Goal: Task Accomplishment & Management: Use online tool/utility

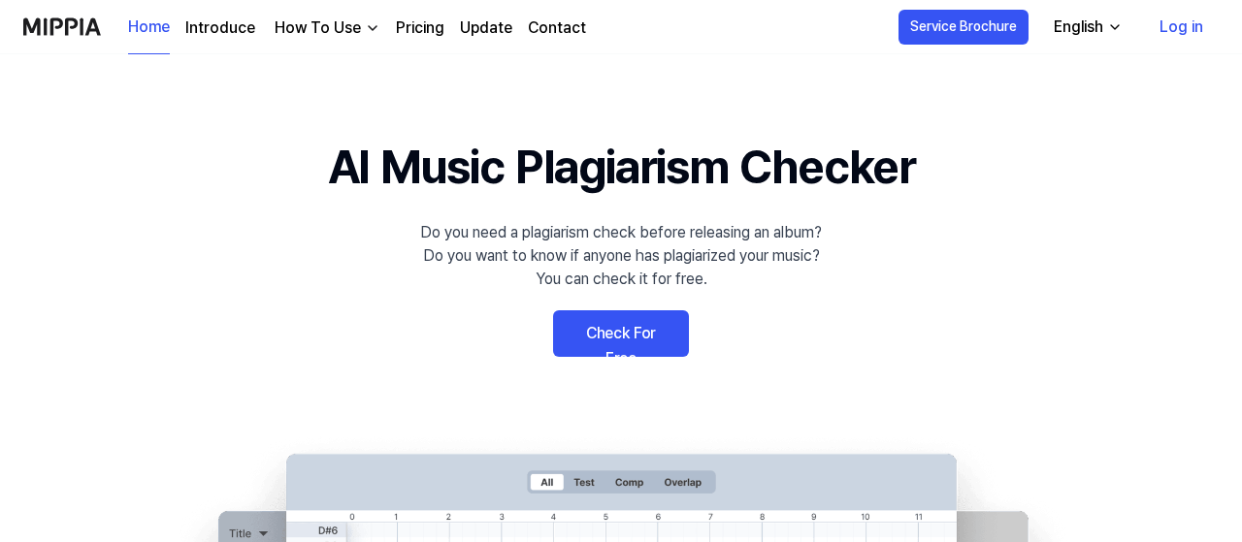
click at [619, 331] on link "Check For Free" at bounding box center [621, 333] width 136 height 47
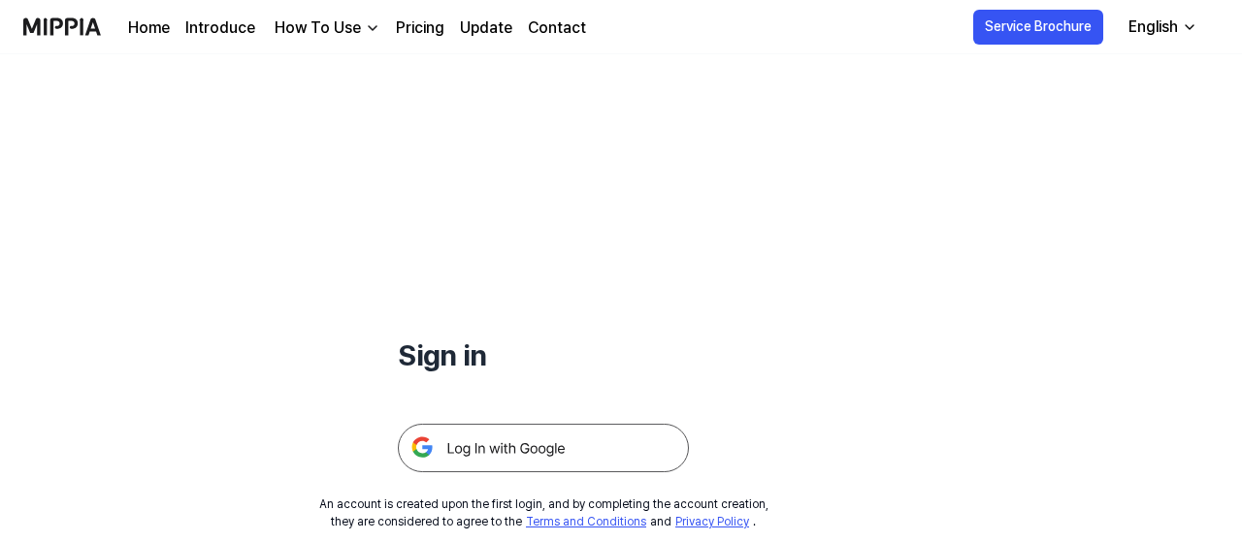
click at [525, 450] on img at bounding box center [543, 448] width 291 height 49
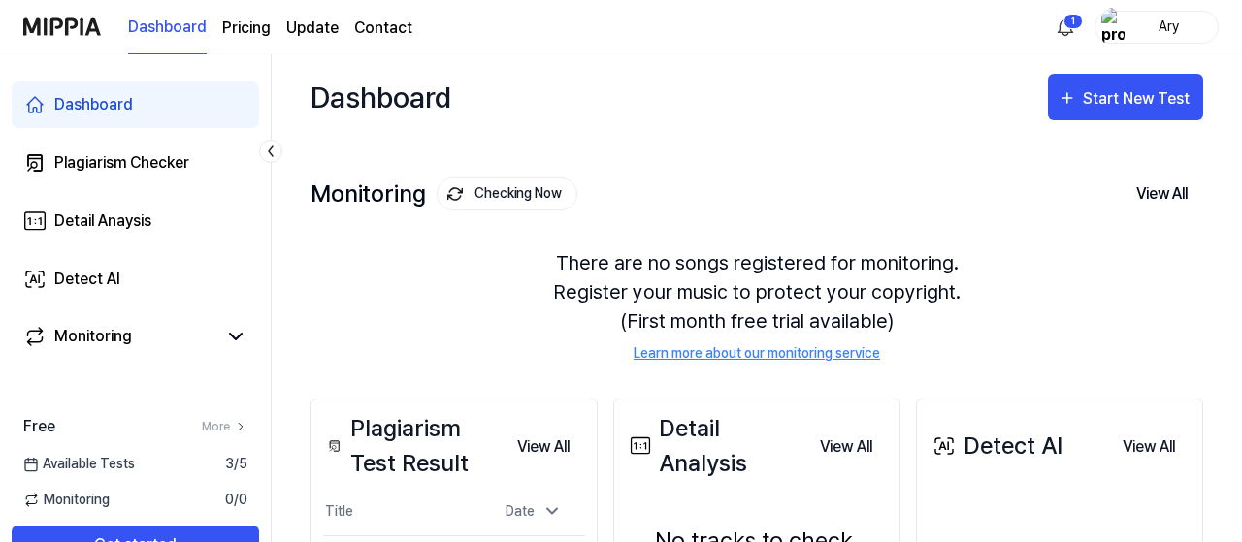
click at [1068, 244] on div "There are no songs registered for monitoring. Register your music to protect yo…" at bounding box center [756, 306] width 893 height 162
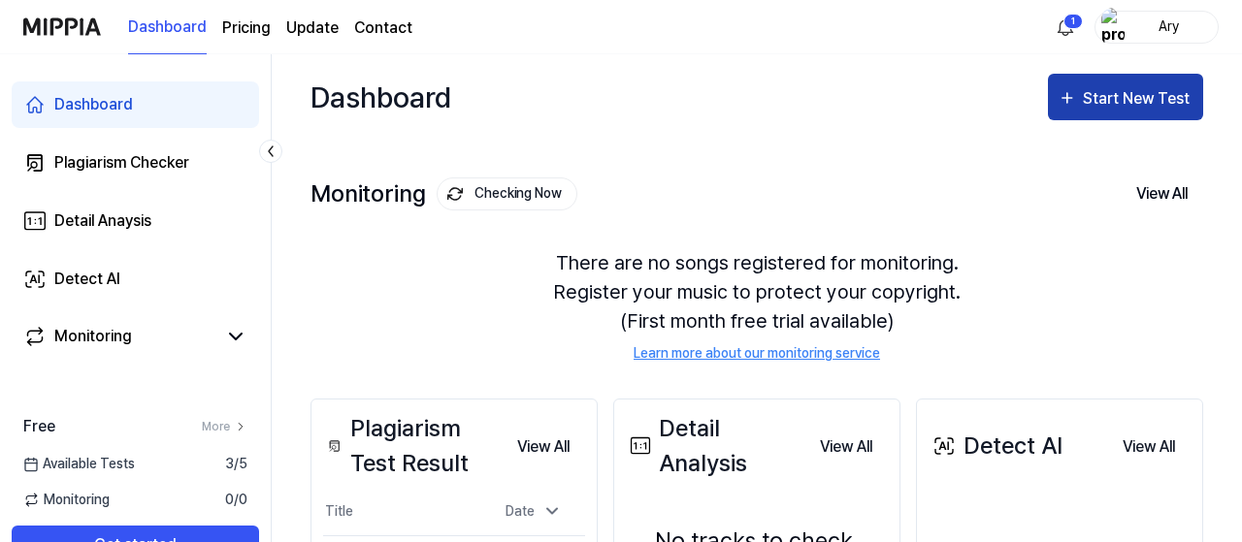
click at [1091, 96] on div "Start New Test" at bounding box center [1138, 98] width 111 height 25
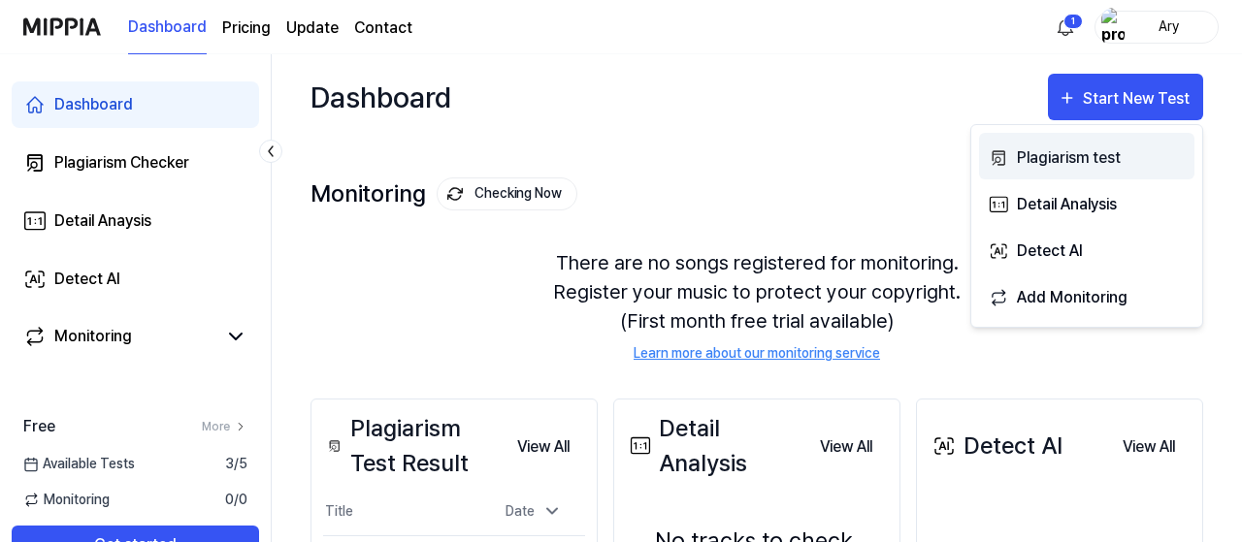
click at [1059, 158] on div "Plagiarism test" at bounding box center [1101, 158] width 169 height 25
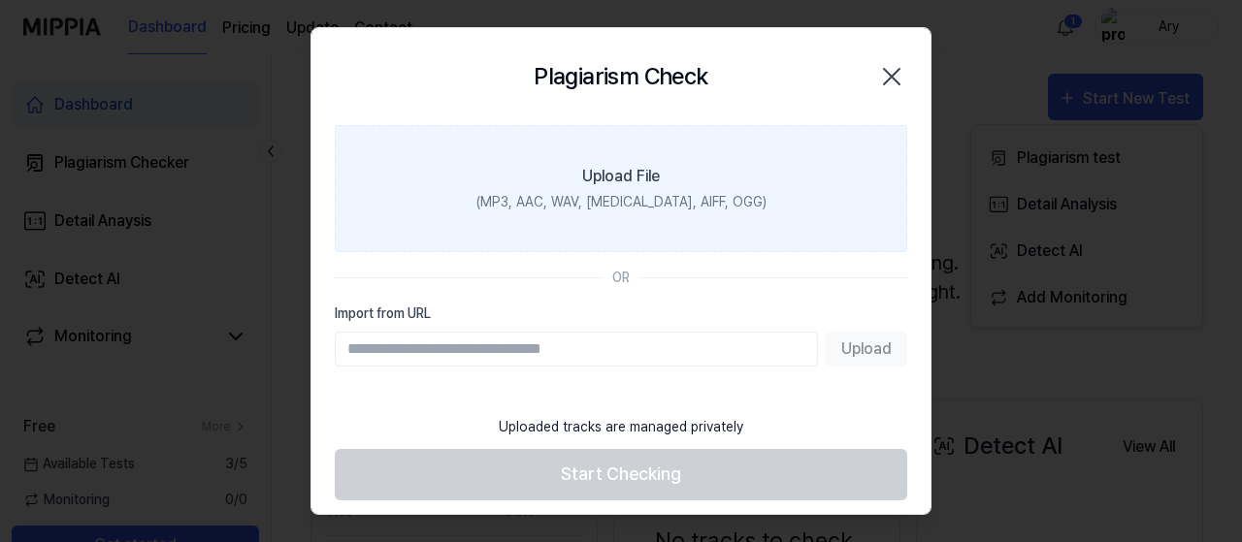
click at [682, 187] on label "Upload File (MP3, AAC, WAV, [MEDICAL_DATA], AIFF, OGG)" at bounding box center [621, 188] width 572 height 127
click at [0, 0] on input "Upload File (MP3, AAC, WAV, [MEDICAL_DATA], AIFF, OGG)" at bounding box center [0, 0] width 0 height 0
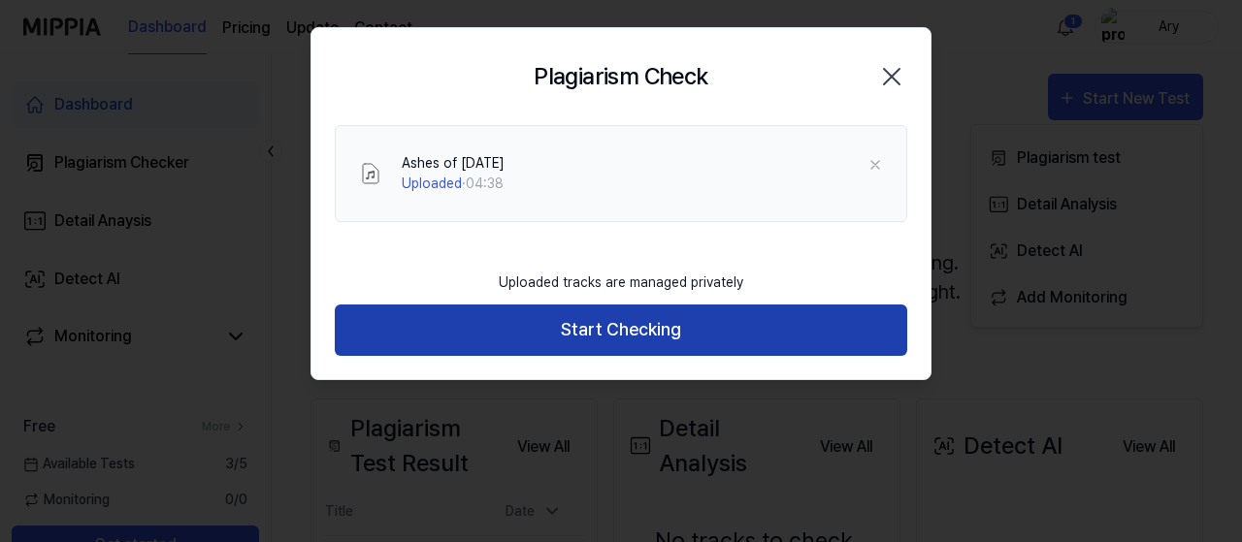
click at [600, 329] on button "Start Checking" at bounding box center [621, 330] width 572 height 51
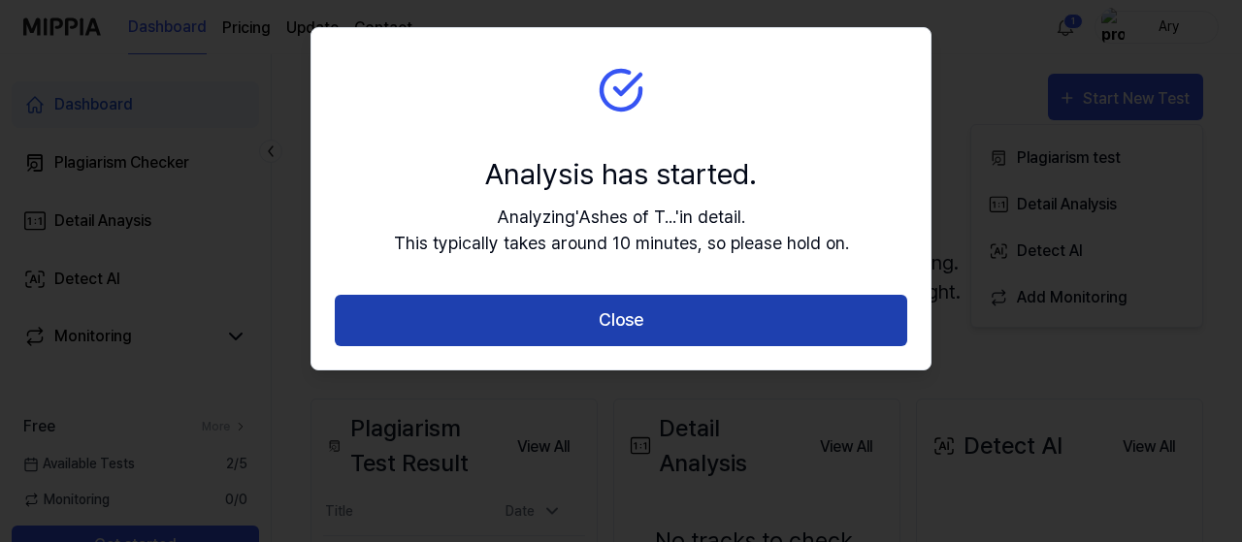
click at [727, 331] on button "Close" at bounding box center [621, 320] width 572 height 51
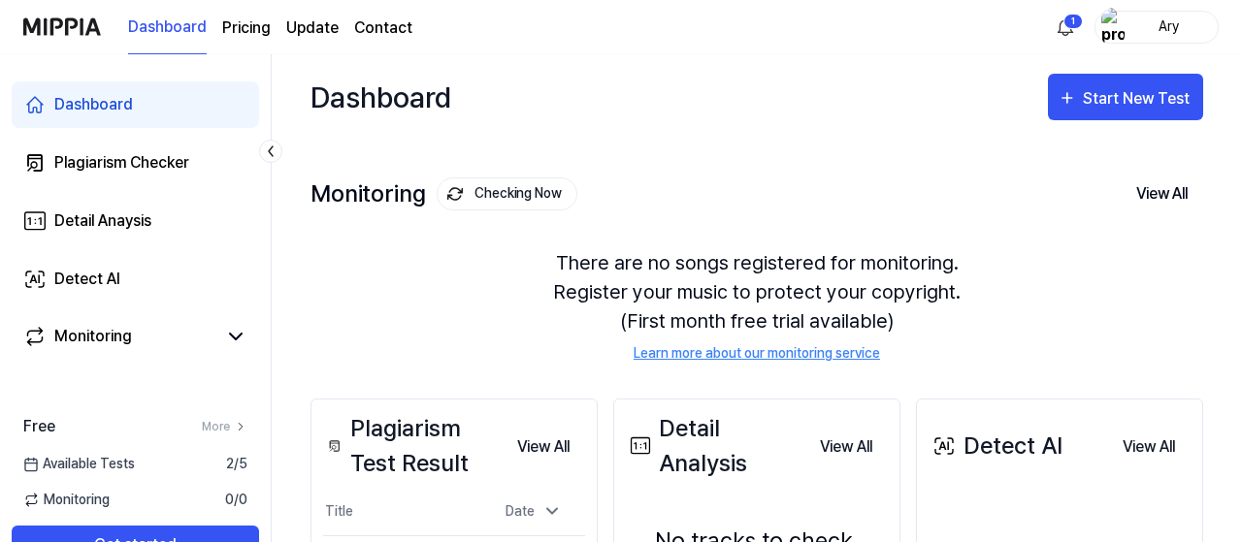
click at [463, 323] on div "There are no songs registered for monitoring. Register your music to protect yo…" at bounding box center [756, 306] width 893 height 162
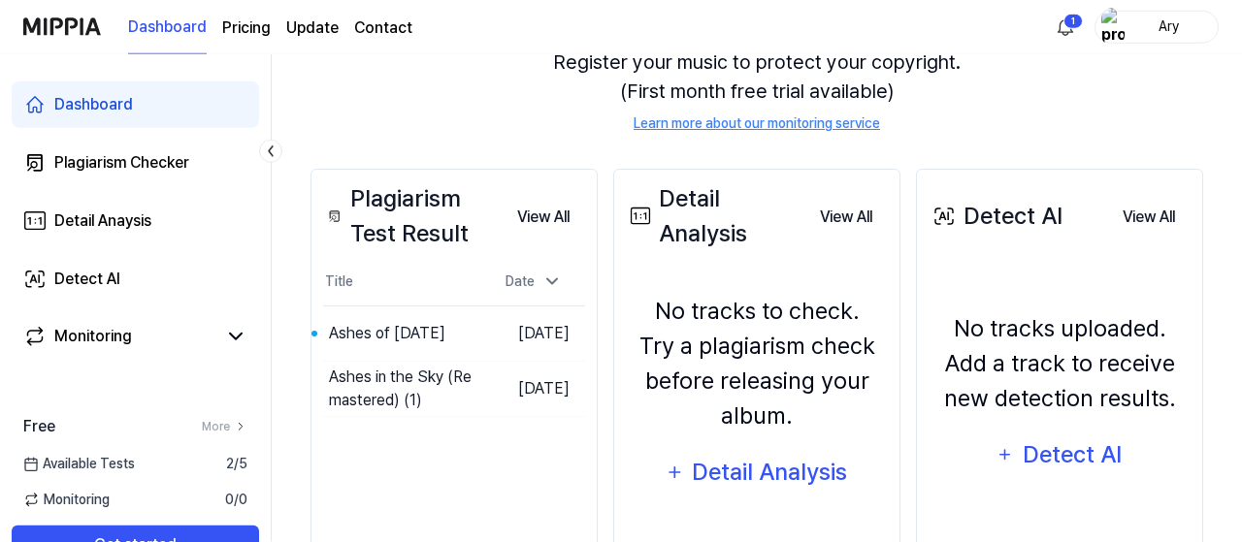
scroll to position [252, 0]
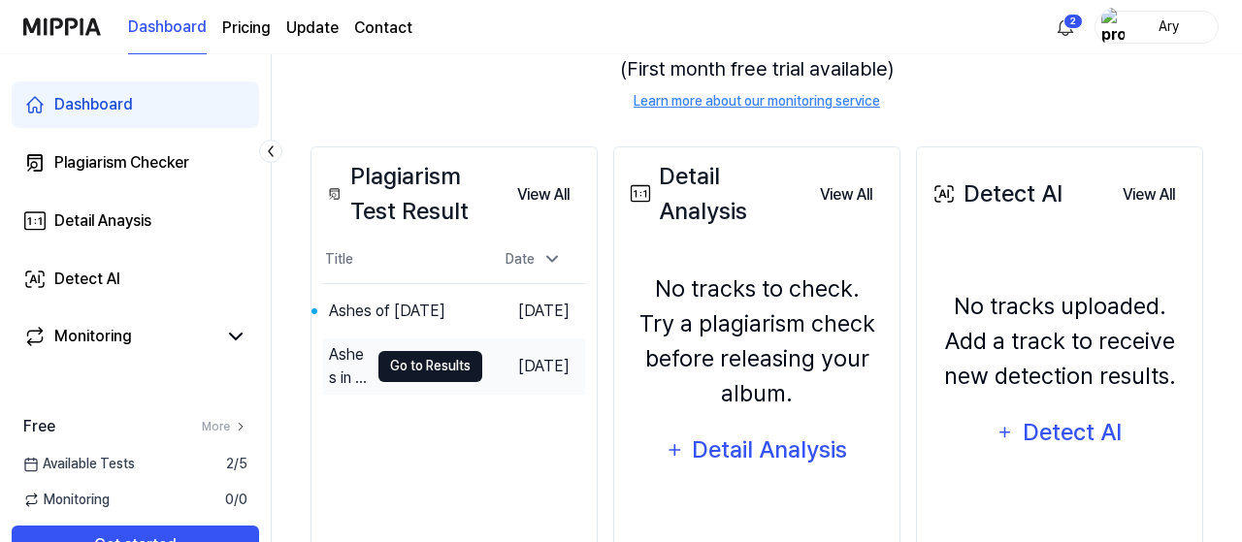
click at [403, 368] on button "Go to Results" at bounding box center [430, 366] width 104 height 31
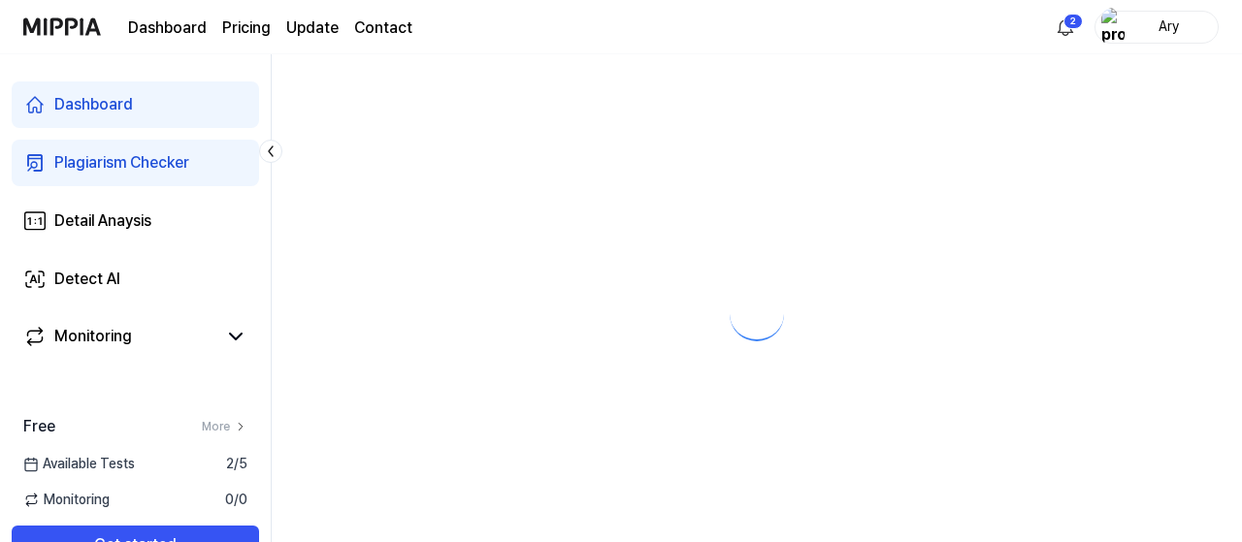
scroll to position [0, 0]
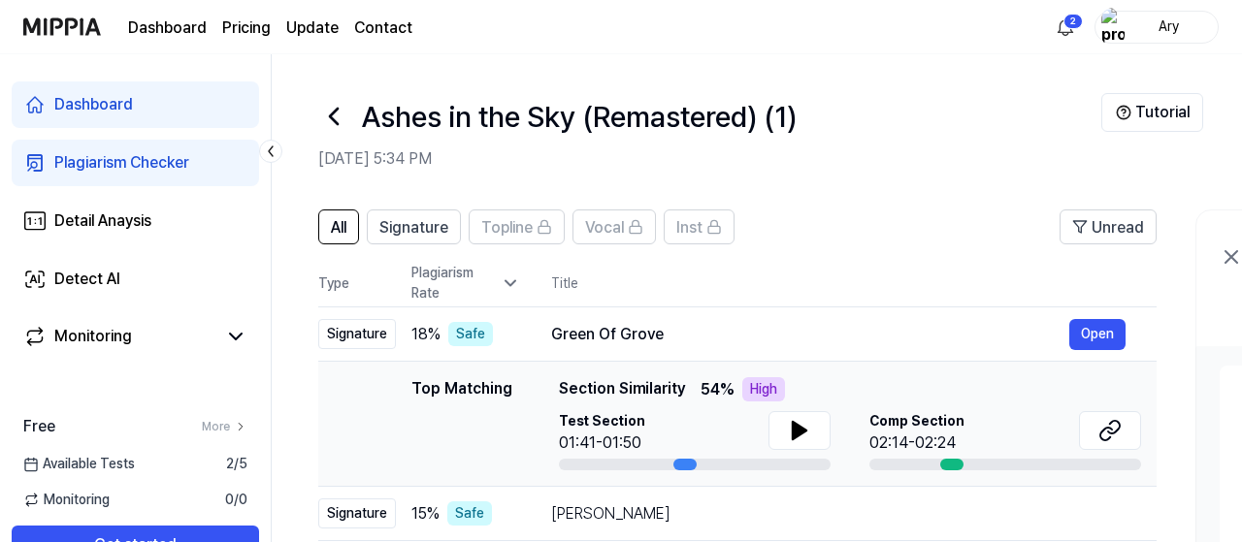
click at [886, 174] on header "Ashes in the Sky (Remastered) (1) [DATE] 5:34 PM Tutorial" at bounding box center [757, 122] width 970 height 136
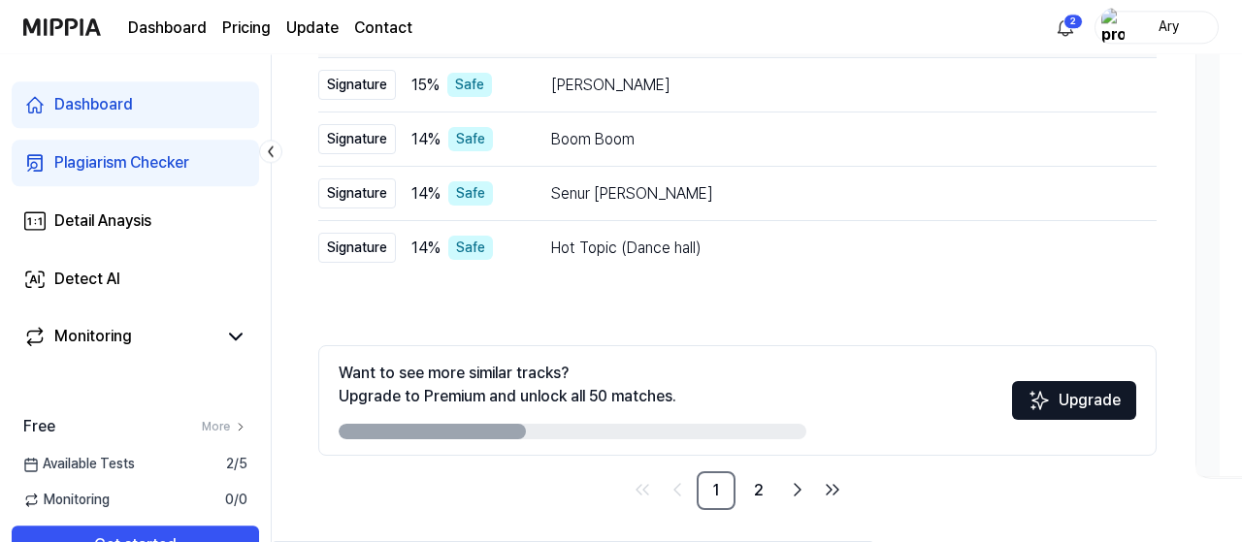
scroll to position [435, 0]
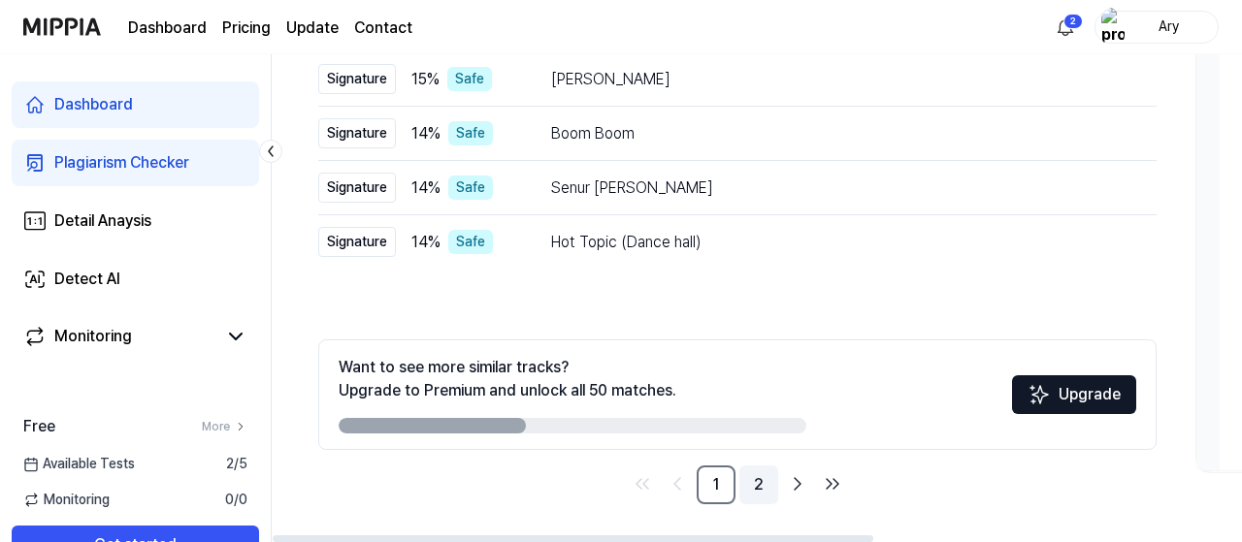
click at [766, 492] on link "2" at bounding box center [758, 485] width 39 height 39
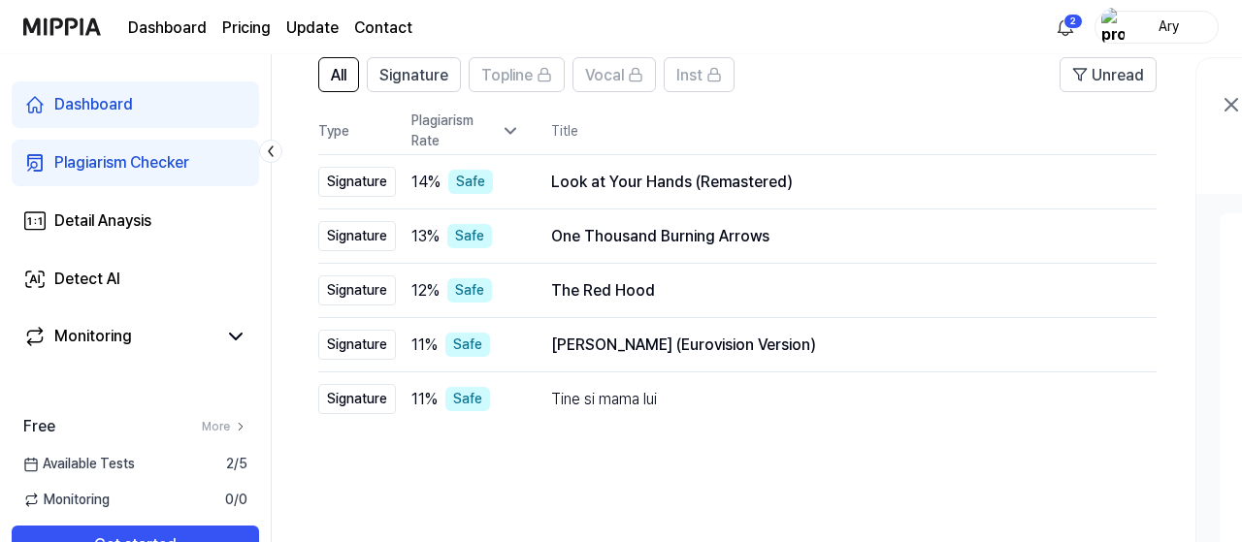
scroll to position [0, 0]
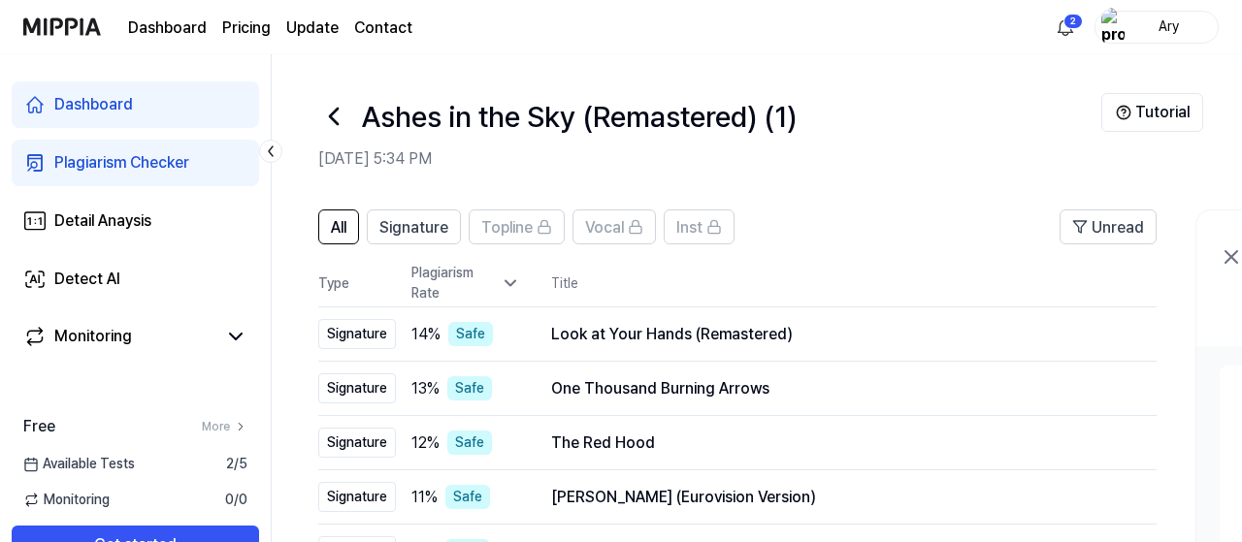
click at [329, 119] on icon at bounding box center [333, 116] width 31 height 31
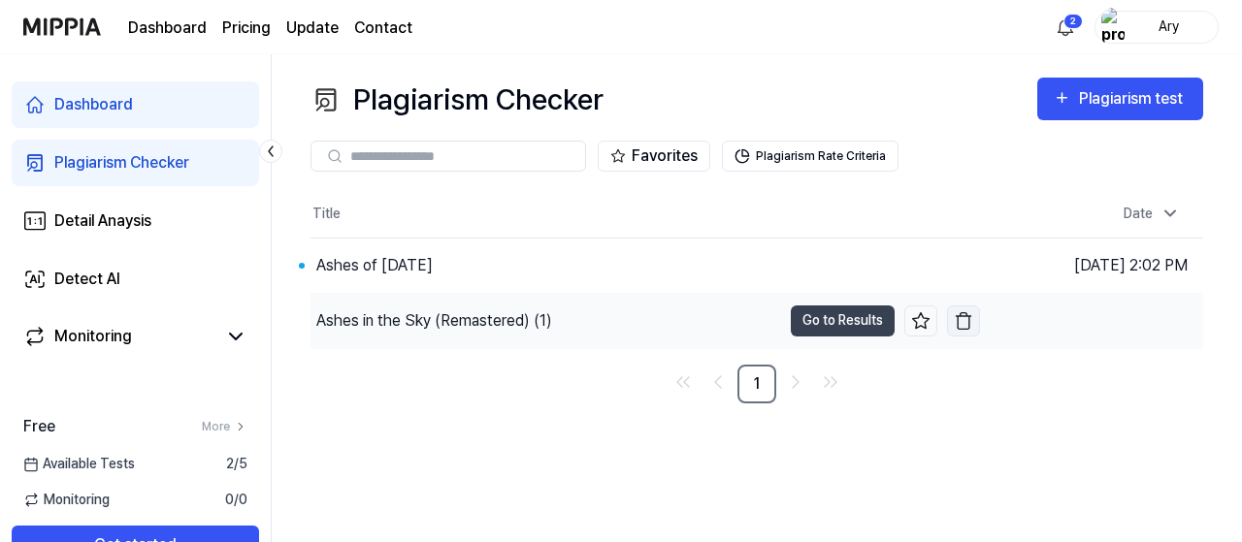
click at [977, 324] on button "button" at bounding box center [963, 321] width 33 height 31
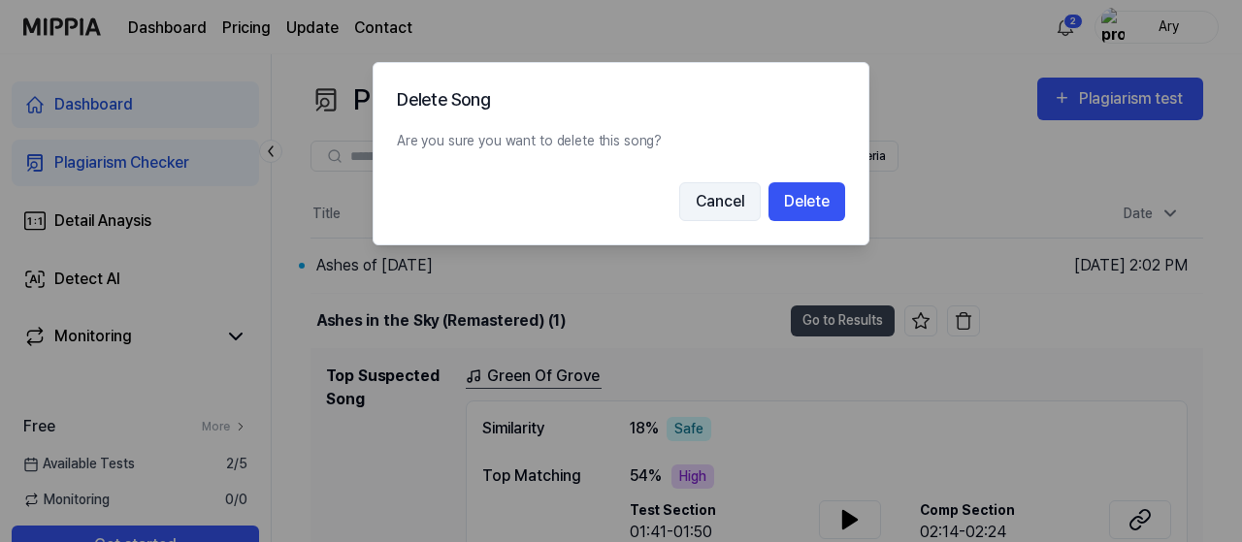
click at [707, 203] on button "Cancel" at bounding box center [719, 201] width 81 height 39
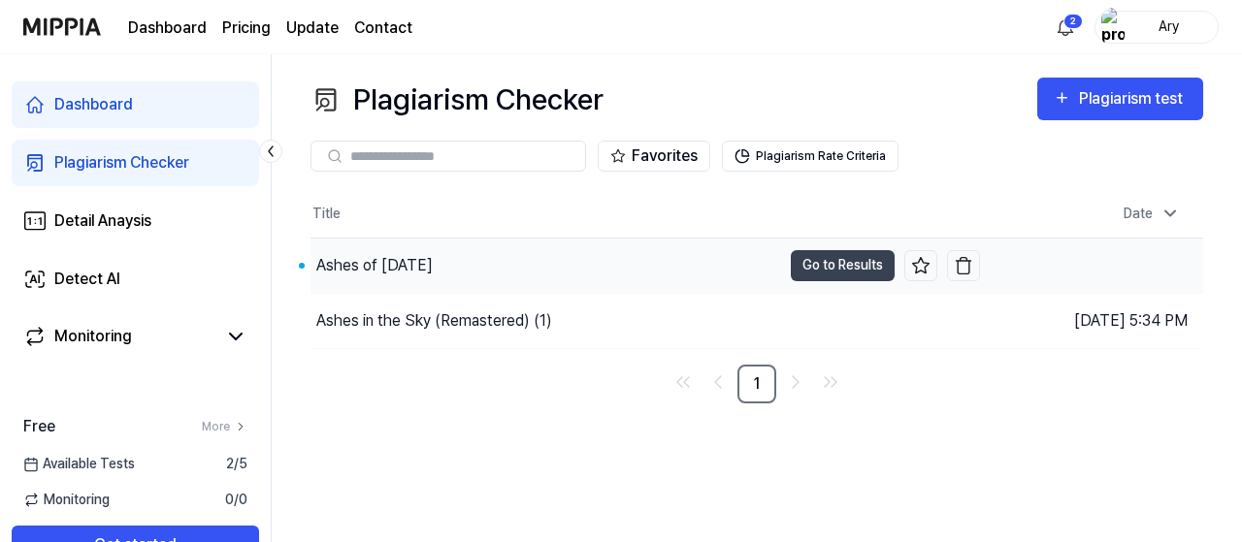
click at [416, 271] on div "Ashes of [DATE]" at bounding box center [374, 265] width 116 height 23
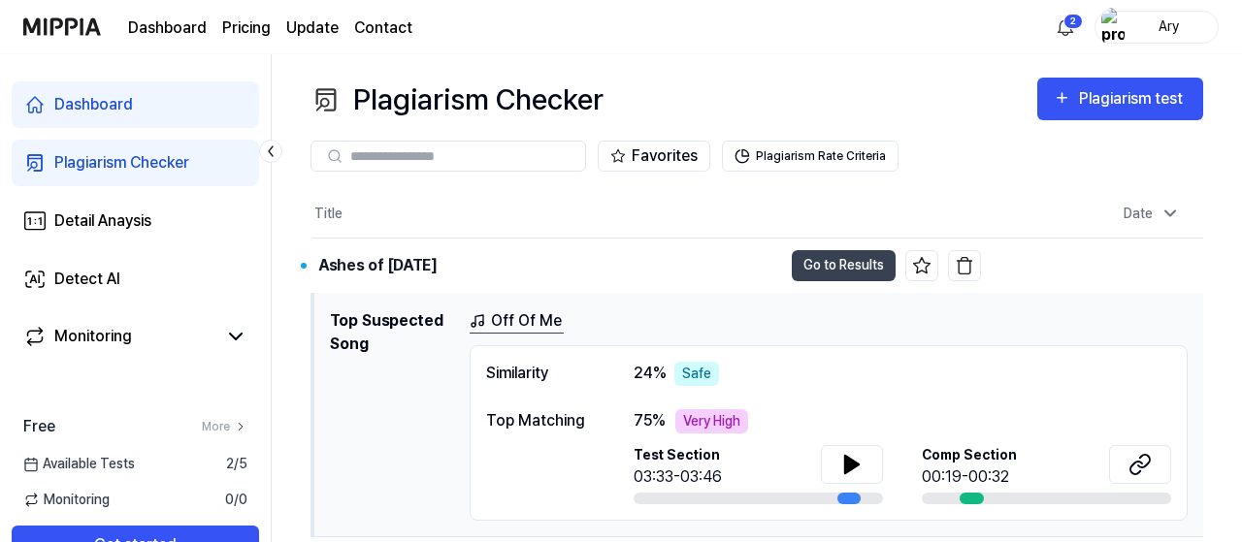
click at [1012, 141] on div "Favorites Plagiarism Rate Criteria" at bounding box center [756, 156] width 893 height 31
click at [1128, 108] on div "Plagiarism test" at bounding box center [1133, 98] width 109 height 25
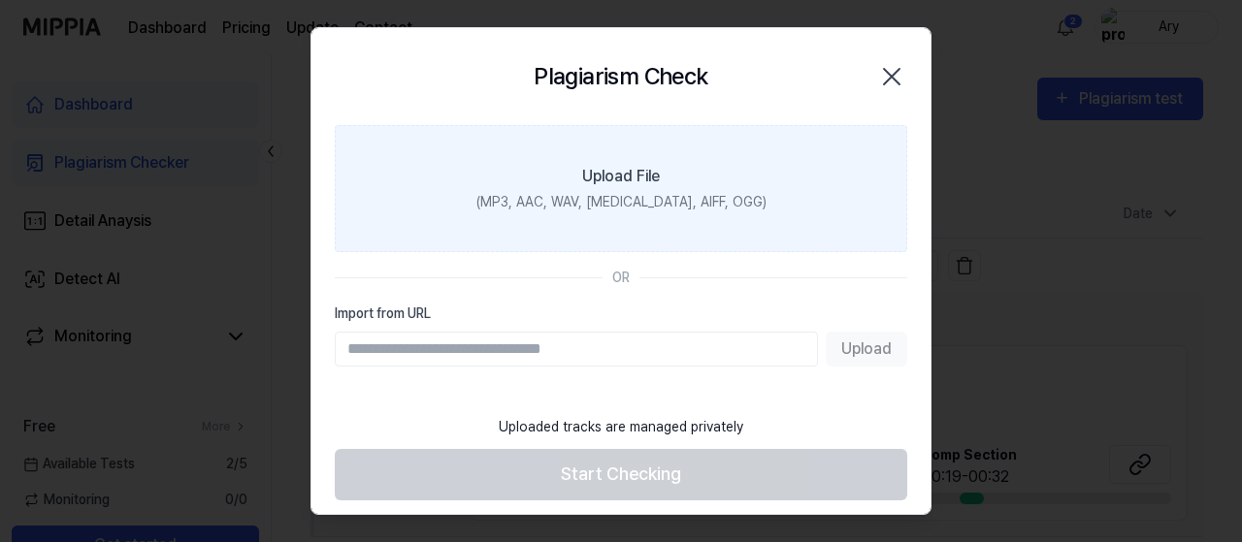
click at [678, 199] on div "(MP3, AAC, WAV, [MEDICAL_DATA], AIFF, OGG)" at bounding box center [621, 202] width 290 height 20
click at [0, 0] on input "Upload File (MP3, AAC, WAV, [MEDICAL_DATA], AIFF, OGG)" at bounding box center [0, 0] width 0 height 0
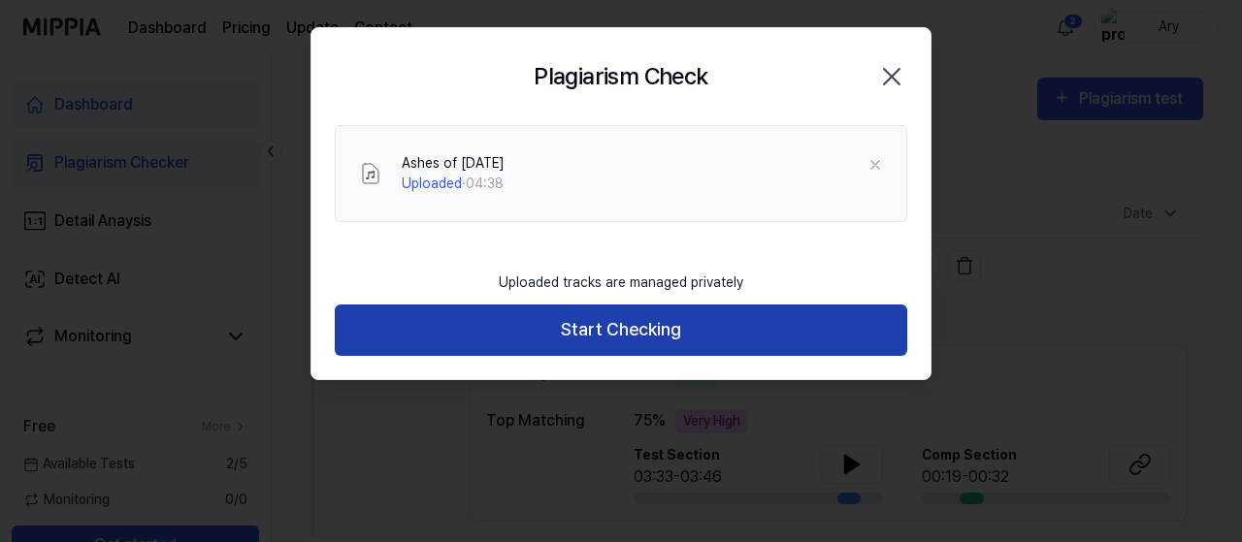
click at [657, 331] on button "Start Checking" at bounding box center [621, 330] width 572 height 51
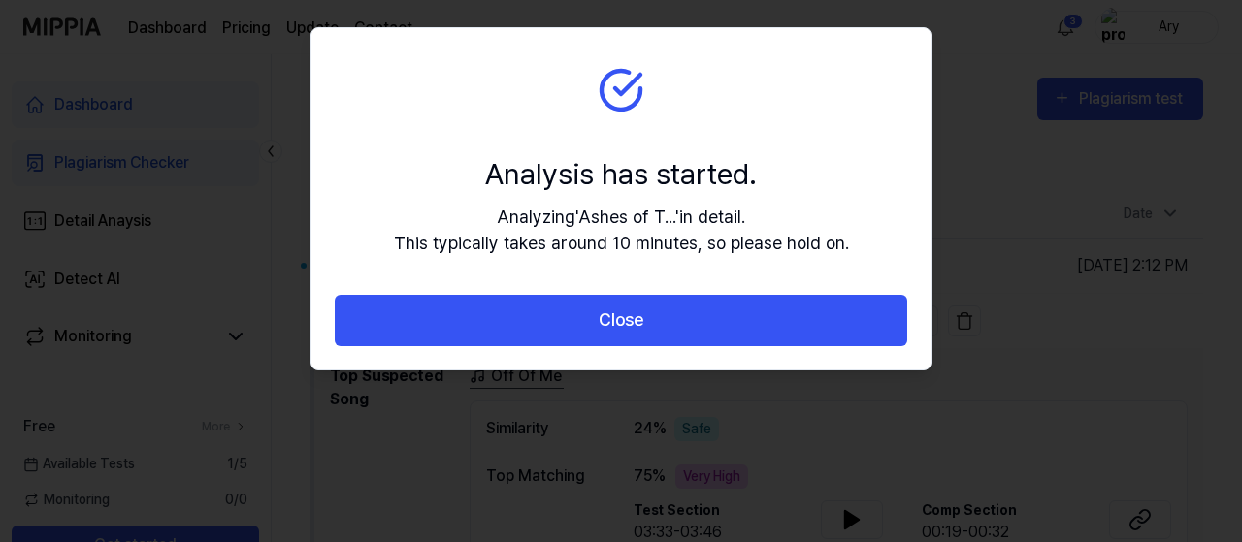
click at [657, 331] on button "Close" at bounding box center [621, 320] width 572 height 51
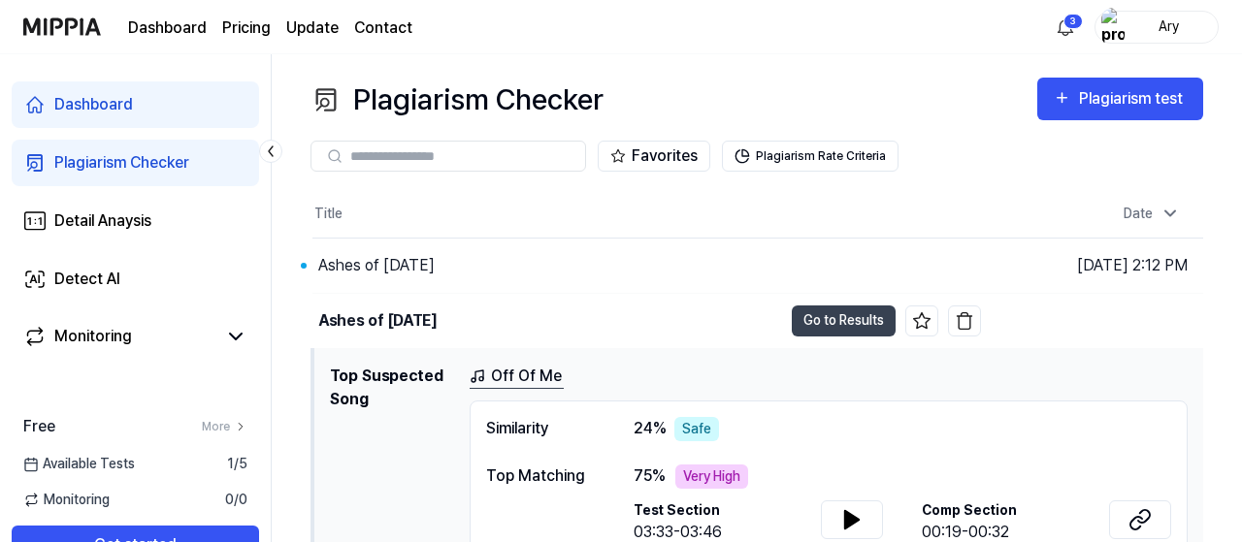
click at [145, 167] on div "Plagiarism Checker" at bounding box center [121, 162] width 135 height 23
click at [111, 114] on div "Dashboard" at bounding box center [93, 104] width 79 height 23
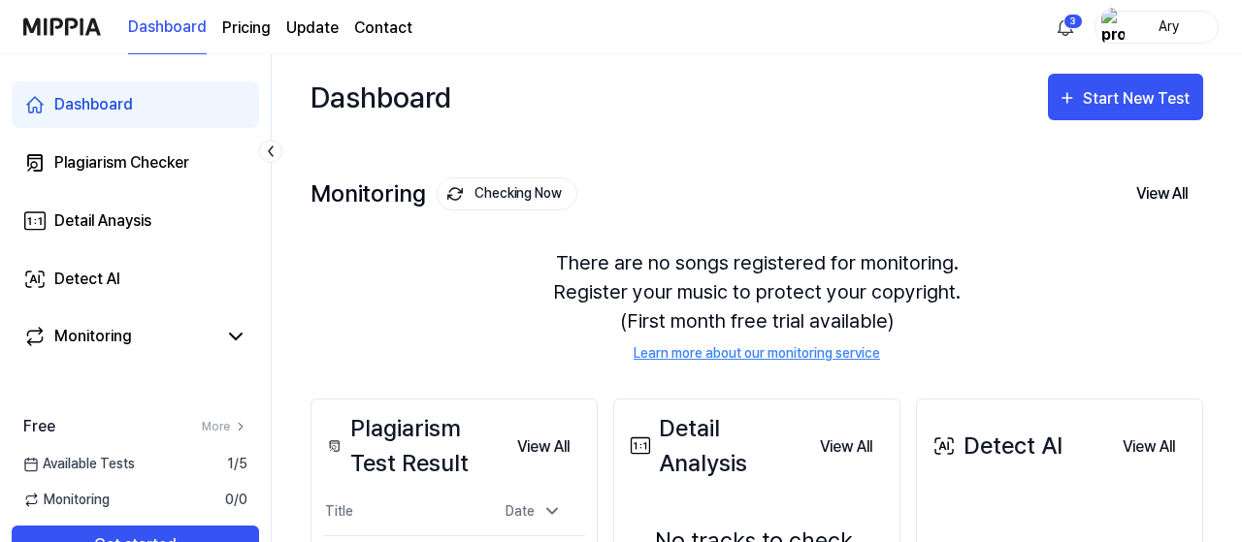
click at [436, 315] on div "There are no songs registered for monitoring. Register your music to protect yo…" at bounding box center [756, 306] width 893 height 162
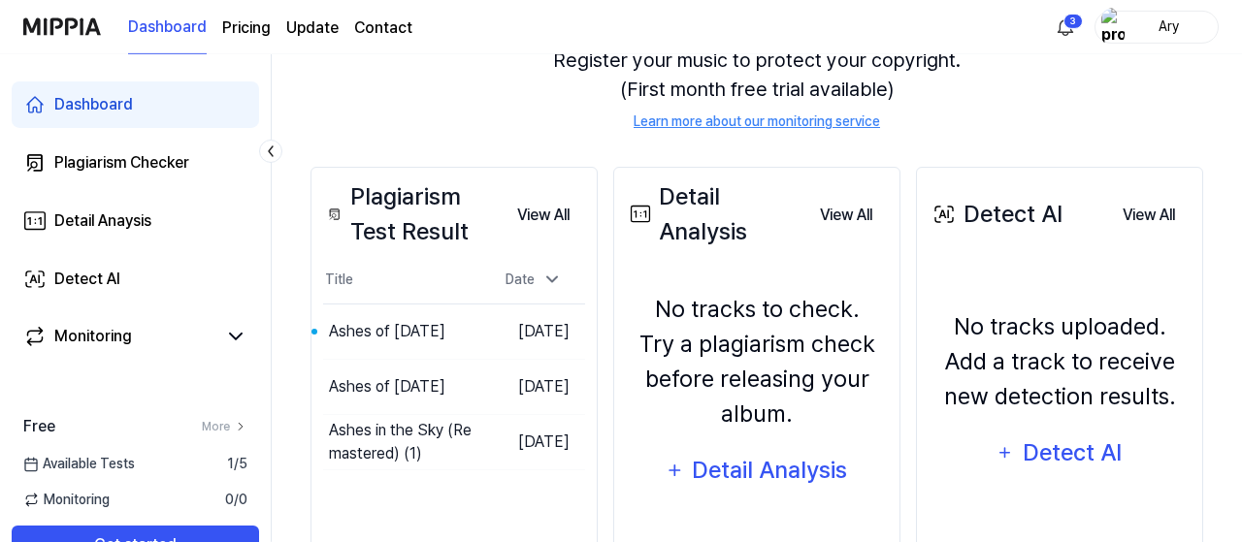
scroll to position [252, 0]
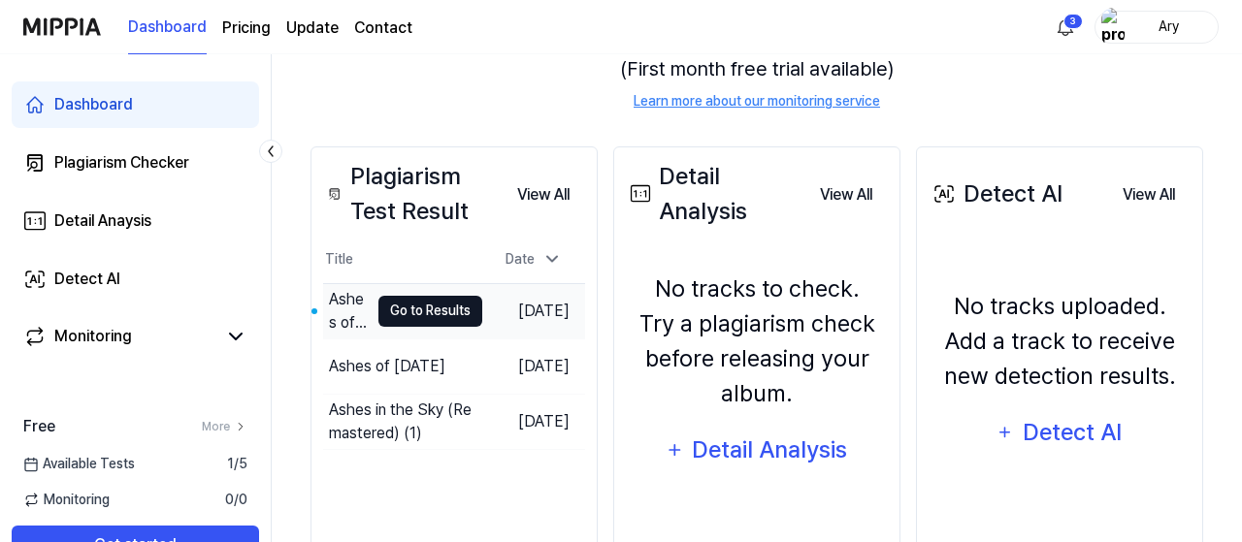
click at [386, 310] on button "Go to Results" at bounding box center [430, 311] width 104 height 31
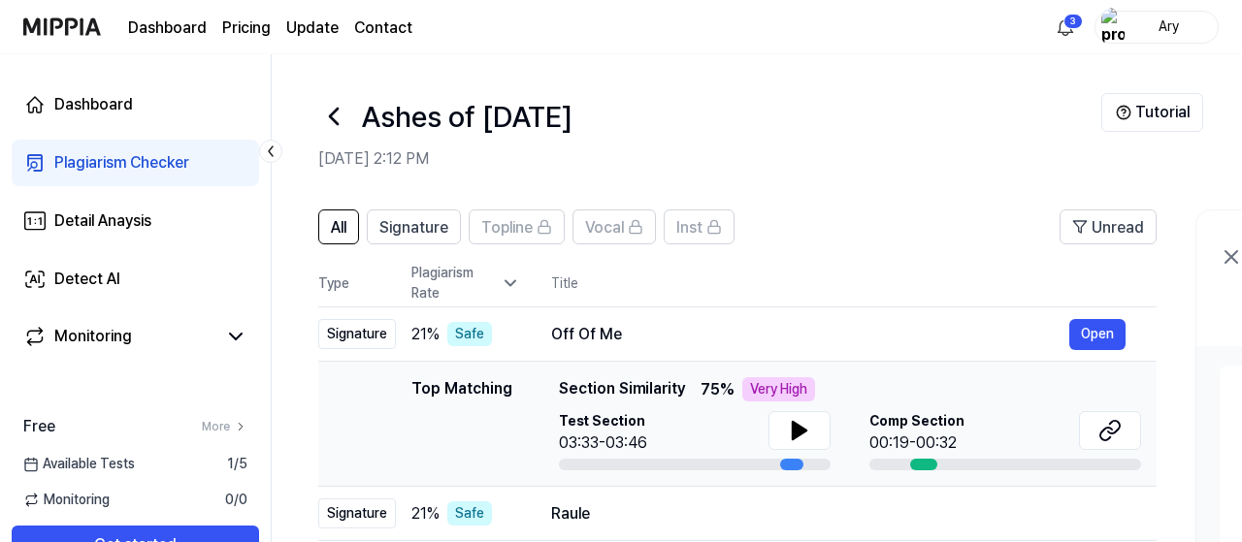
click at [127, 165] on div "Plagiarism Checker" at bounding box center [121, 162] width 135 height 23
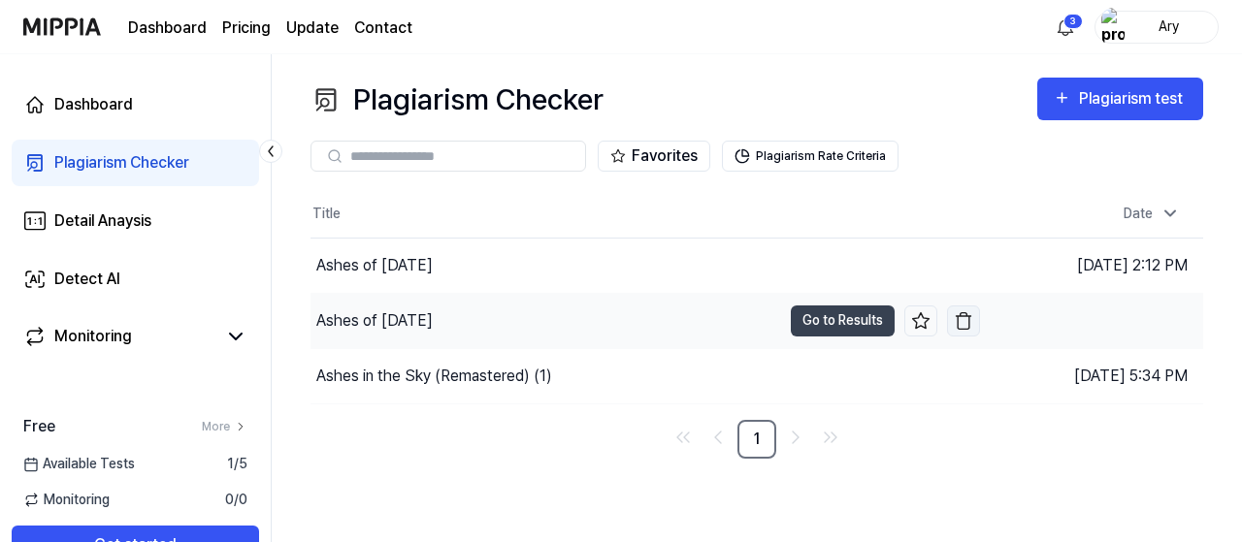
click at [969, 319] on img "button" at bounding box center [963, 320] width 19 height 19
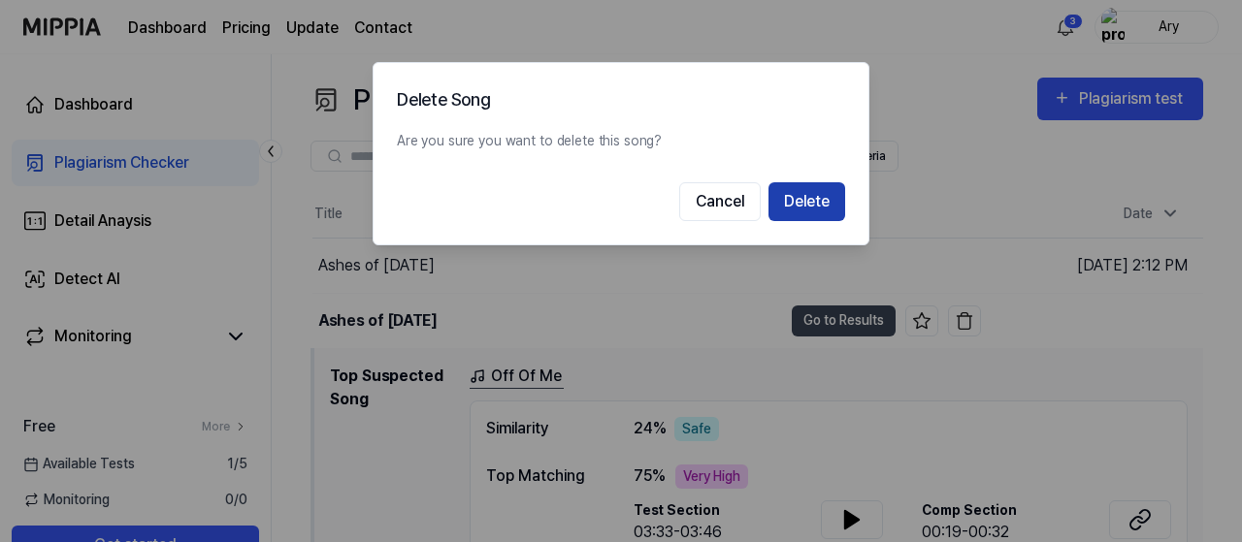
click at [808, 195] on button "Delete" at bounding box center [806, 201] width 77 height 39
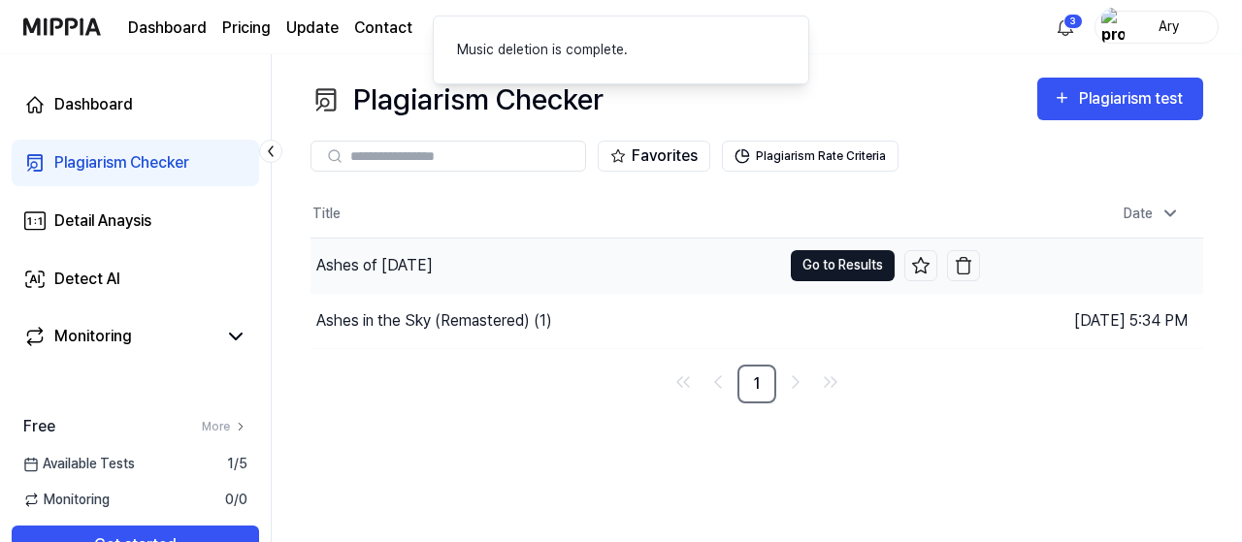
click at [857, 269] on button "Go to Results" at bounding box center [843, 265] width 104 height 31
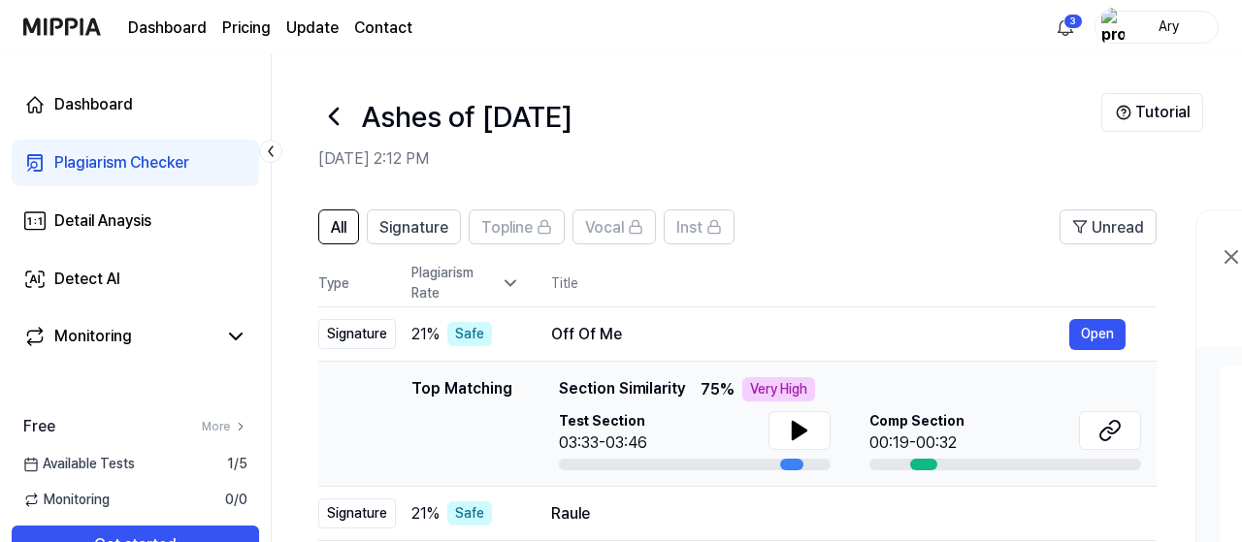
click at [882, 189] on header "Ashes of [DATE] [DATE] 2:12 PM Tutorial" at bounding box center [757, 122] width 970 height 136
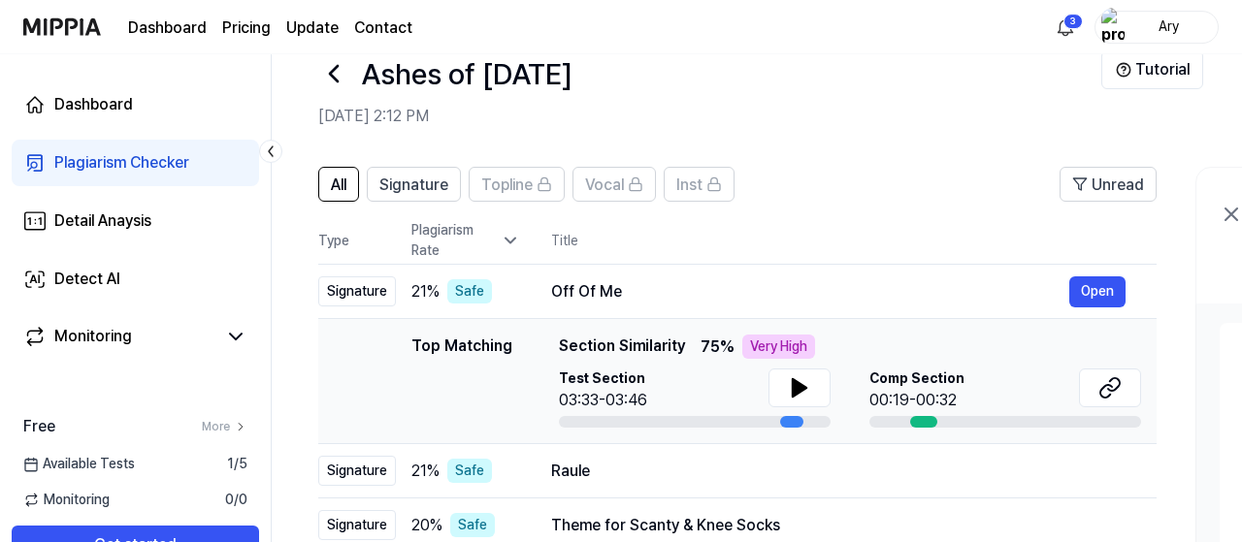
scroll to position [50, 0]
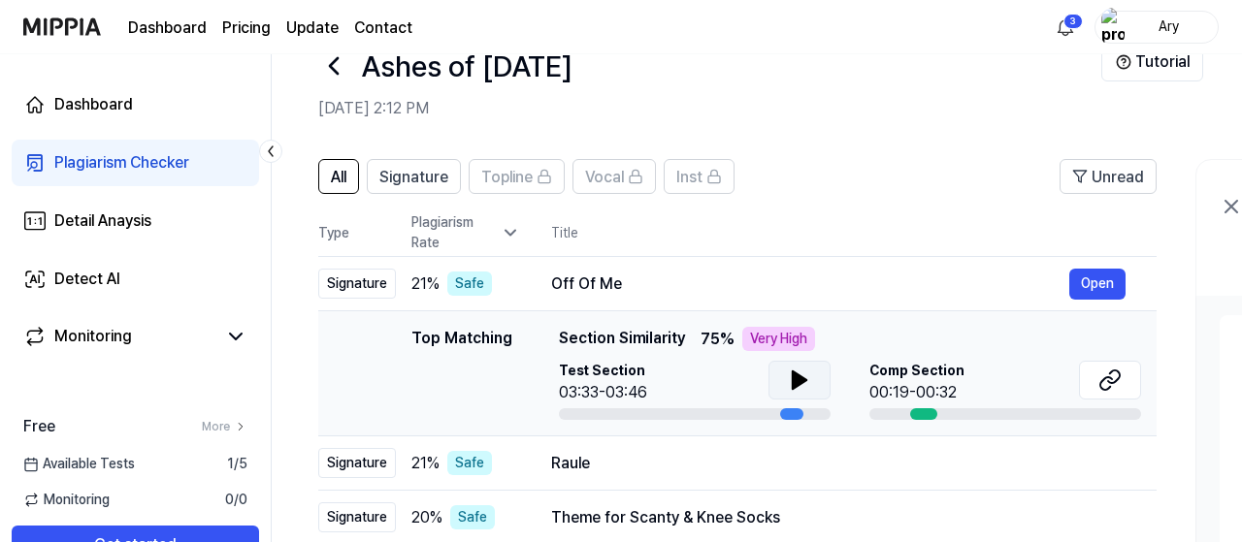
click at [801, 380] on icon at bounding box center [800, 380] width 14 height 17
click at [1114, 379] on icon at bounding box center [1109, 380] width 23 height 23
click at [1106, 465] on button "Open" at bounding box center [1097, 463] width 56 height 31
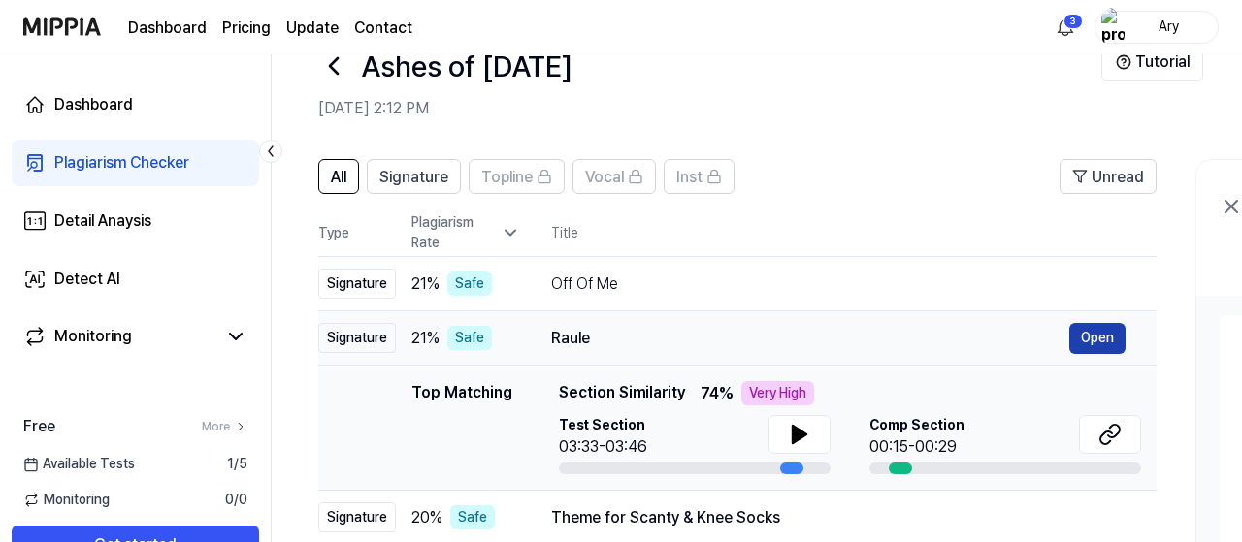
scroll to position [0, 0]
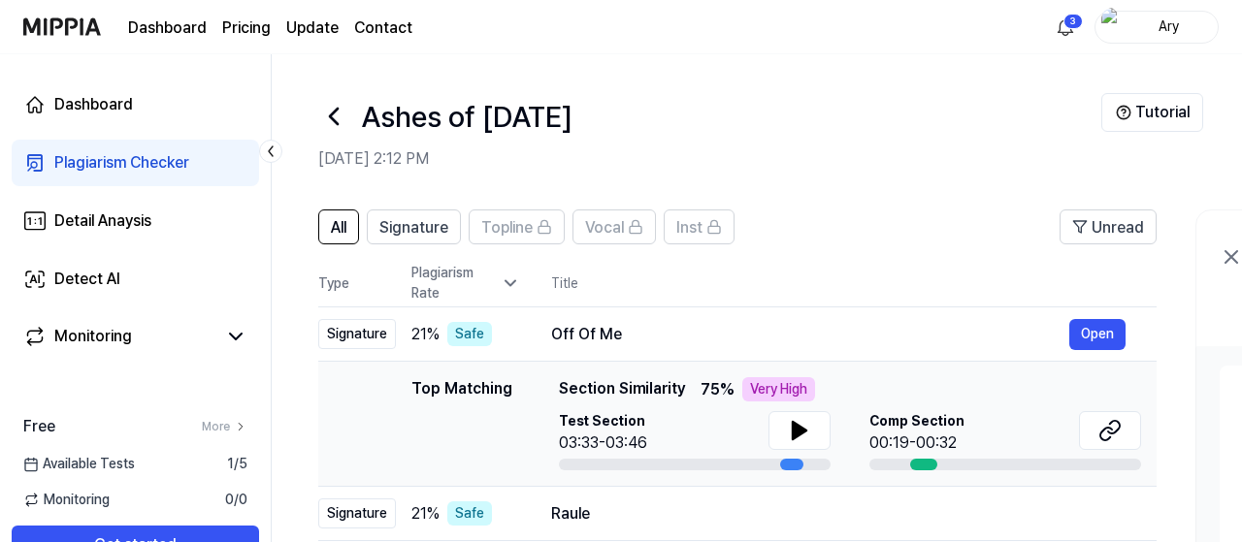
scroll to position [50, 0]
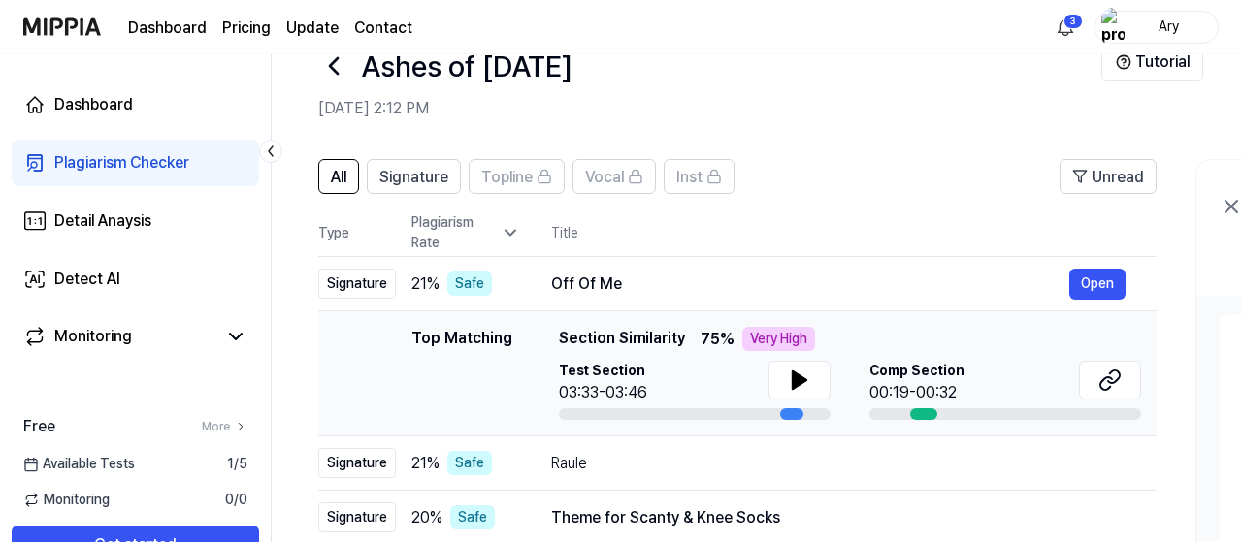
click at [797, 217] on th "Title" at bounding box center [853, 233] width 605 height 47
click at [1189, 285] on div "All Signature Topline Vocal Inst Unread All Signature Topline Vocal Inst Type P…" at bounding box center [1054, 534] width 1564 height 788
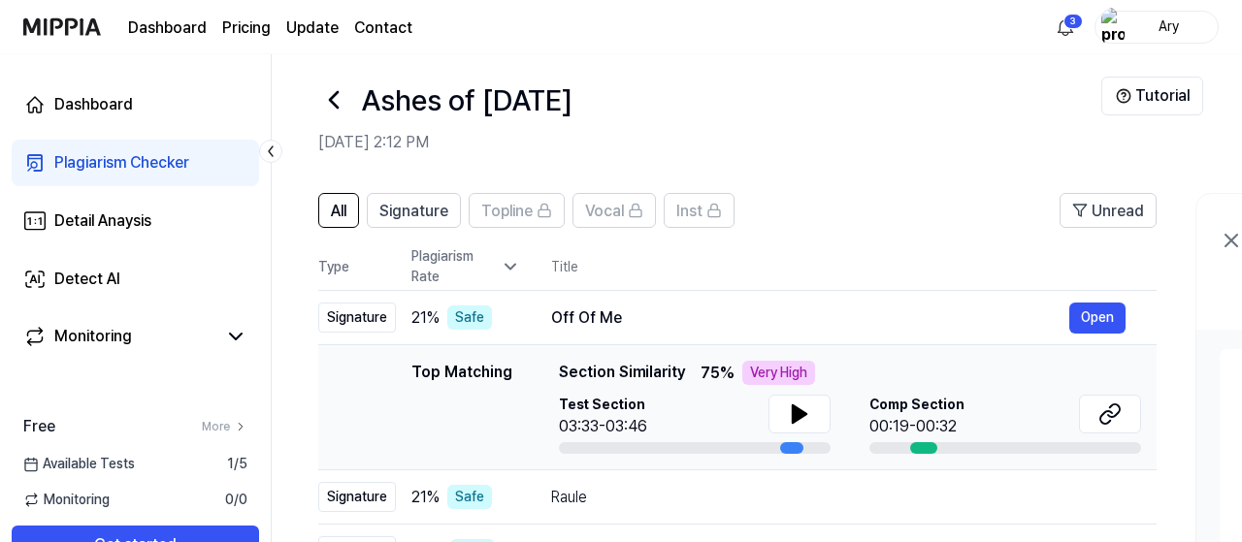
scroll to position [0, 0]
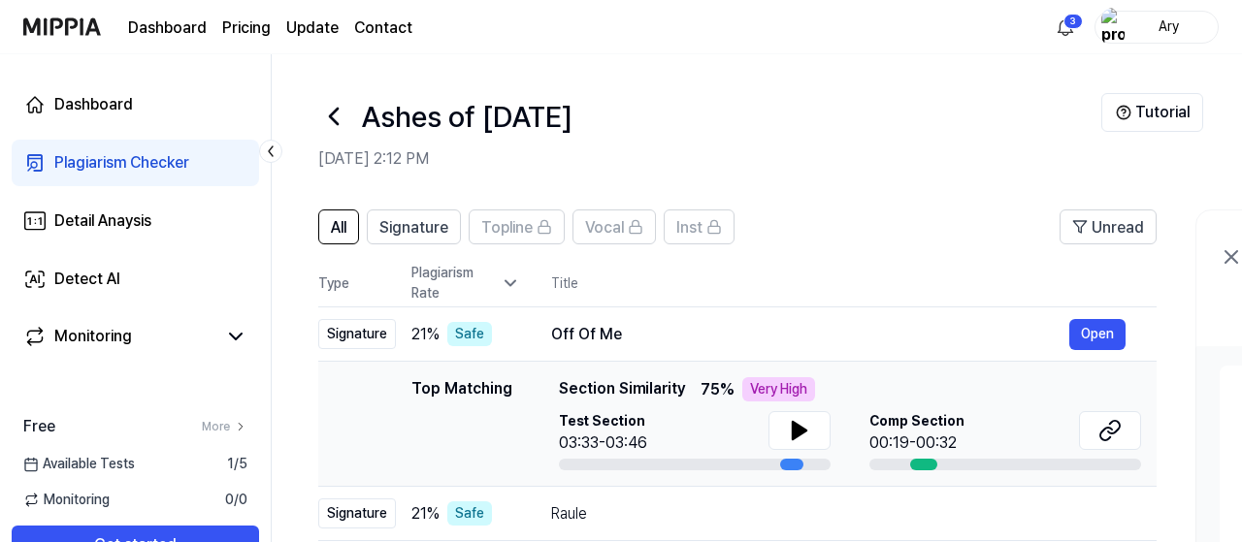
click at [508, 285] on icon at bounding box center [510, 283] width 19 height 19
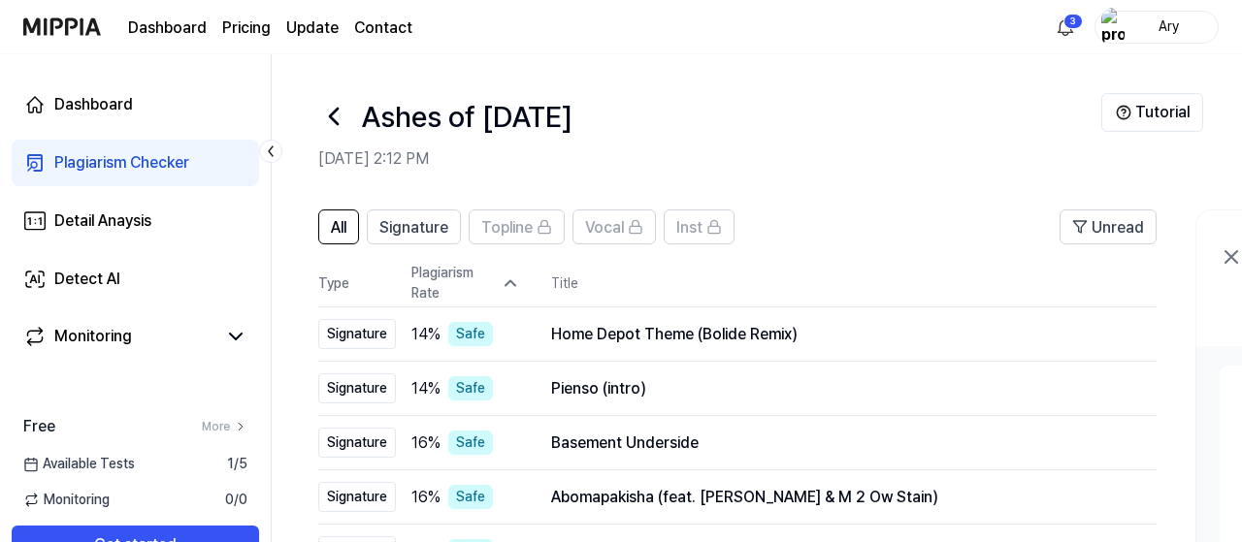
click at [505, 274] on div "Plagiarism Rate" at bounding box center [465, 283] width 109 height 41
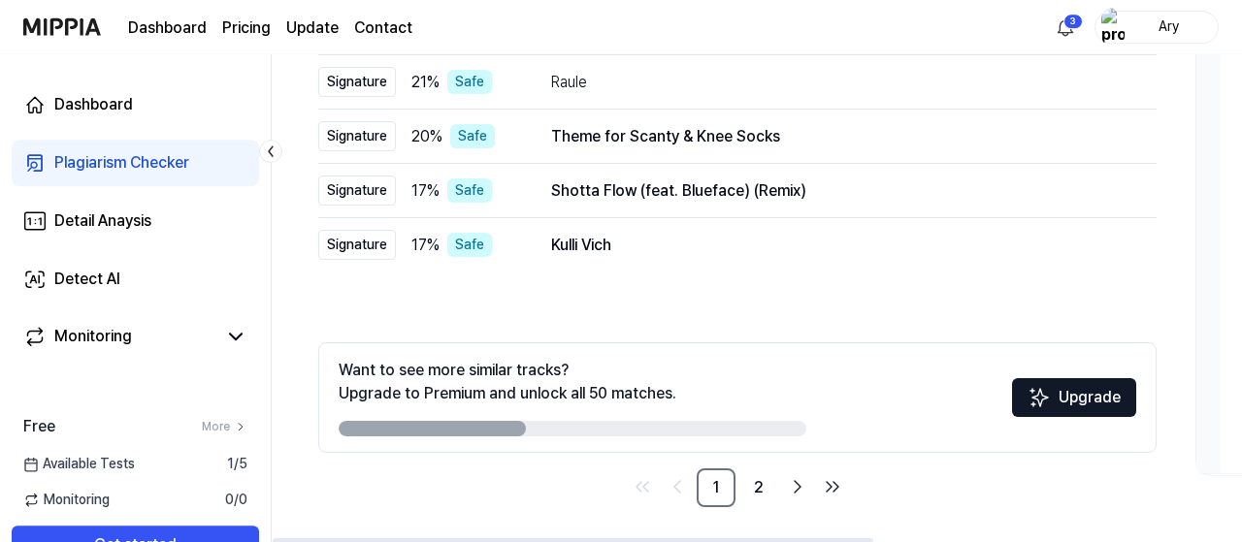
scroll to position [435, 0]
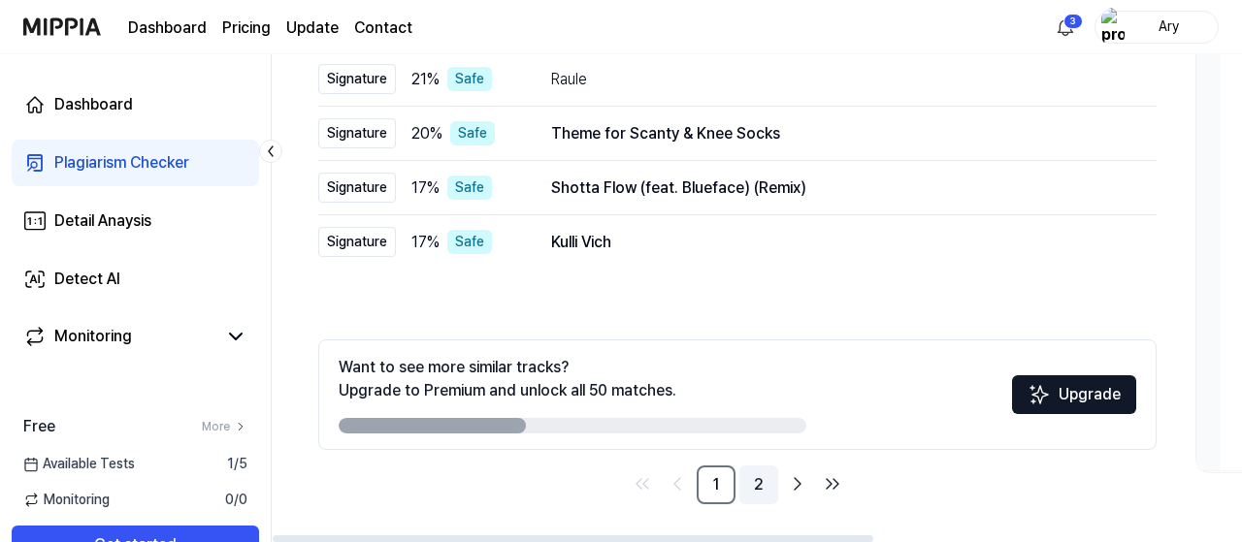
click at [758, 488] on link "2" at bounding box center [758, 485] width 39 height 39
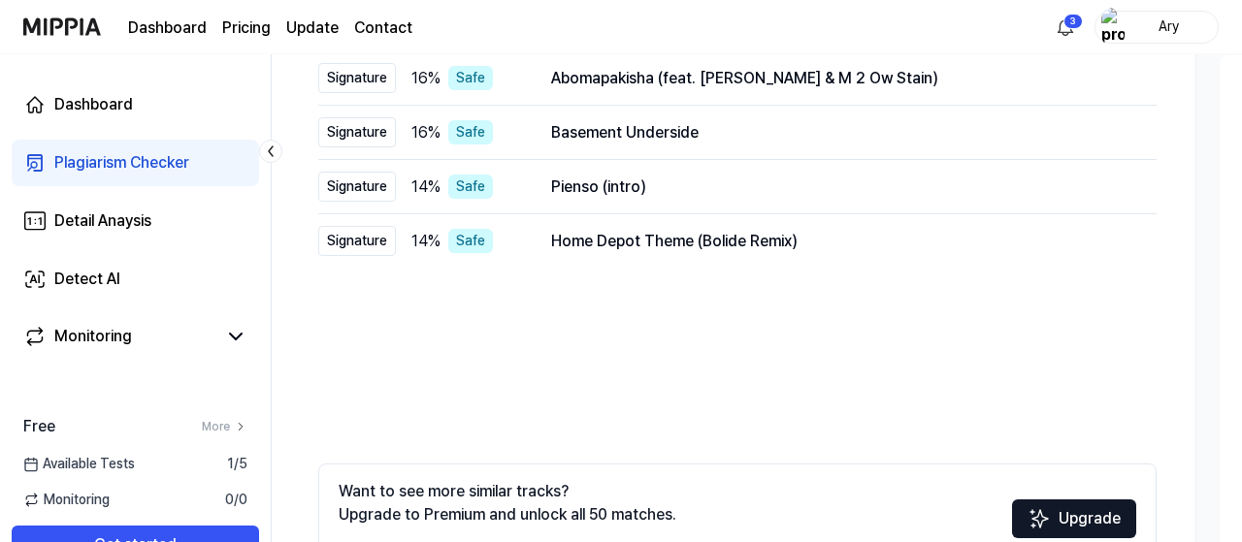
click at [1133, 356] on div "All Signature Topline Vocal Inst Unread All Signature Topline Vocal Inst Type P…" at bounding box center [737, 264] width 838 height 730
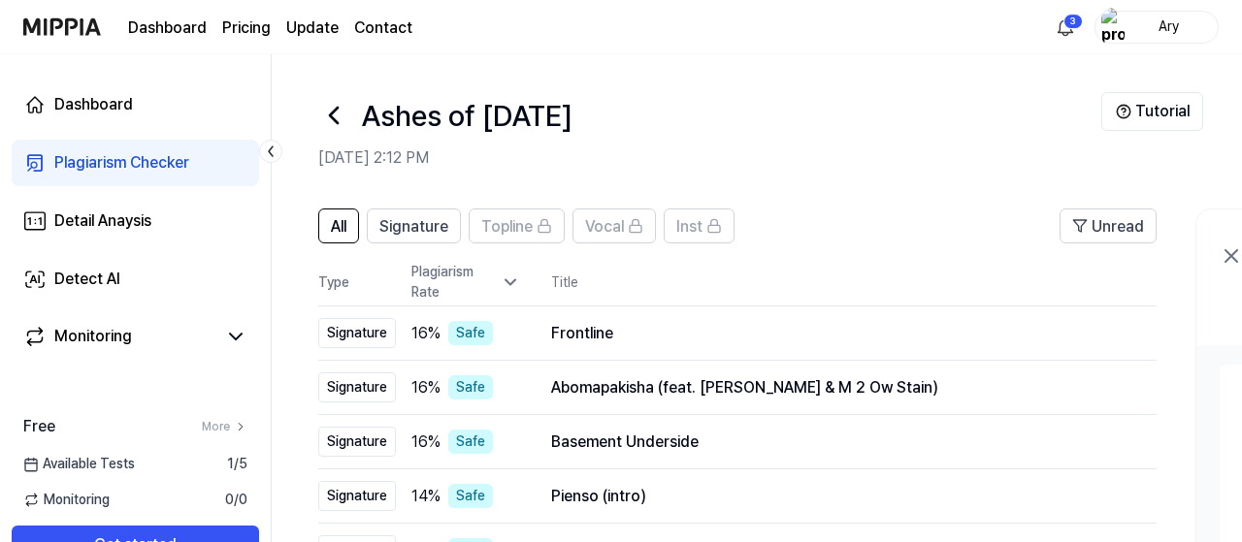
scroll to position [0, 0]
click at [325, 237] on button "All" at bounding box center [338, 227] width 41 height 35
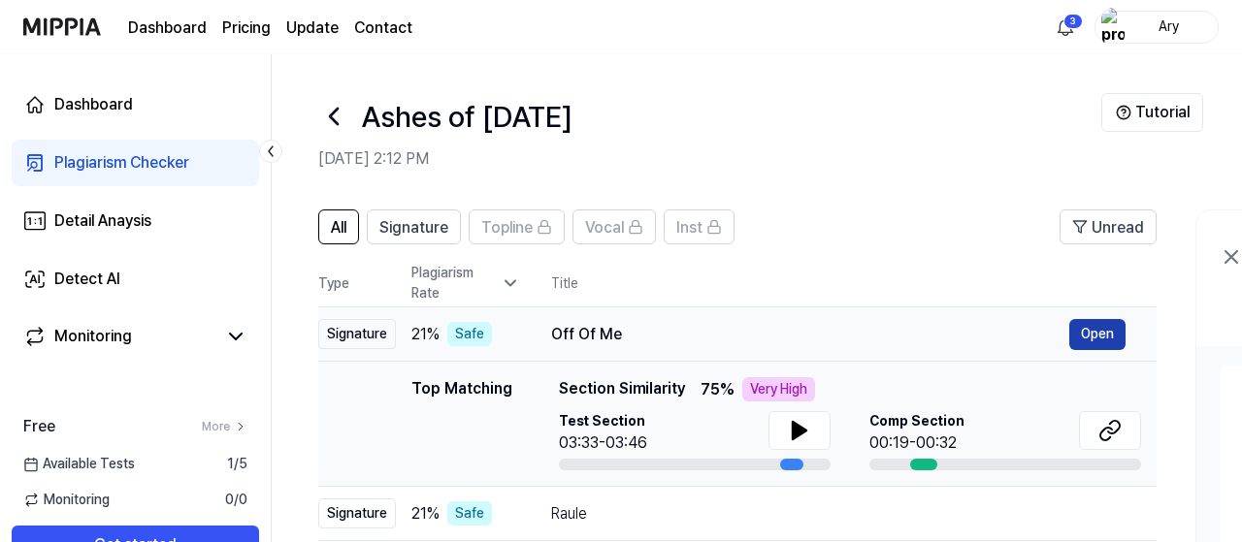
click at [1099, 339] on button "Open" at bounding box center [1097, 334] width 56 height 31
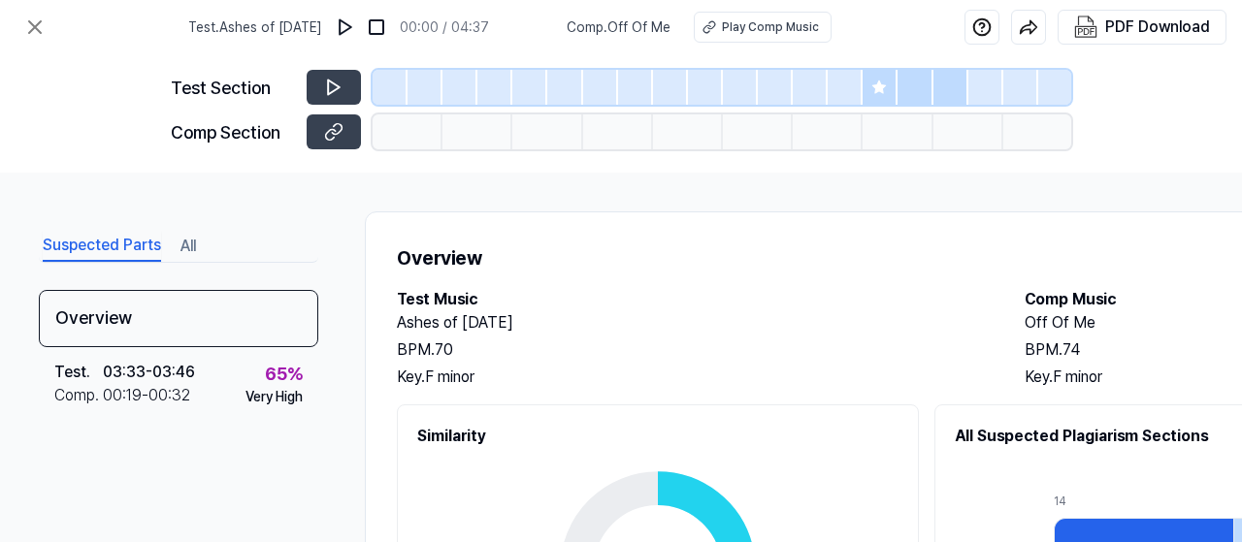
click at [855, 305] on h2 "Test Music" at bounding box center [691, 299] width 589 height 23
click at [898, 292] on h2 "Test Music" at bounding box center [691, 299] width 589 height 23
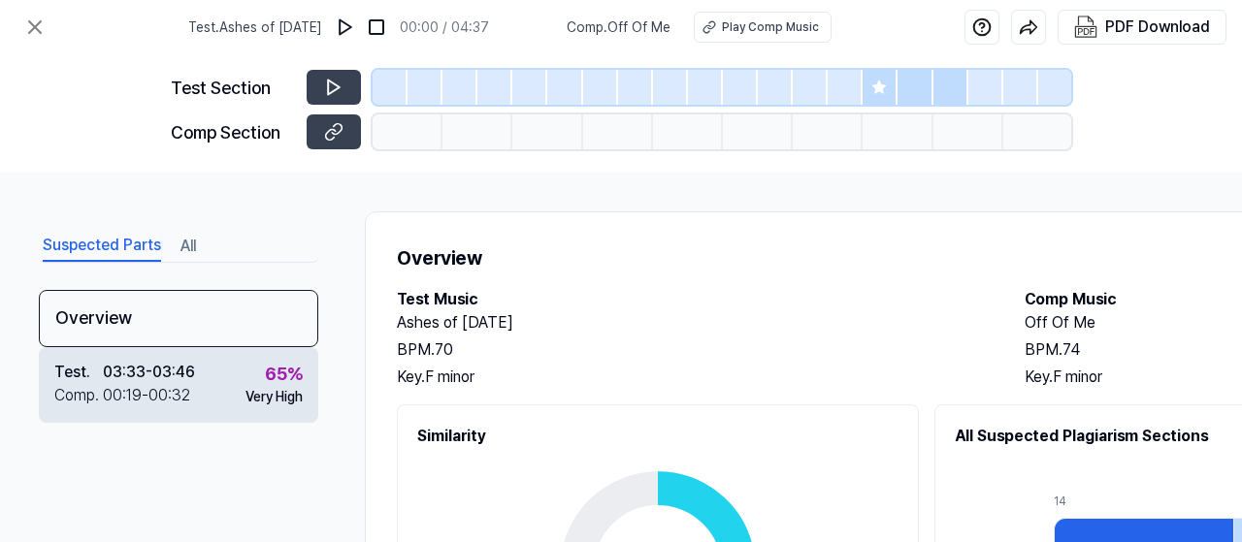
click at [190, 387] on div "Comp . 00:19 - 00:32" at bounding box center [124, 395] width 141 height 23
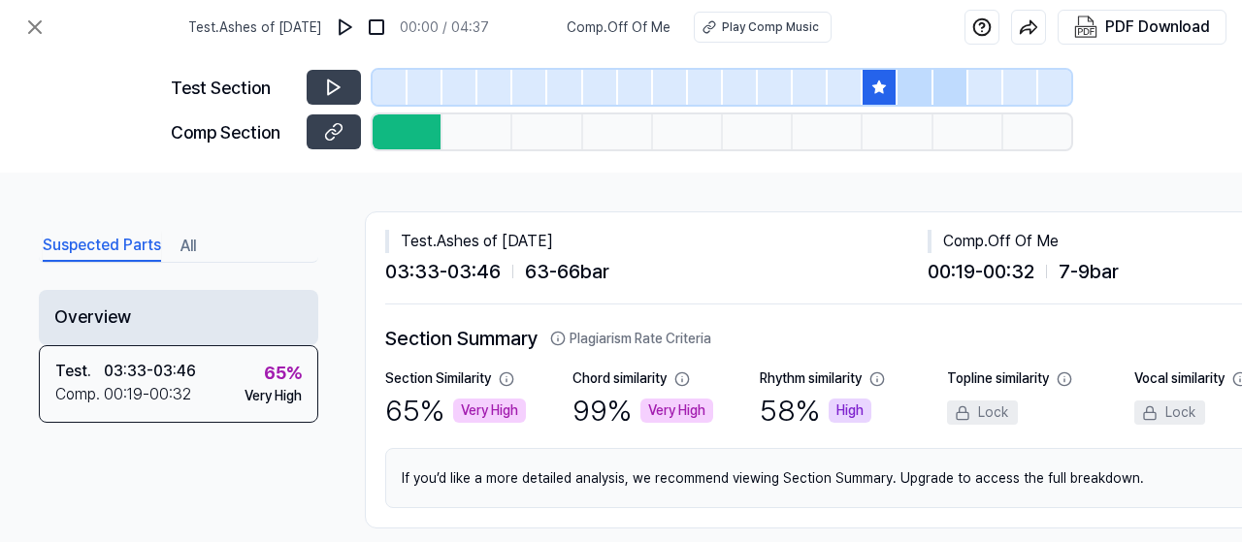
click at [199, 306] on div "Overview" at bounding box center [178, 317] width 279 height 55
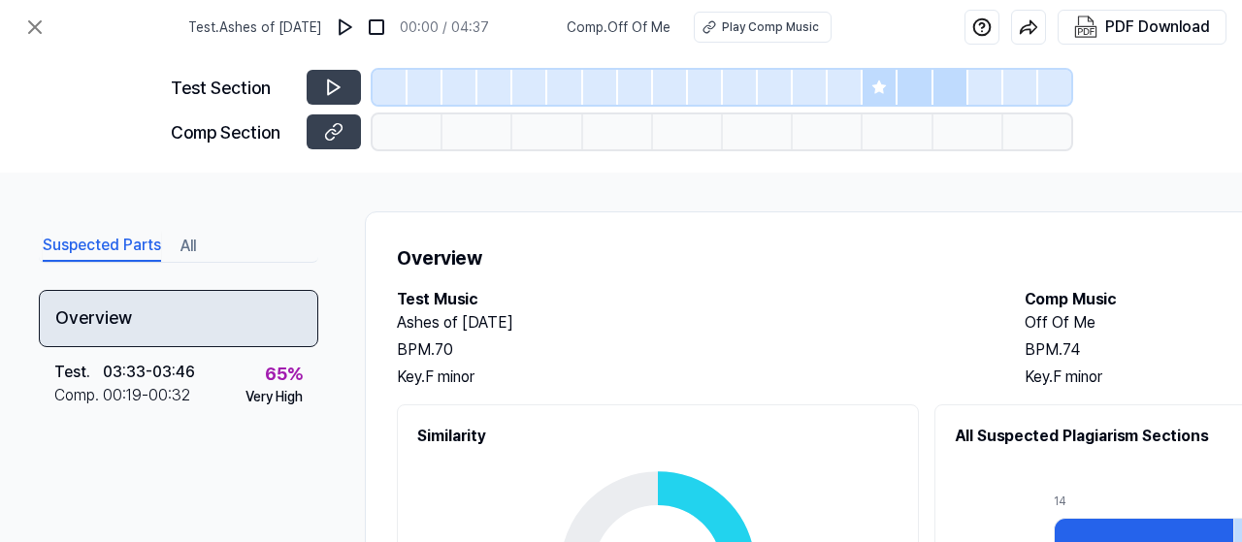
click at [199, 306] on div "Overview" at bounding box center [178, 318] width 279 height 57
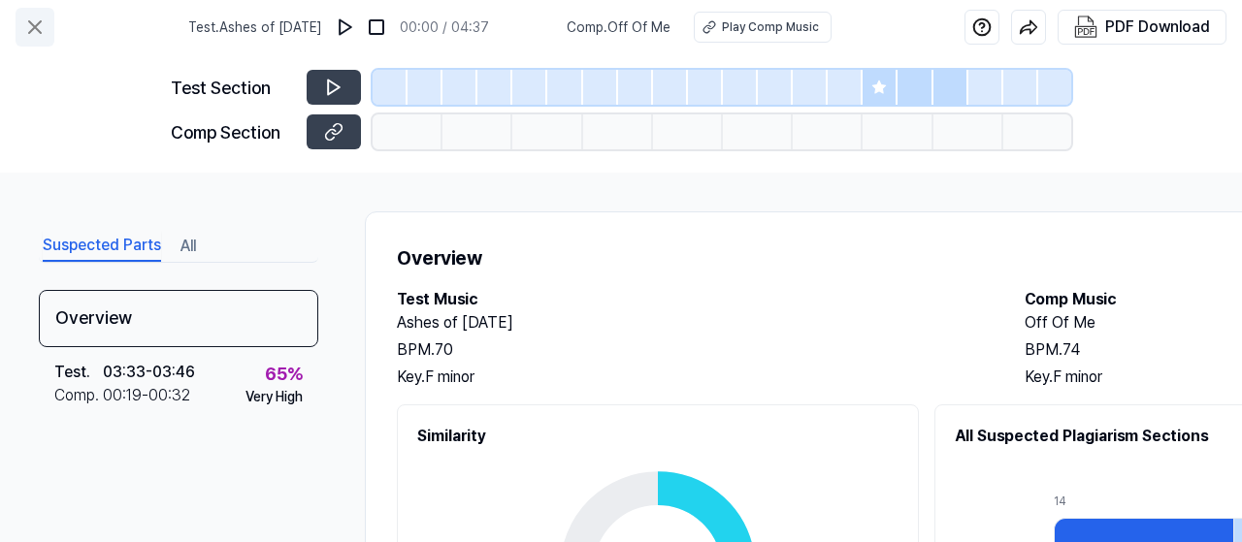
click at [39, 30] on icon at bounding box center [35, 27] width 12 height 12
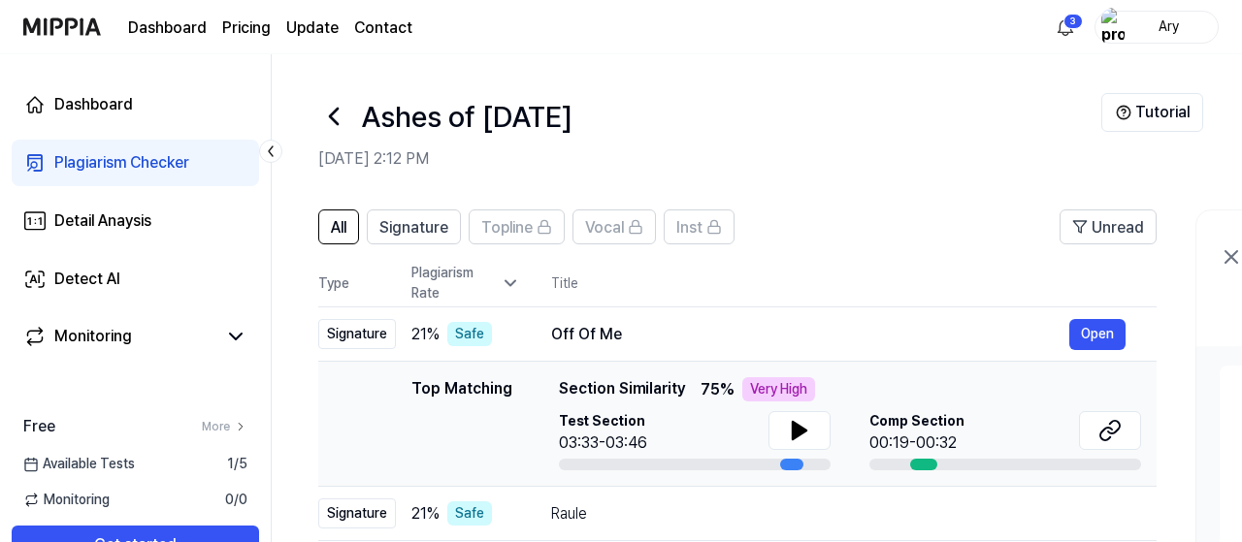
click at [926, 156] on h2 "[DATE] 2:12 PM" at bounding box center [709, 158] width 783 height 23
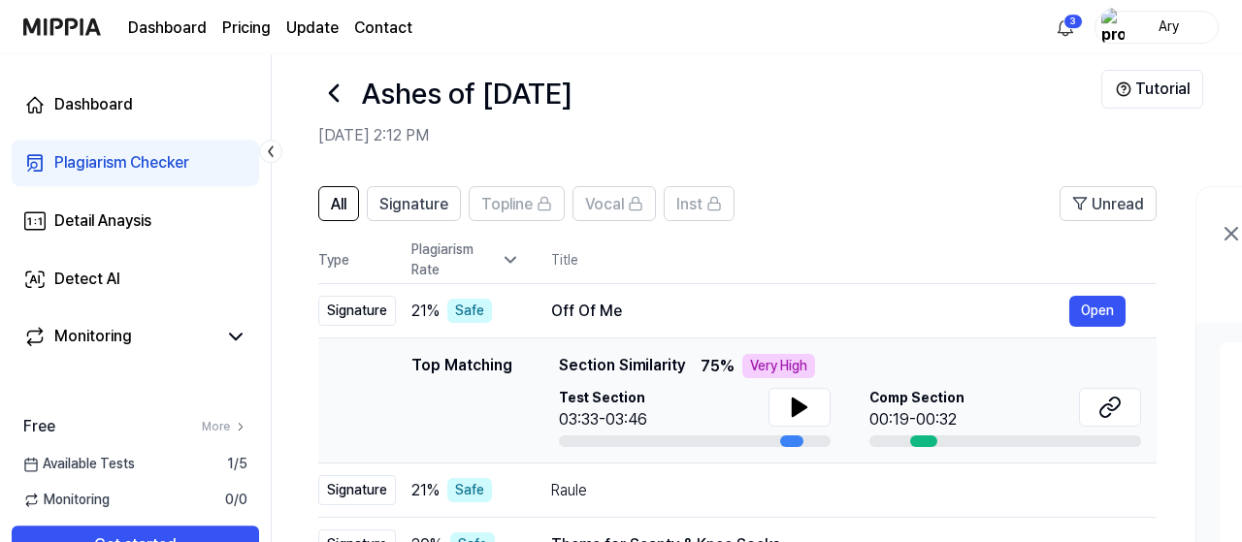
scroll to position [21, 0]
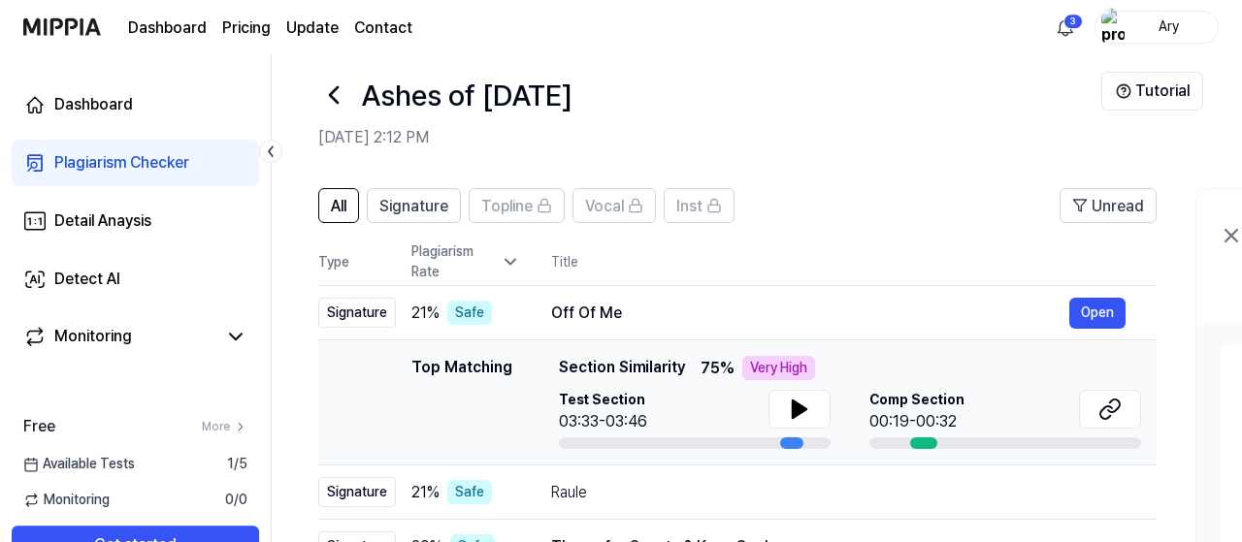
click at [325, 89] on icon at bounding box center [333, 95] width 31 height 31
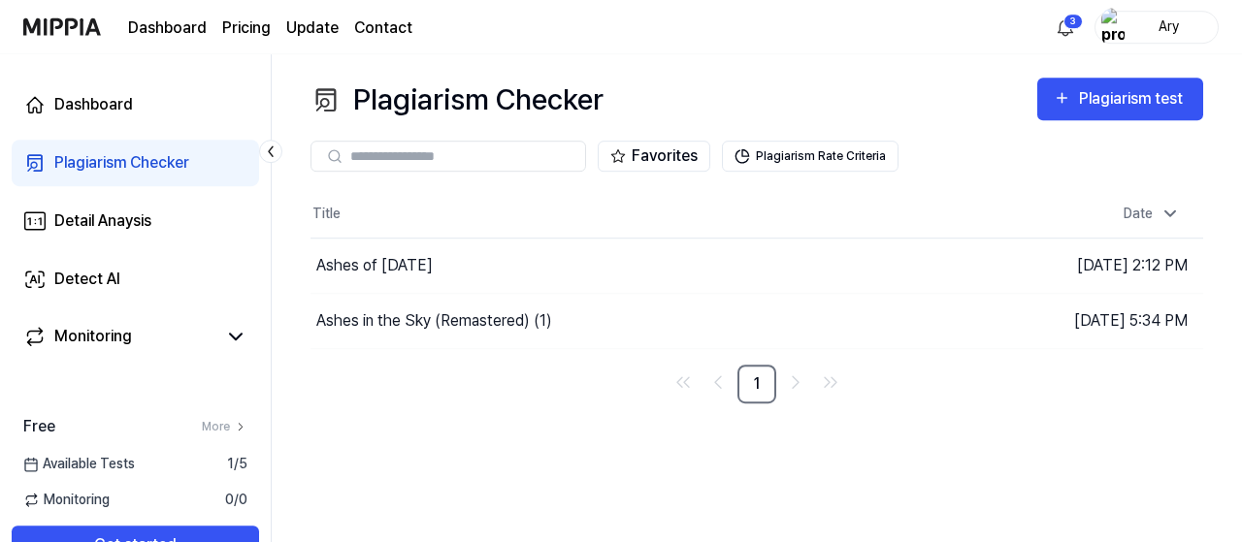
scroll to position [0, 0]
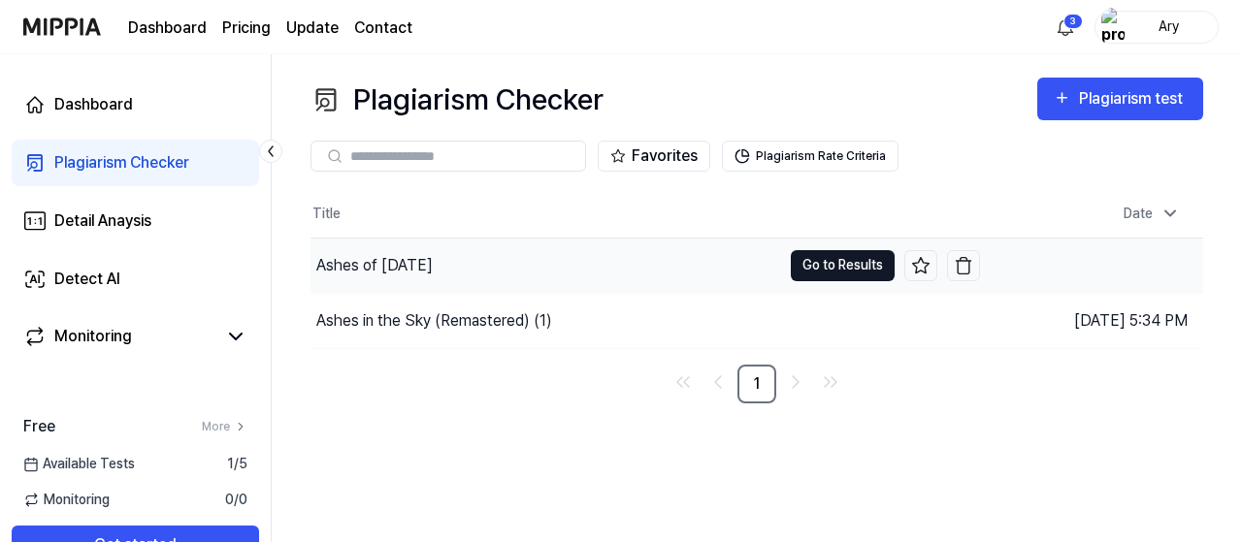
click at [841, 263] on button "Go to Results" at bounding box center [843, 265] width 104 height 31
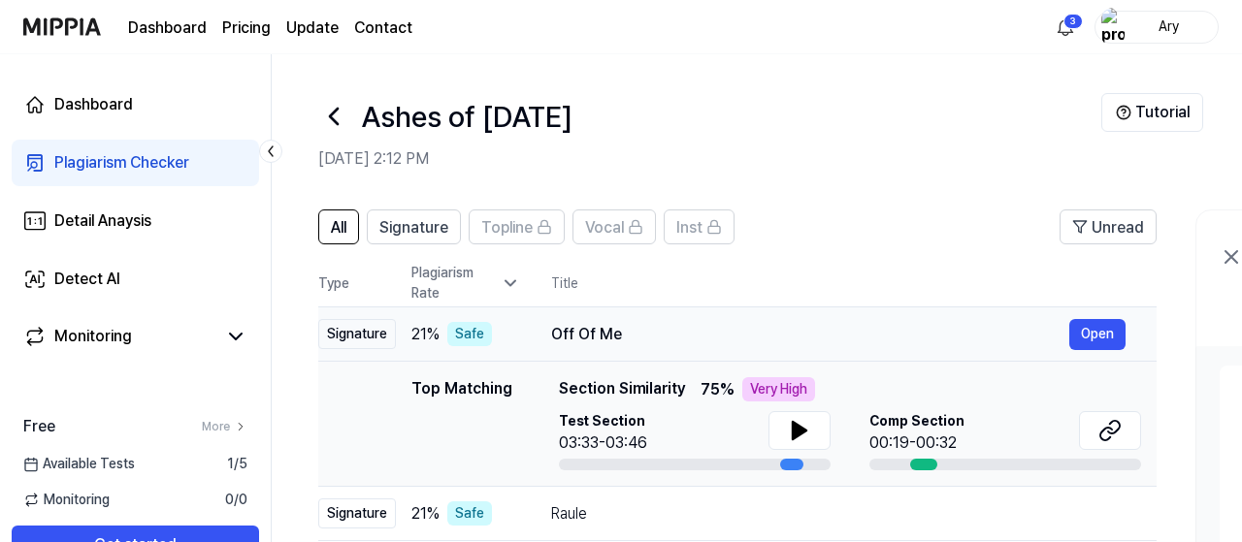
click at [342, 343] on div "Signature" at bounding box center [357, 334] width 78 height 30
click at [515, 284] on icon at bounding box center [510, 283] width 19 height 19
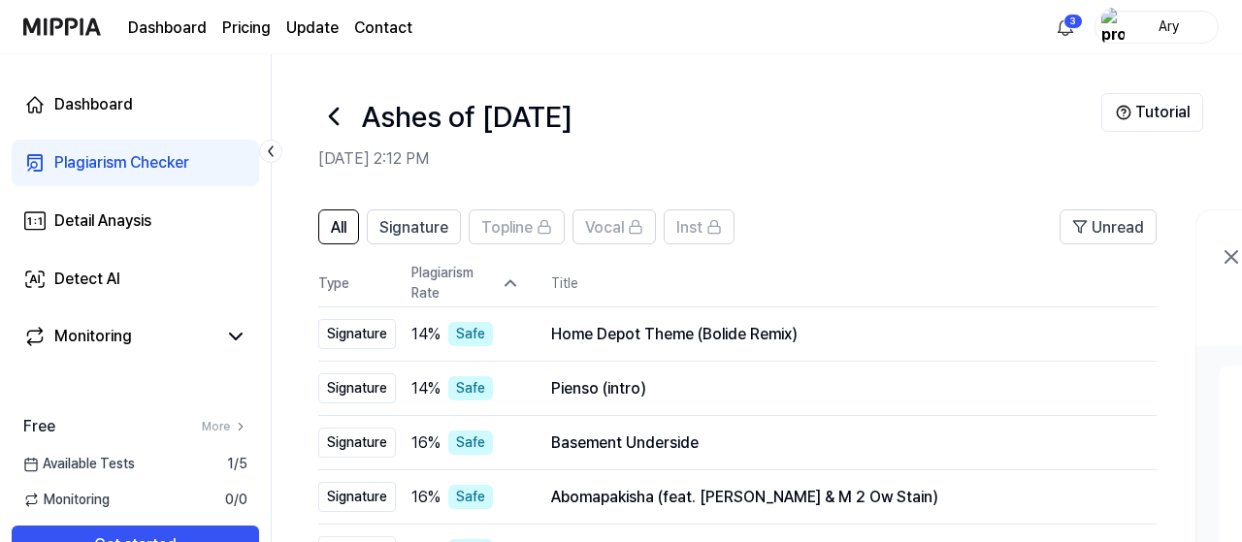
click at [515, 284] on icon at bounding box center [510, 283] width 19 height 19
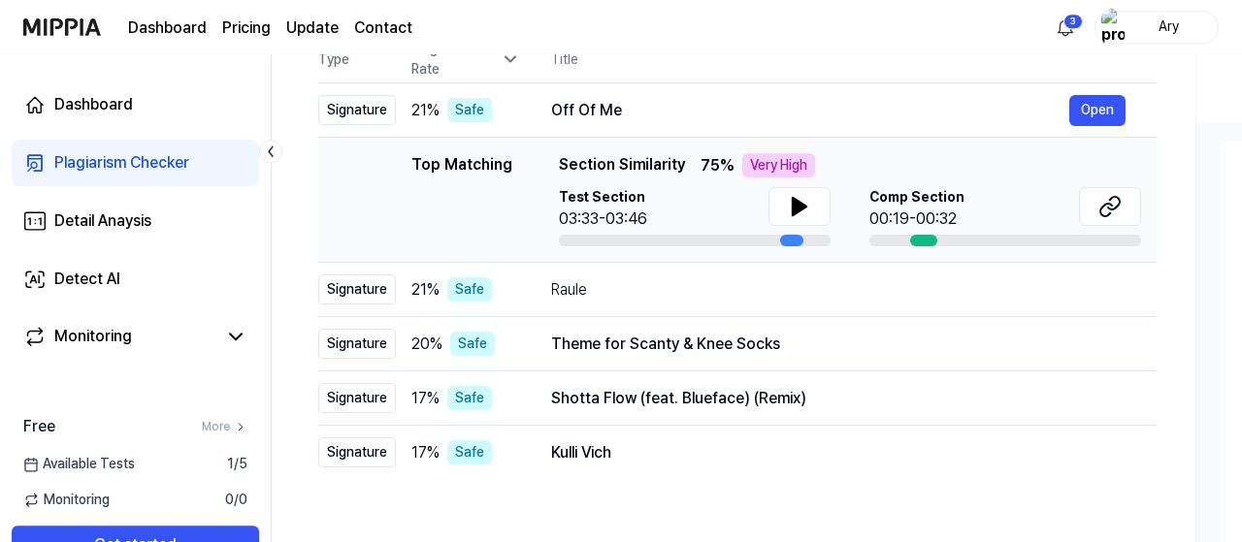
scroll to position [228, 0]
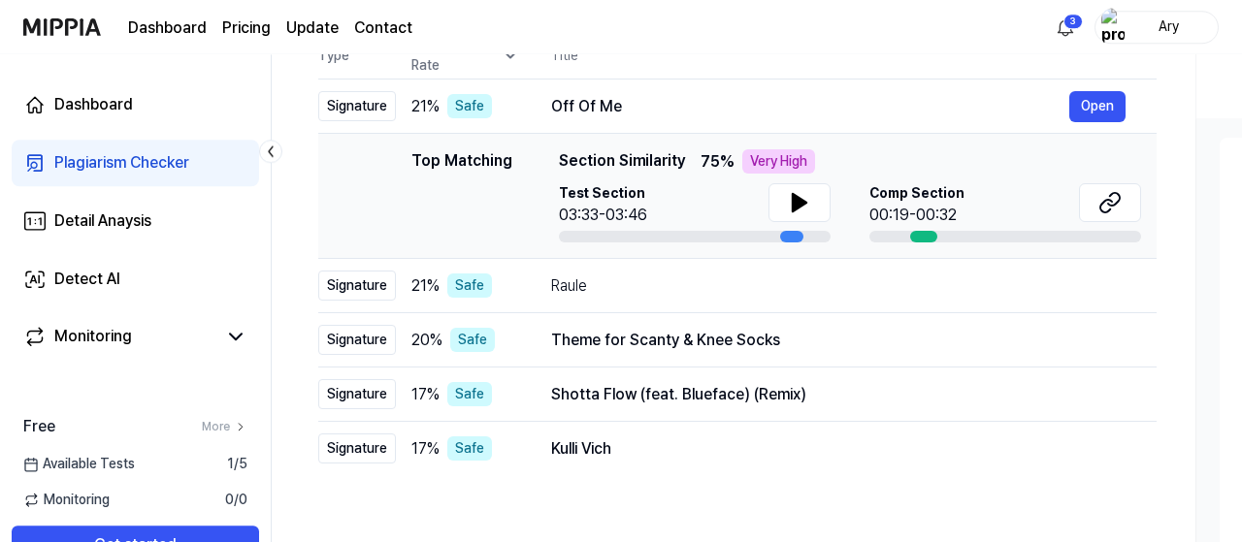
click at [583, 281] on div "Raule" at bounding box center [838, 286] width 574 height 23
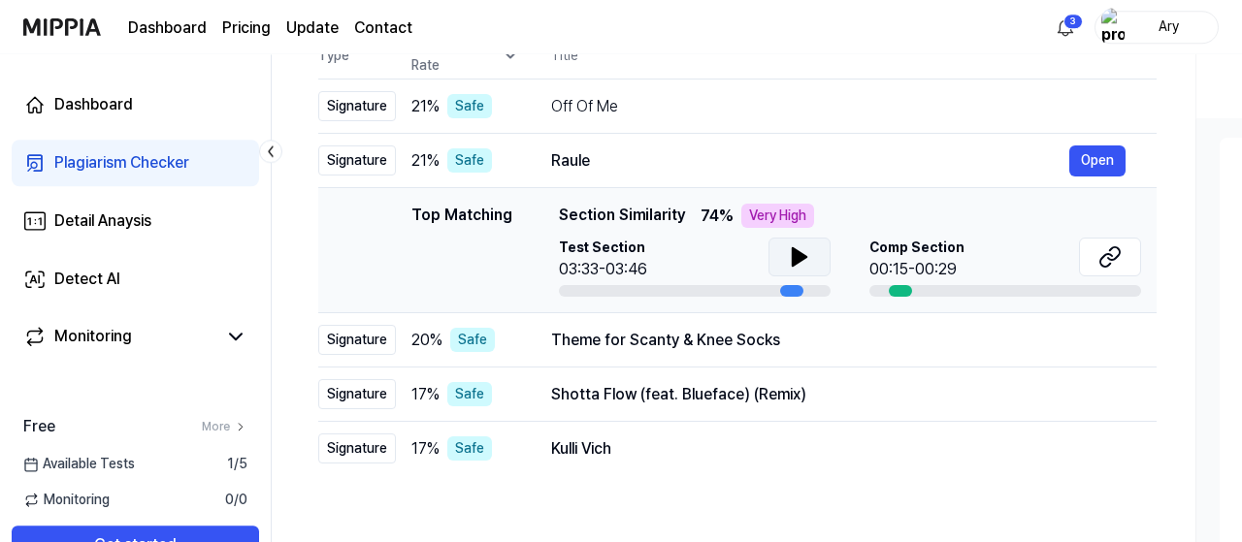
click at [783, 263] on button at bounding box center [799, 257] width 62 height 39
click at [1116, 257] on icon at bounding box center [1114, 253] width 12 height 13
click at [1108, 345] on button "Open" at bounding box center [1097, 340] width 56 height 31
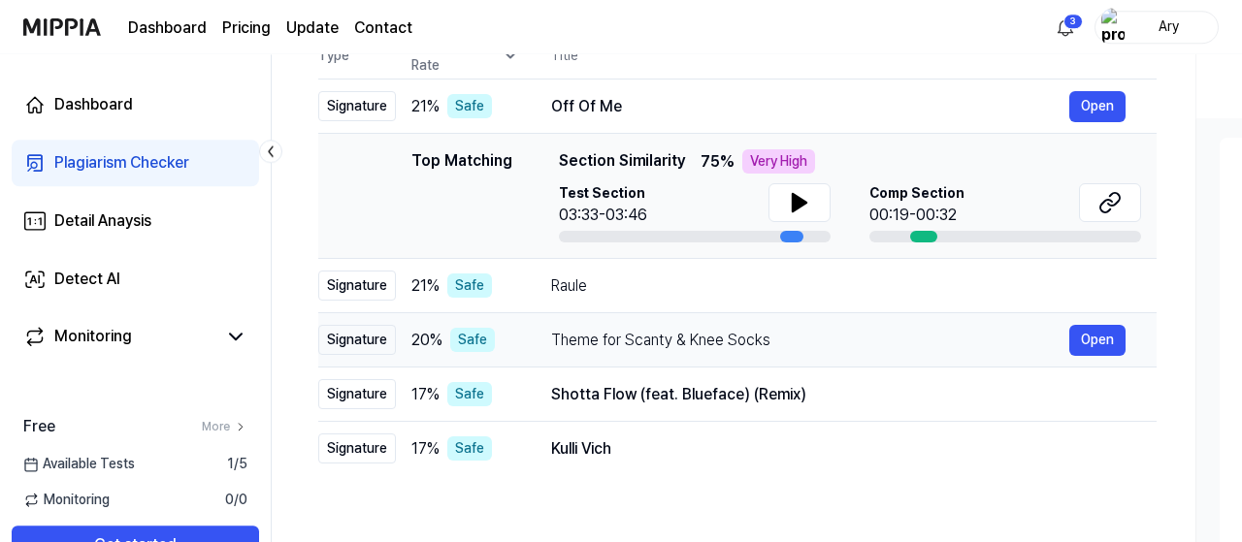
click at [595, 341] on div "Theme for Scanty & Knee Socks" at bounding box center [810, 340] width 518 height 23
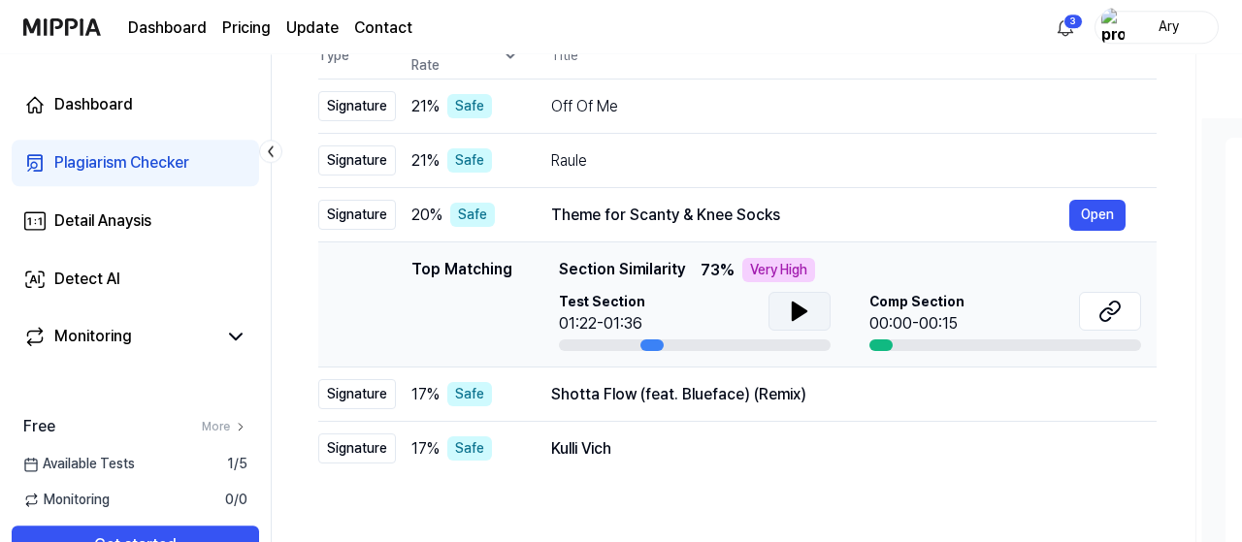
click at [800, 312] on icon at bounding box center [800, 311] width 14 height 17
click at [1110, 315] on icon at bounding box center [1109, 311] width 23 height 23
click at [575, 405] on div "Shotta Flow (feat. Blueface) (Remix)" at bounding box center [810, 394] width 518 height 23
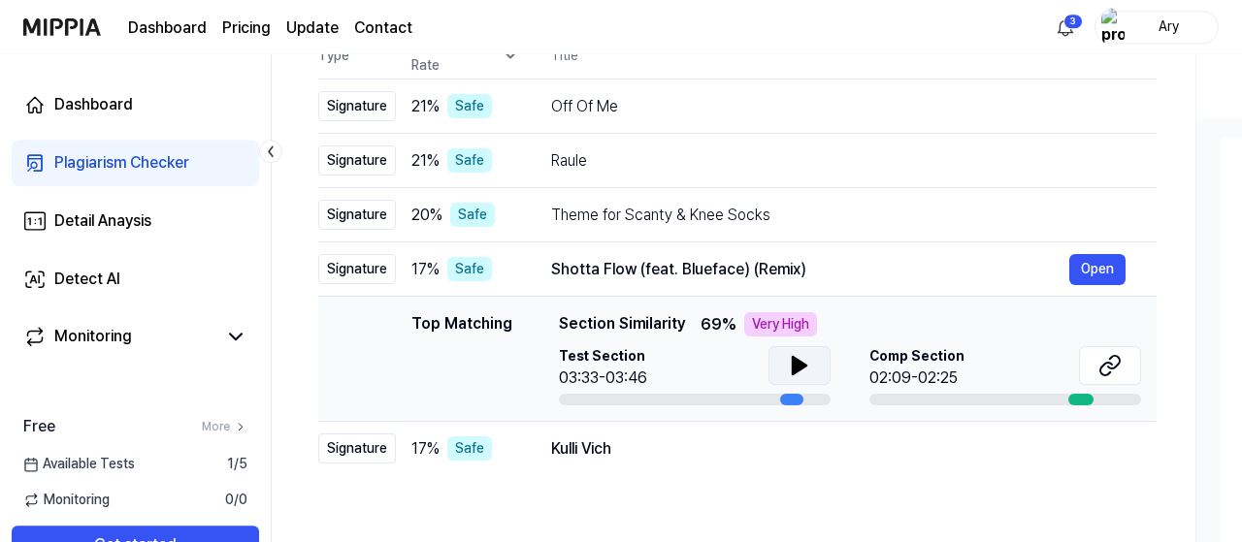
click at [795, 355] on icon at bounding box center [799, 365] width 23 height 23
click at [1119, 359] on icon at bounding box center [1114, 362] width 12 height 13
click at [585, 454] on div "Kulli Vich" at bounding box center [810, 449] width 518 height 23
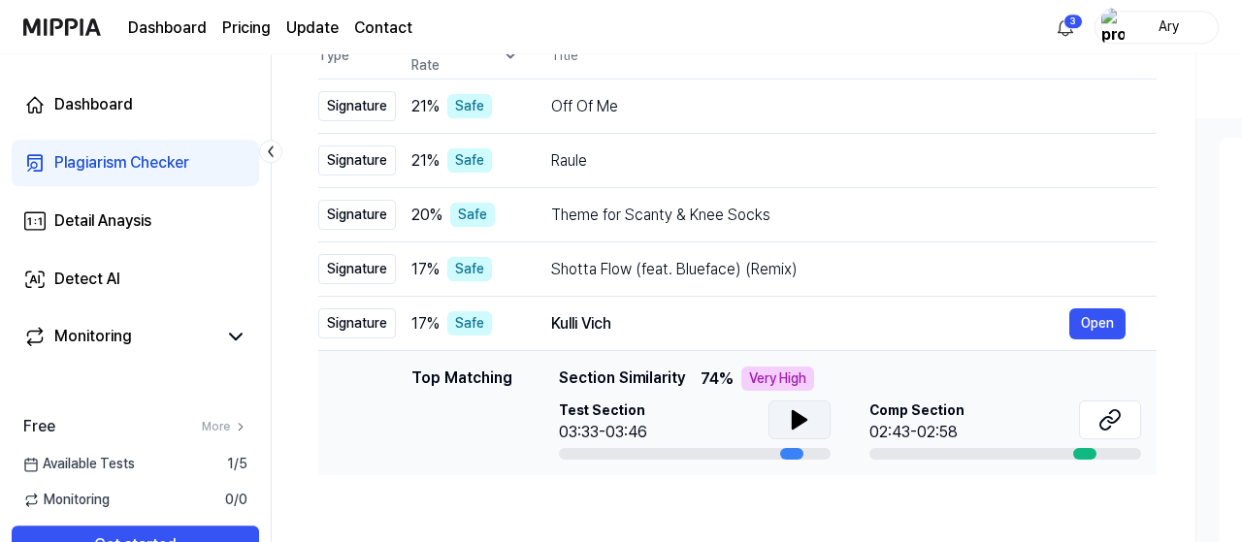
click at [797, 424] on icon at bounding box center [800, 419] width 14 height 17
click at [1118, 427] on icon at bounding box center [1109, 419] width 23 height 23
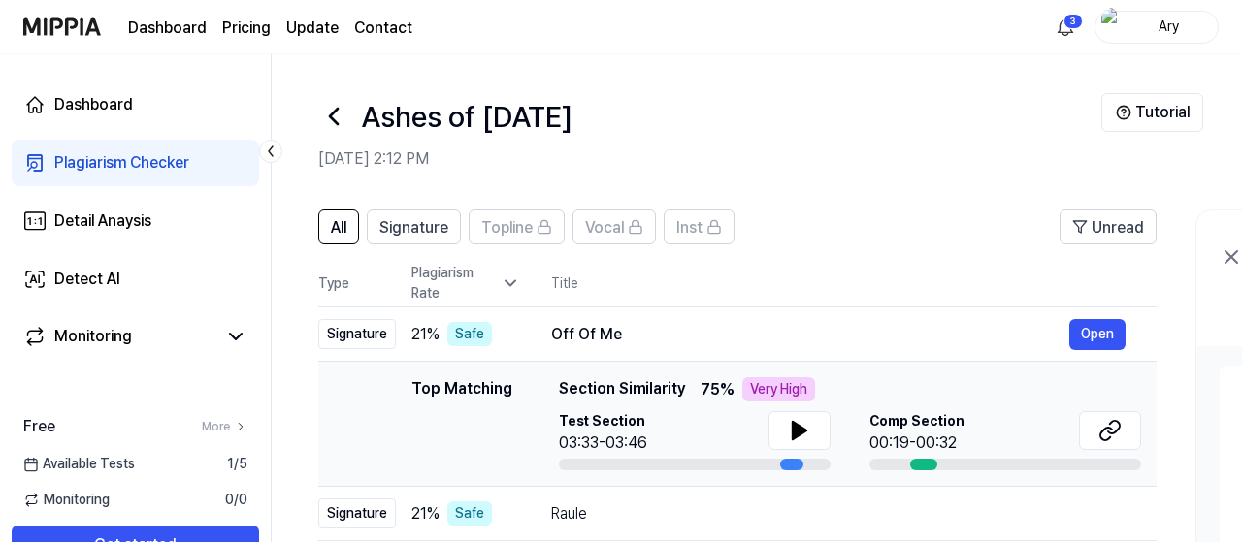
scroll to position [278, 0]
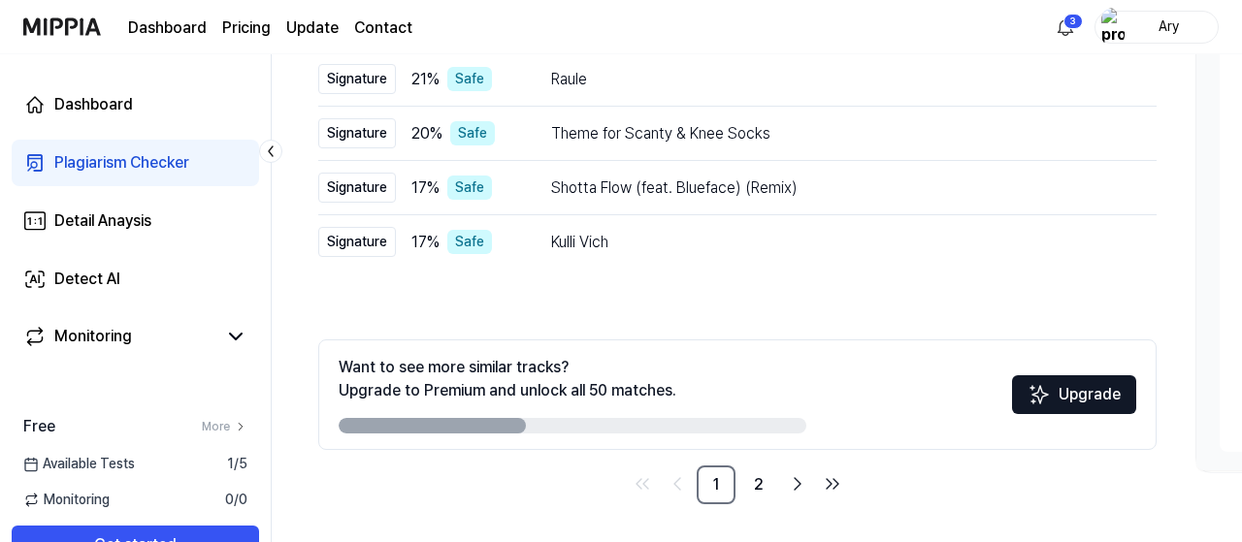
scroll to position [59, 0]
click at [761, 490] on link "2" at bounding box center [758, 485] width 39 height 39
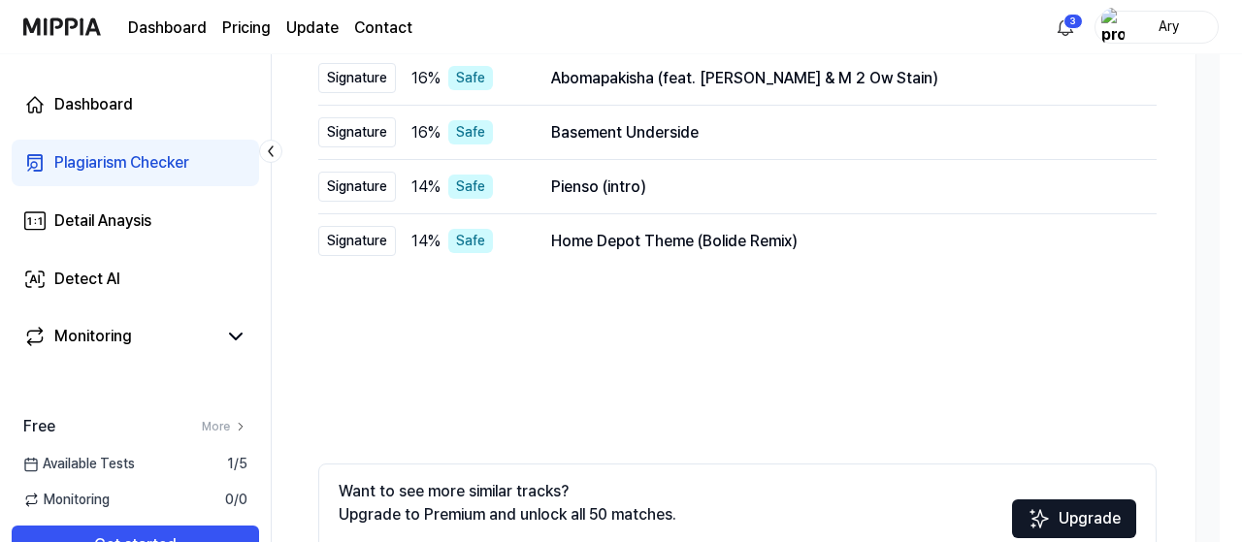
scroll to position [0, 0]
click at [707, 70] on div "Abomapakisha (feat. [PERSON_NAME] & M 2 Ow Stain)" at bounding box center [810, 78] width 518 height 23
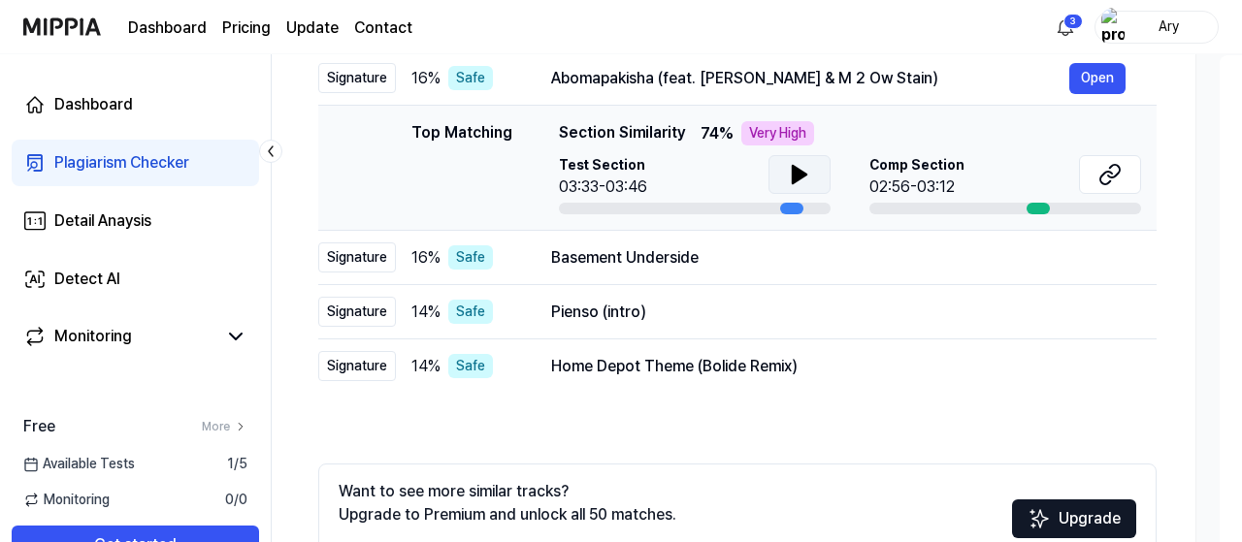
click at [802, 174] on icon at bounding box center [800, 174] width 14 height 17
click at [796, 170] on icon at bounding box center [796, 175] width 4 height 16
click at [1115, 175] on icon at bounding box center [1109, 174] width 23 height 23
click at [606, 252] on div "Basement Underside" at bounding box center [810, 257] width 518 height 23
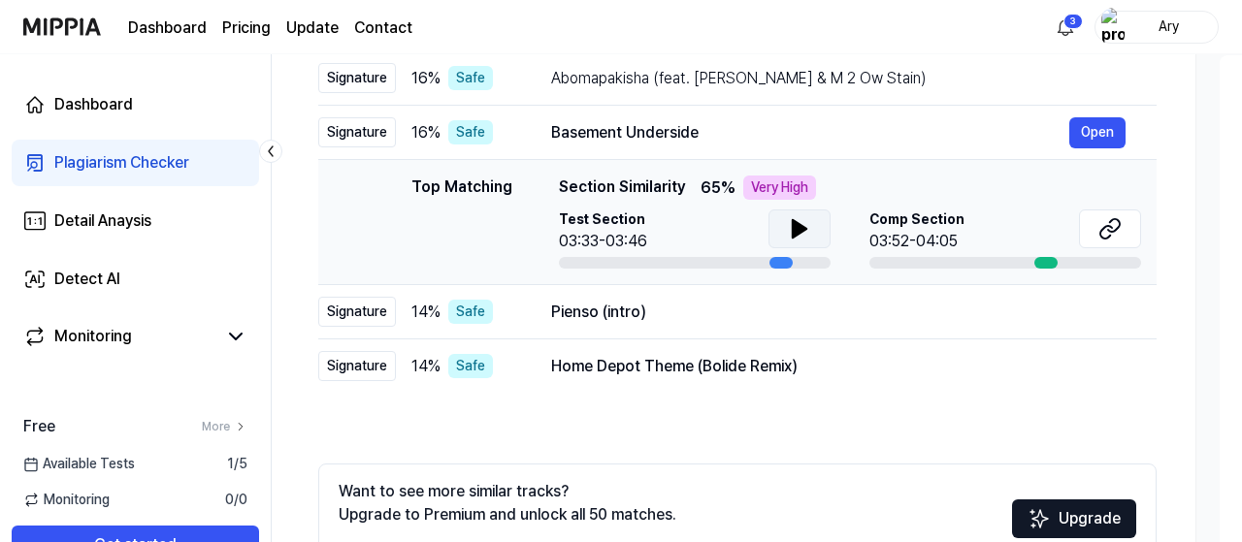
click at [813, 220] on button at bounding box center [799, 229] width 62 height 39
click at [1124, 232] on button at bounding box center [1110, 229] width 62 height 39
click at [597, 308] on div "Pienso (intro)" at bounding box center [810, 312] width 518 height 23
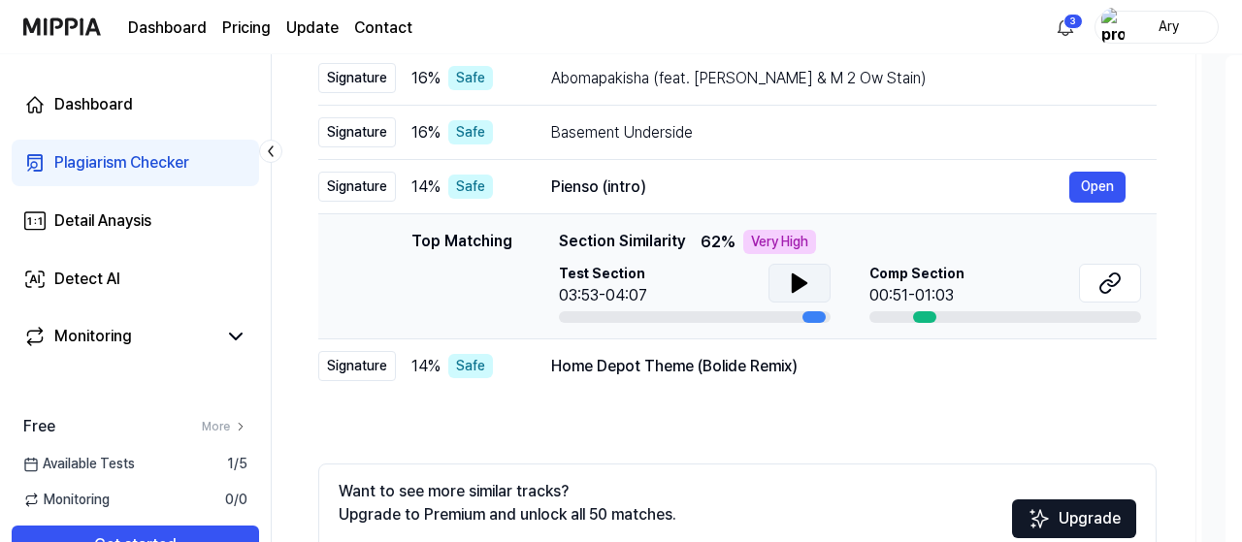
click at [808, 278] on icon at bounding box center [799, 283] width 23 height 23
click at [1109, 280] on icon at bounding box center [1106, 286] width 12 height 13
click at [659, 377] on div "Home Depot Theme (Bolide Remix) Open" at bounding box center [838, 366] width 574 height 31
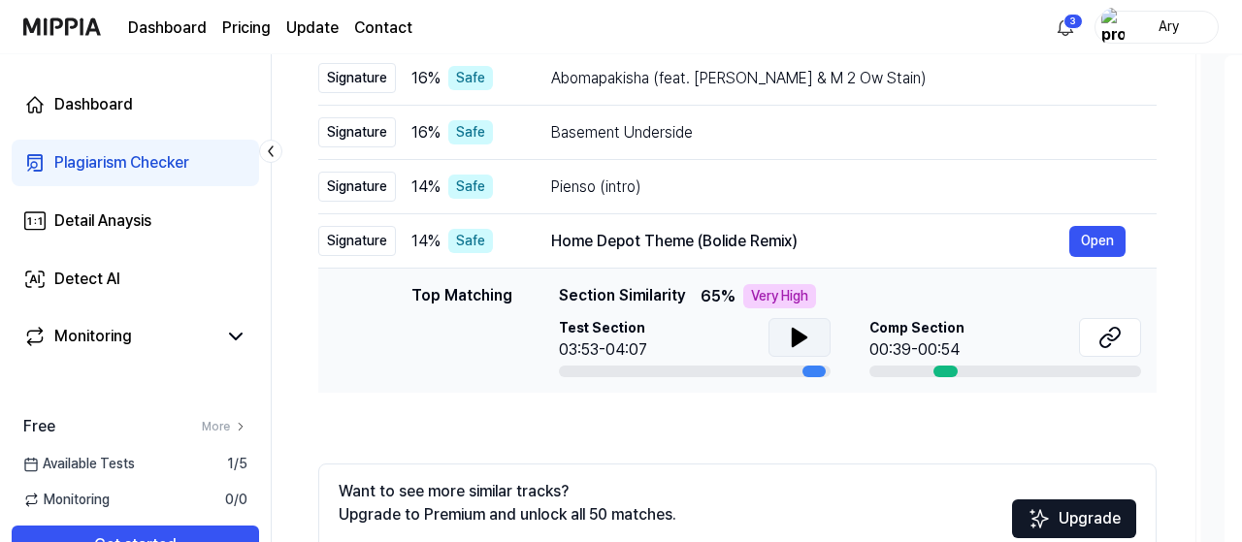
click at [801, 346] on icon at bounding box center [799, 337] width 23 height 23
click at [801, 345] on icon at bounding box center [803, 338] width 4 height 16
click at [1119, 325] on button at bounding box center [1110, 337] width 62 height 39
click at [744, 440] on div "All Signature Topline Vocal Inst Unread All Signature Topline Vocal Inst Type P…" at bounding box center [737, 264] width 838 height 730
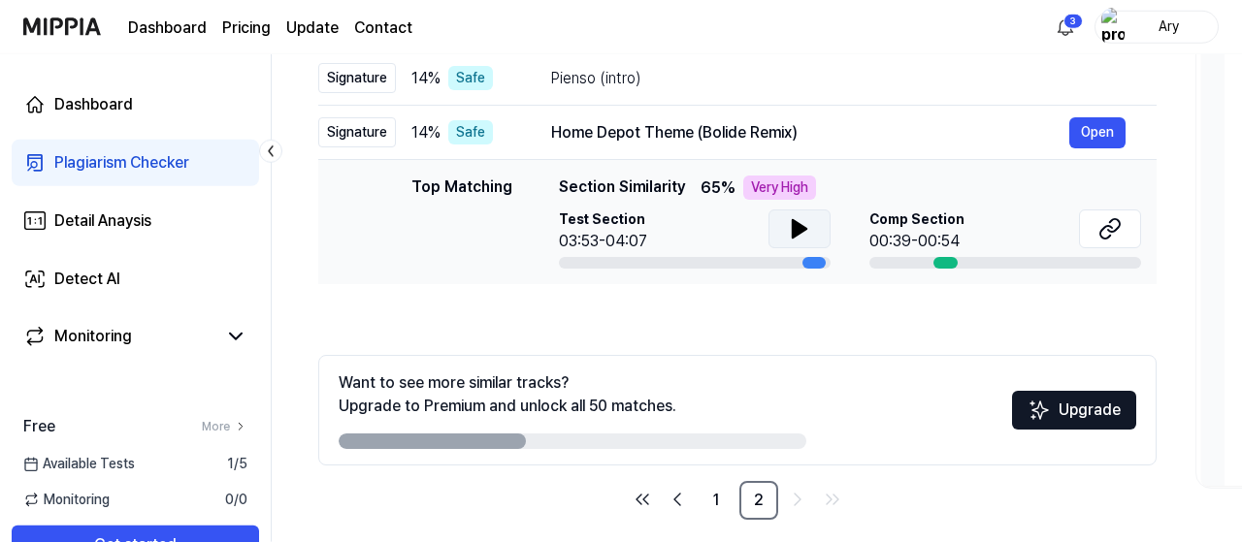
scroll to position [435, 0]
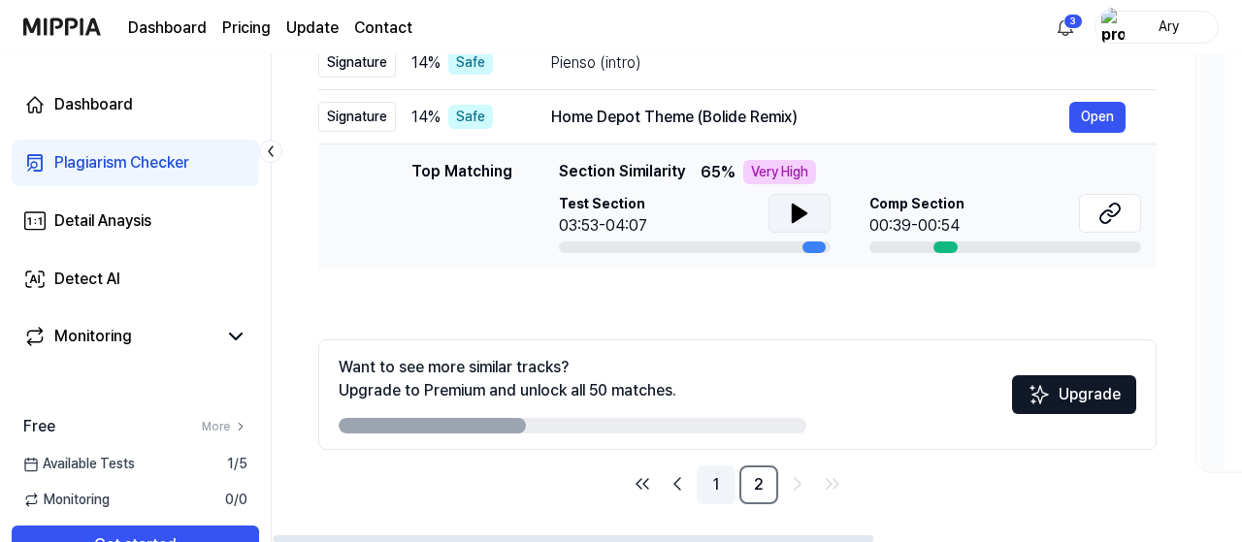
click at [716, 492] on link "1" at bounding box center [716, 485] width 39 height 39
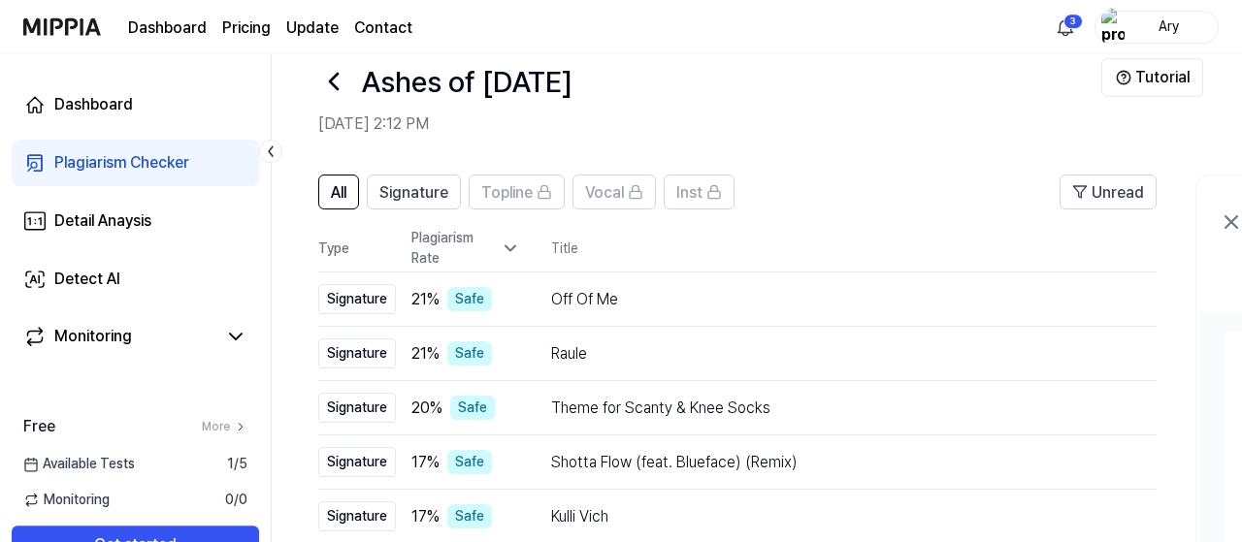
scroll to position [36, 0]
click at [587, 296] on div "Off Of Me" at bounding box center [810, 298] width 518 height 23
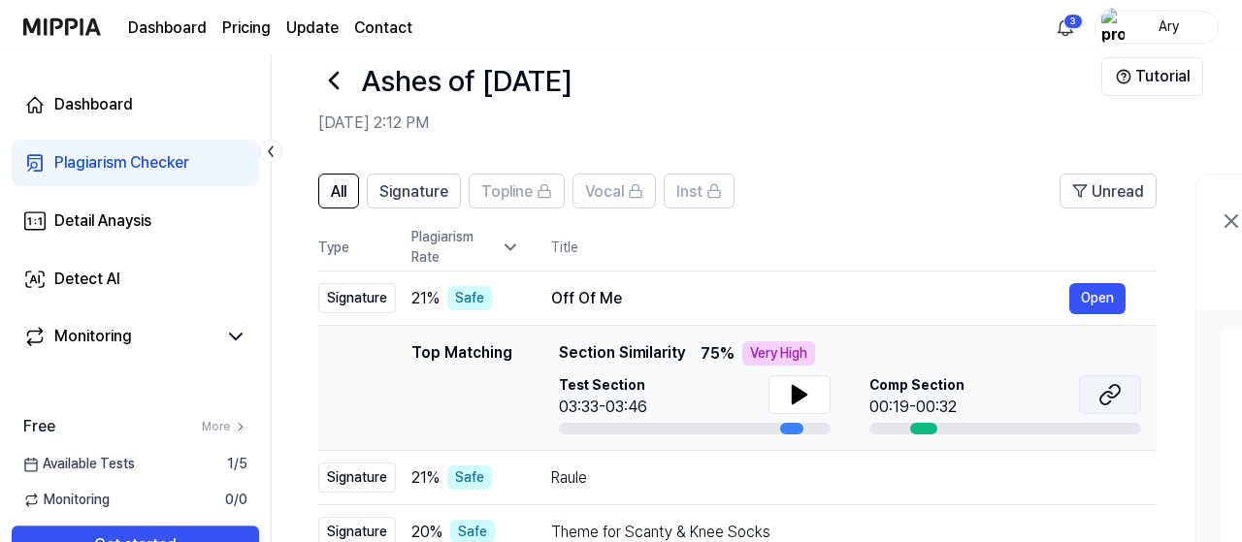
click at [1104, 401] on icon at bounding box center [1109, 394] width 23 height 23
click at [596, 288] on div "Off Of Me" at bounding box center [810, 298] width 518 height 23
click at [575, 307] on div "Off Of Me" at bounding box center [810, 298] width 518 height 23
click at [665, 288] on div "Off Of Me" at bounding box center [810, 298] width 518 height 23
click at [863, 185] on header "All Signature Topline Vocal Inst Unread" at bounding box center [737, 199] width 838 height 50
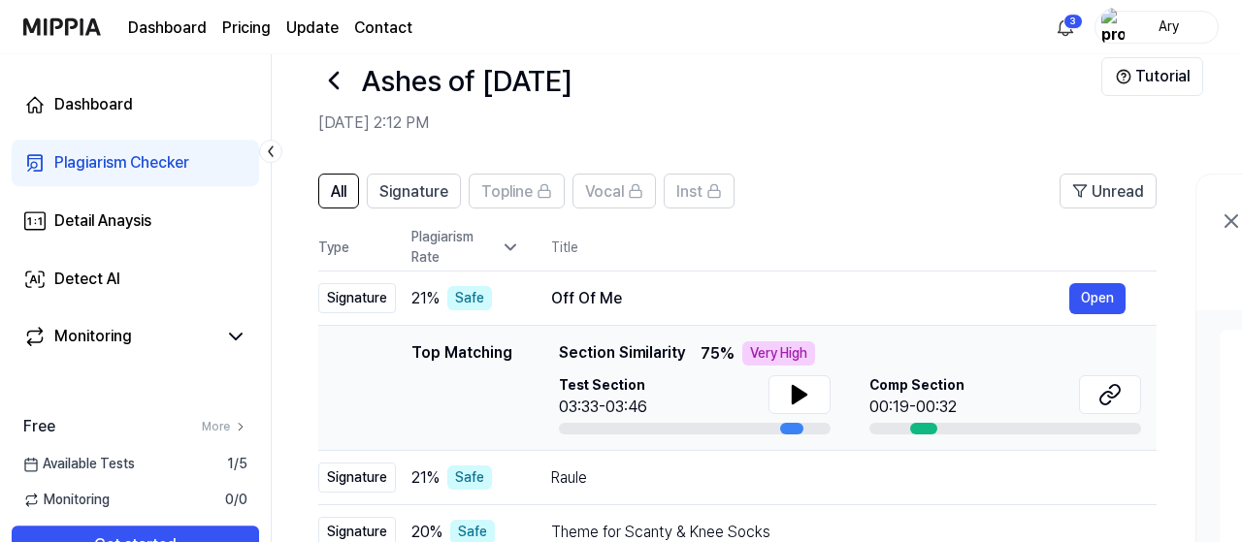
click at [824, 220] on header "All Signature Topline Vocal Inst Unread" at bounding box center [737, 199] width 838 height 50
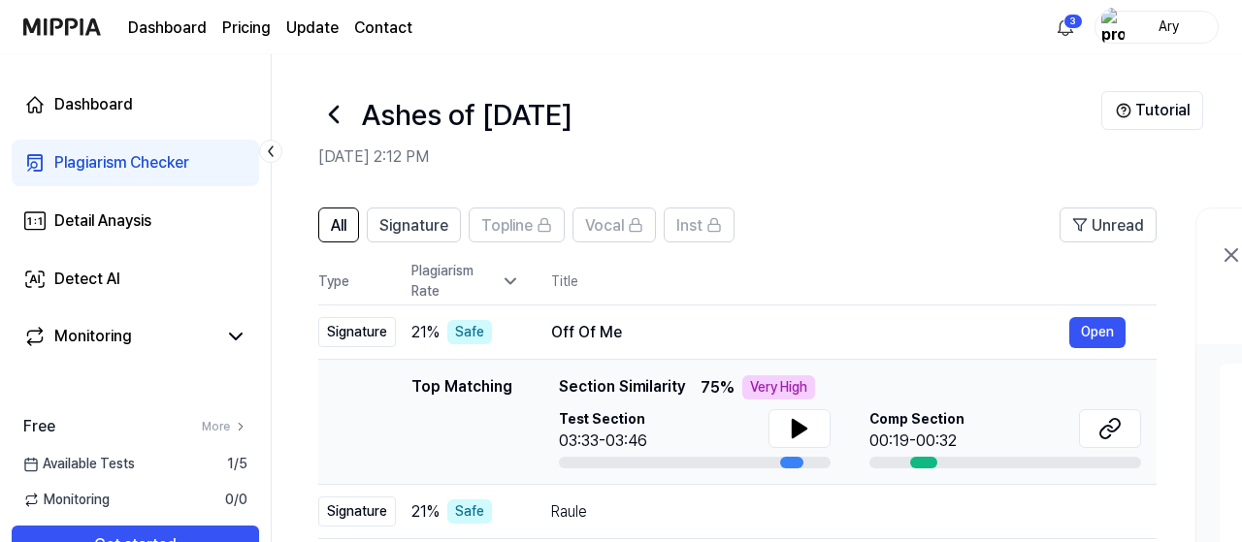
scroll to position [0, 0]
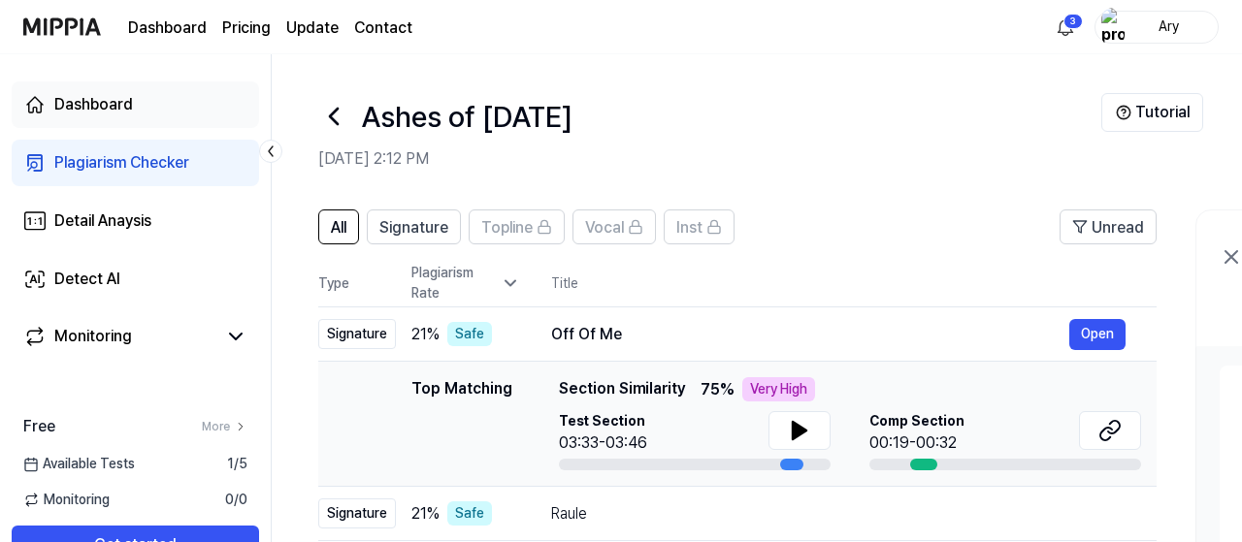
click at [92, 119] on link "Dashboard" at bounding box center [135, 104] width 247 height 47
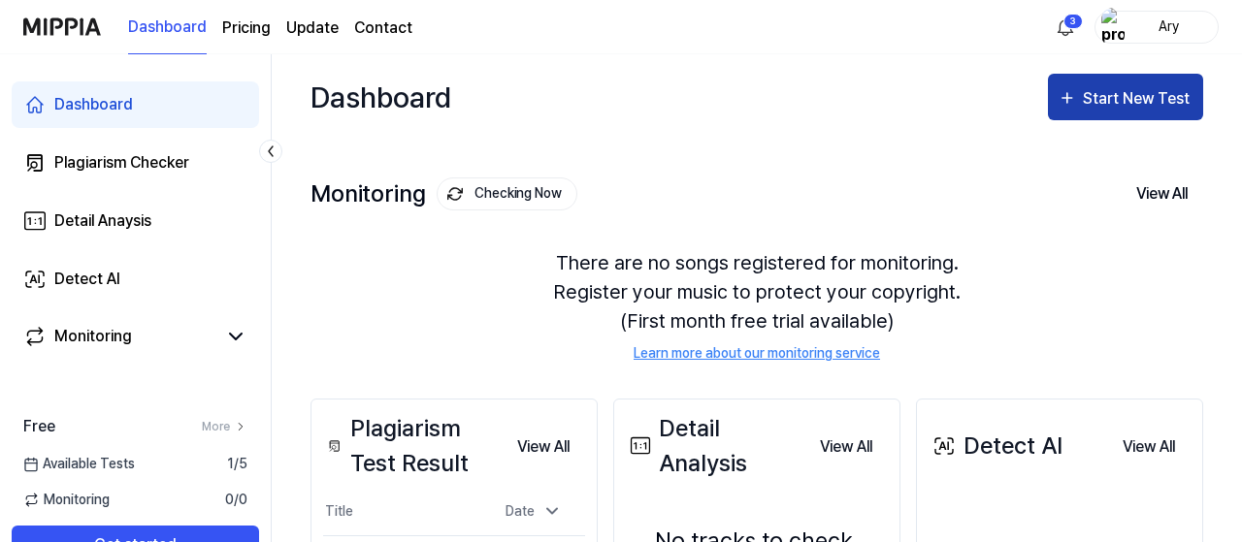
click at [1106, 105] on div "Start New Test" at bounding box center [1138, 98] width 111 height 25
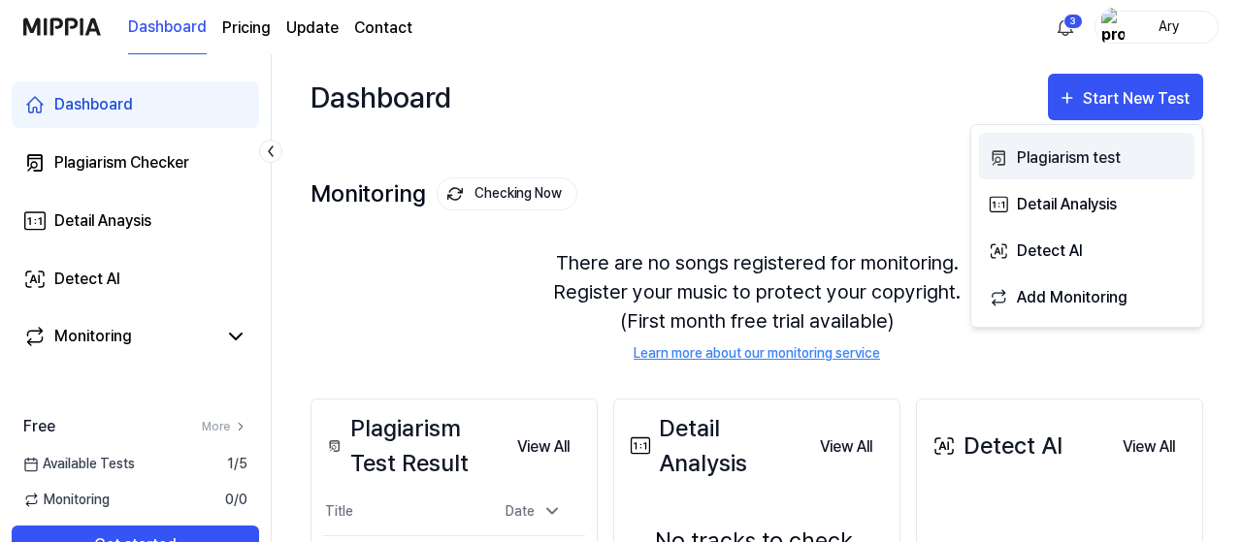
click at [1072, 154] on div "Plagiarism test" at bounding box center [1101, 158] width 169 height 25
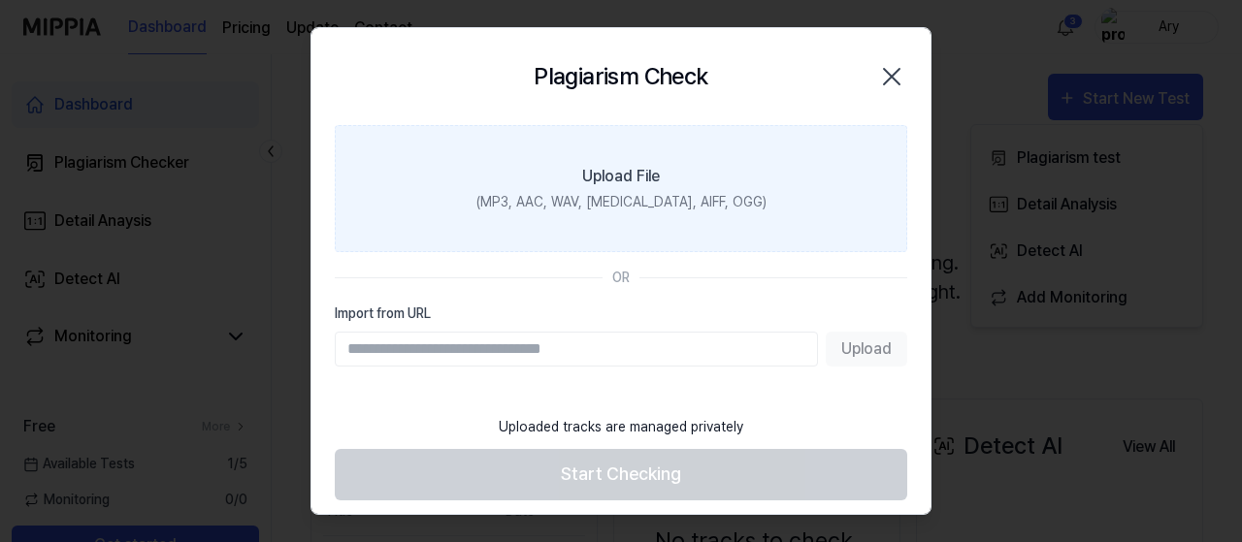
click at [619, 174] on div "Upload File" at bounding box center [621, 176] width 78 height 23
click at [0, 0] on input "Upload File (MP3, AAC, WAV, [MEDICAL_DATA], AIFF, OGG)" at bounding box center [0, 0] width 0 height 0
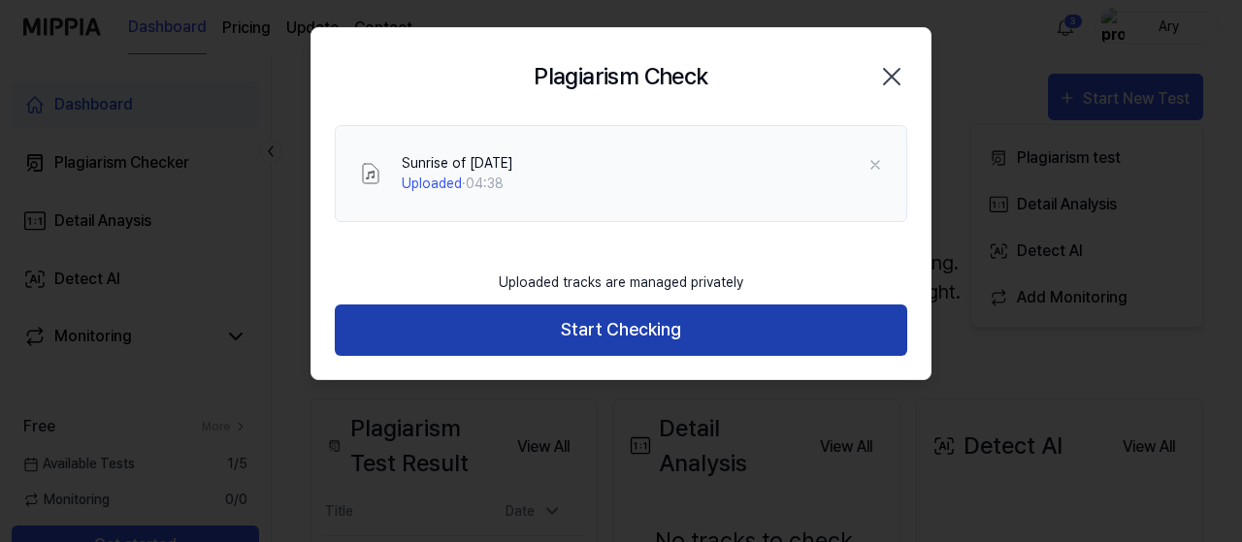
click at [603, 341] on button "Start Checking" at bounding box center [621, 330] width 572 height 51
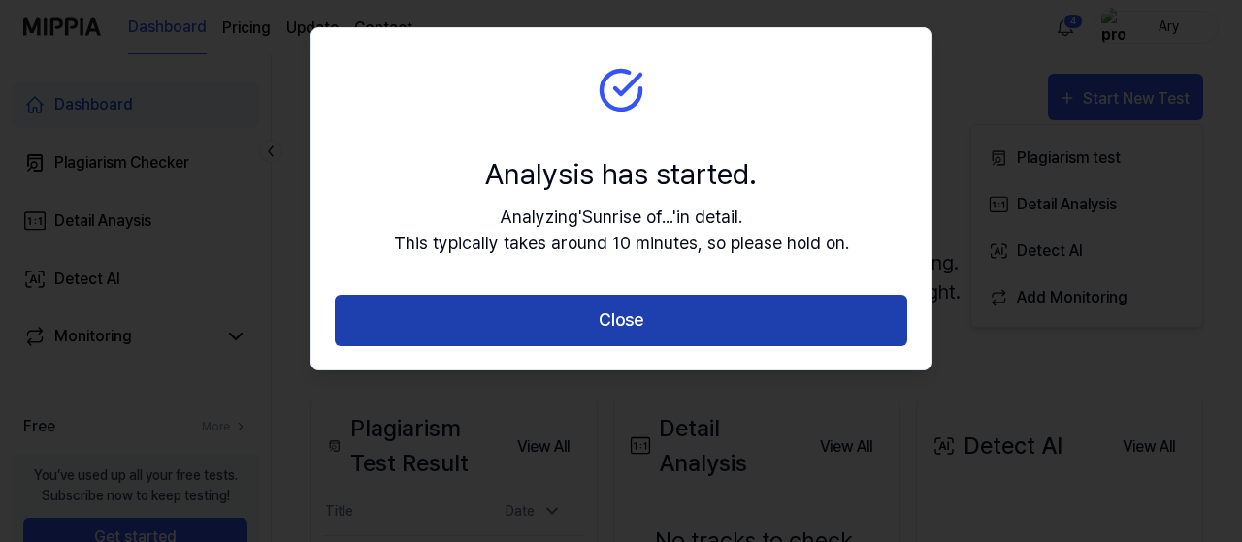
click at [639, 321] on button "Close" at bounding box center [621, 320] width 572 height 51
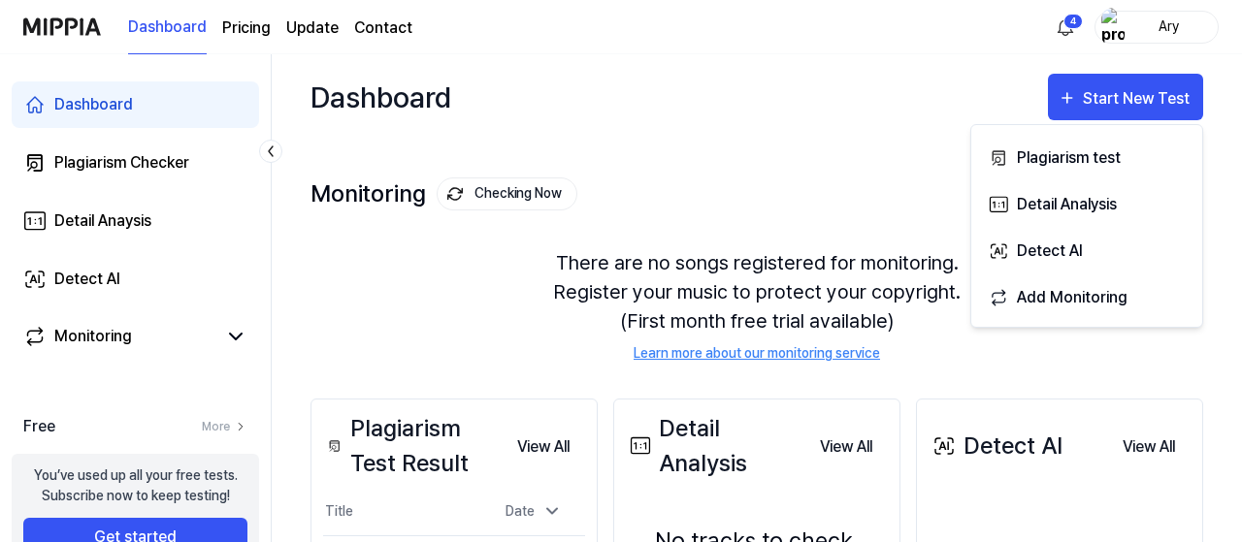
click at [475, 318] on div "There are no songs registered for monitoring. Register your music to protect yo…" at bounding box center [756, 306] width 893 height 162
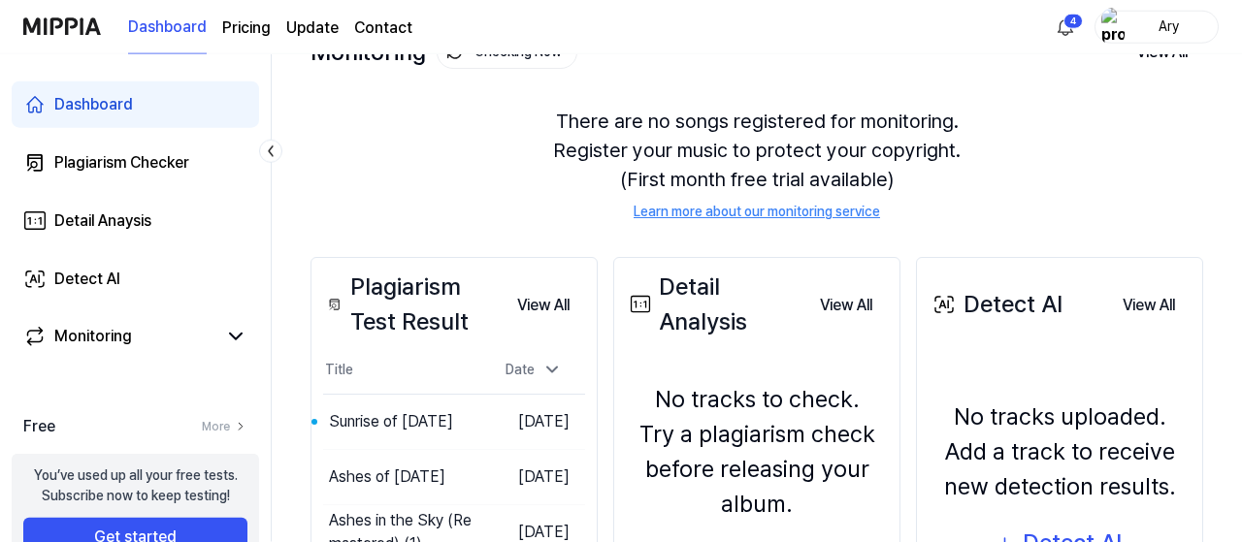
scroll to position [151, 0]
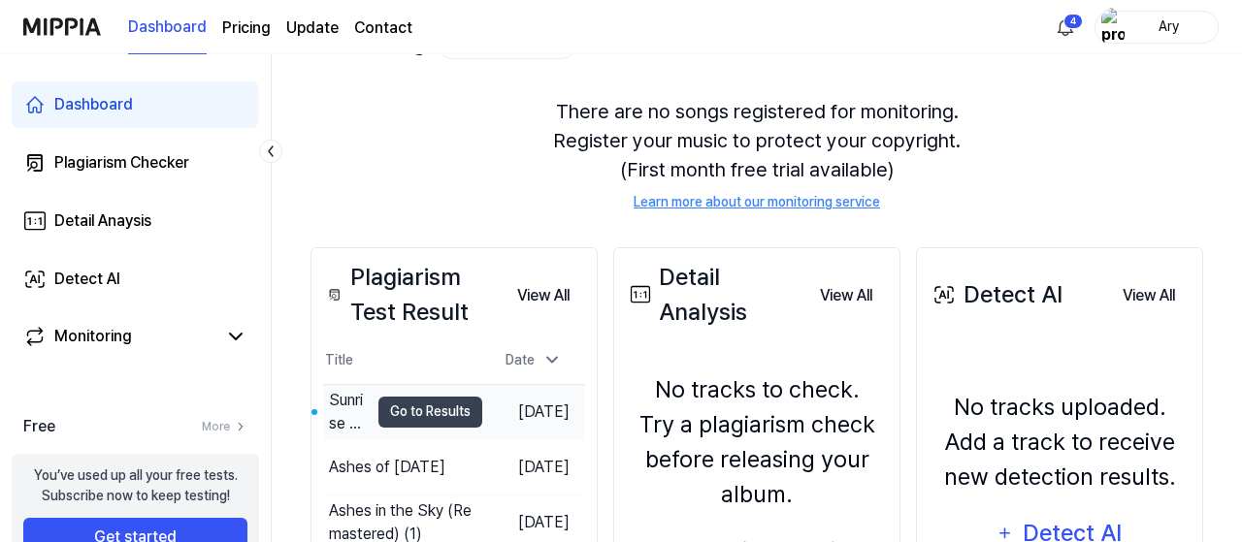
click at [339, 418] on div "Sunrise of [DATE]" at bounding box center [349, 412] width 40 height 47
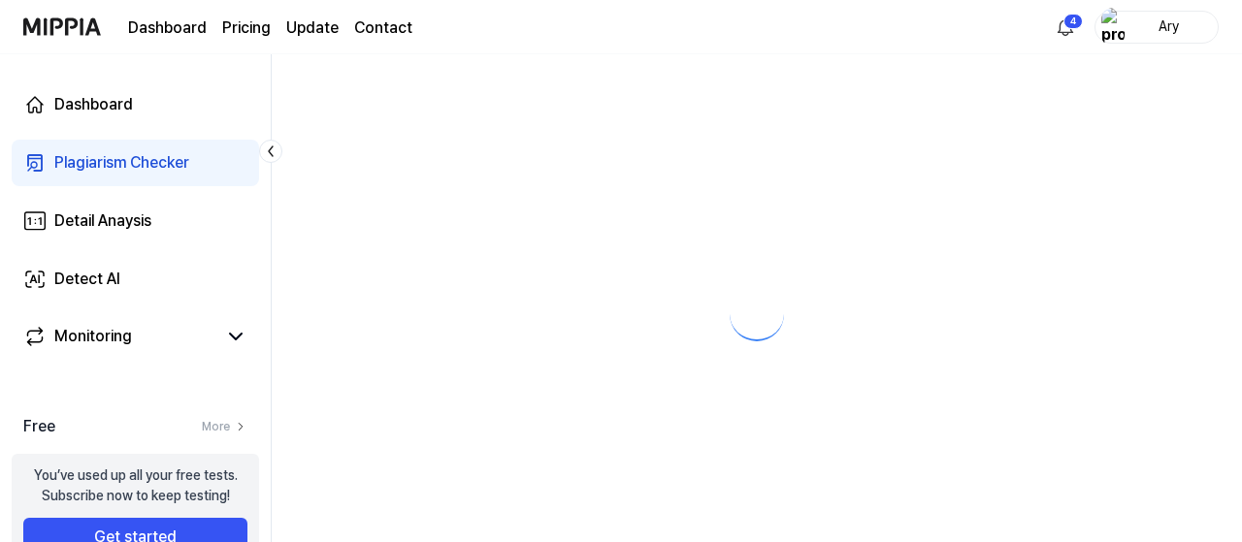
scroll to position [0, 0]
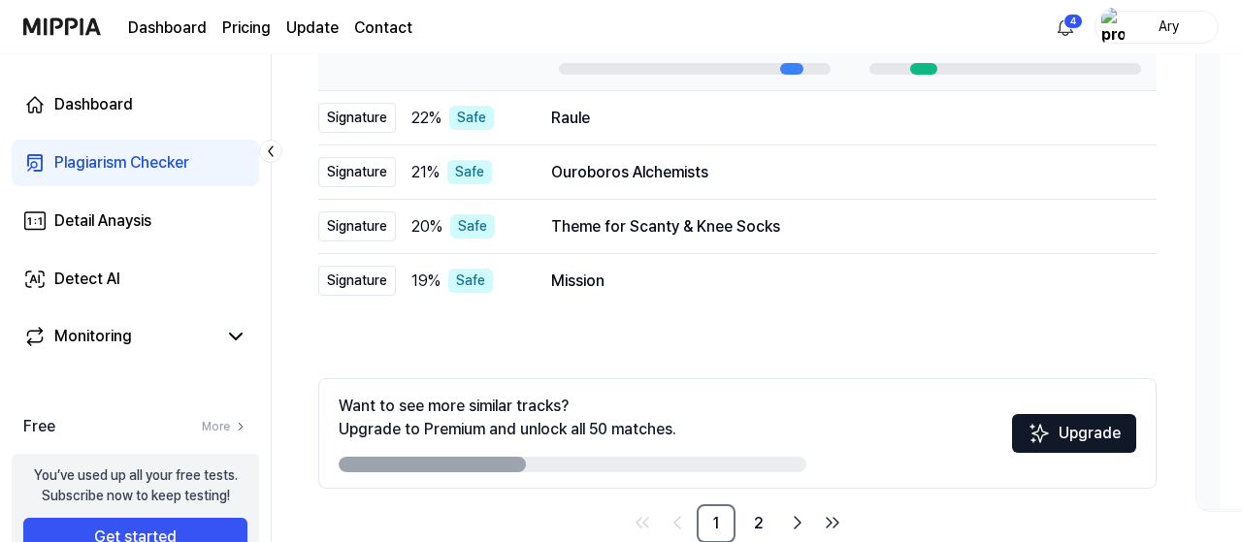
scroll to position [404, 0]
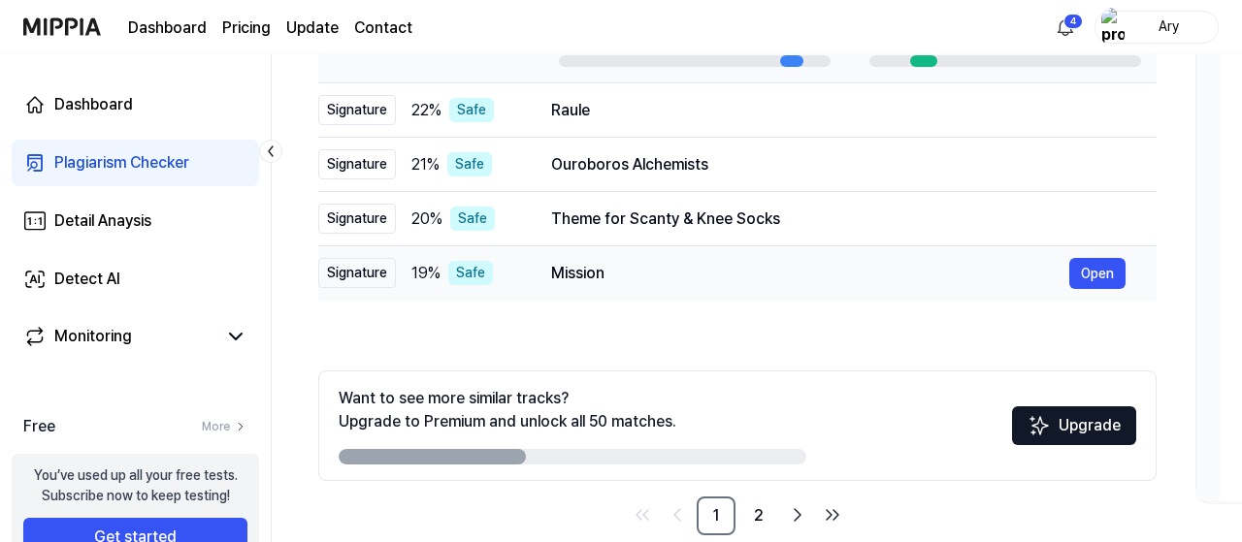
click at [581, 269] on div "Mission" at bounding box center [810, 273] width 518 height 23
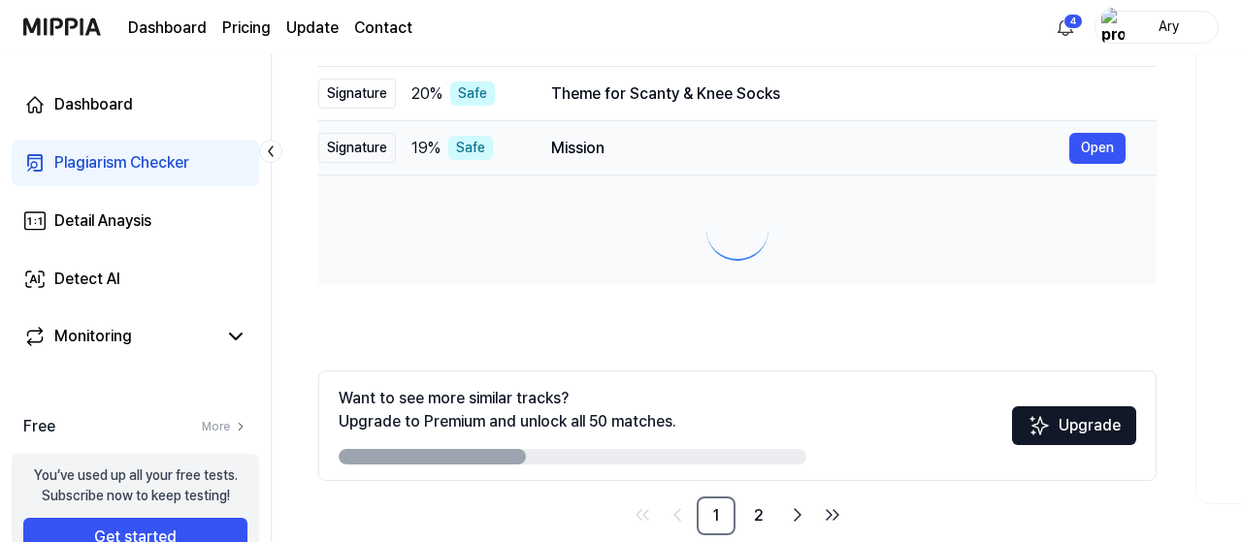
scroll to position [278, 0]
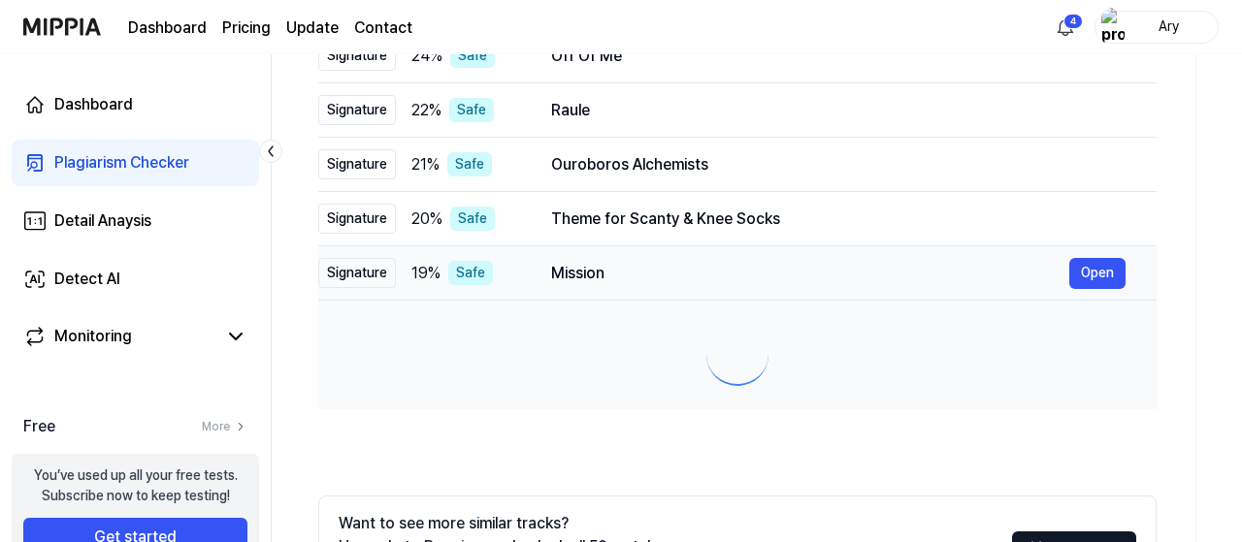
click at [581, 269] on div "Mission" at bounding box center [810, 273] width 518 height 23
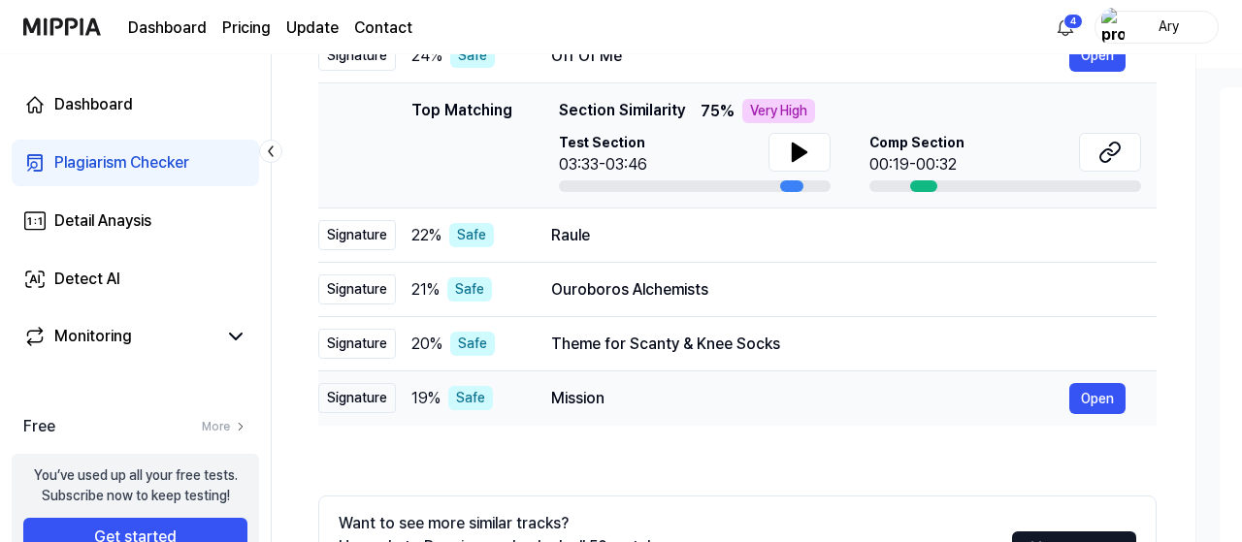
scroll to position [404, 0]
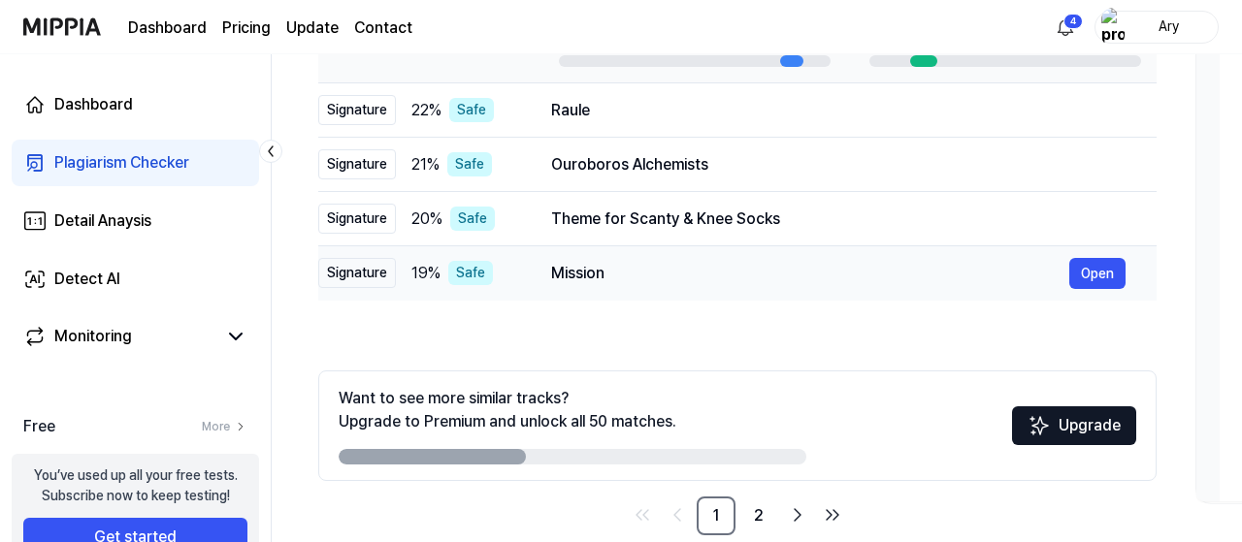
click at [592, 272] on div "Mission" at bounding box center [810, 273] width 518 height 23
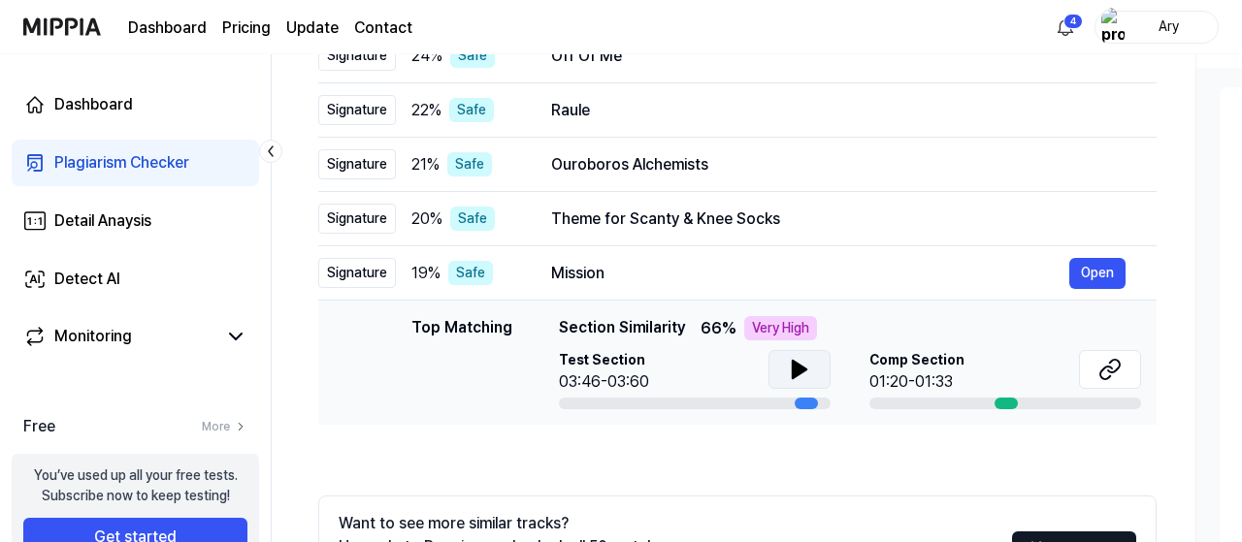
click at [808, 379] on icon at bounding box center [799, 369] width 23 height 23
click at [1112, 375] on icon at bounding box center [1109, 369] width 23 height 23
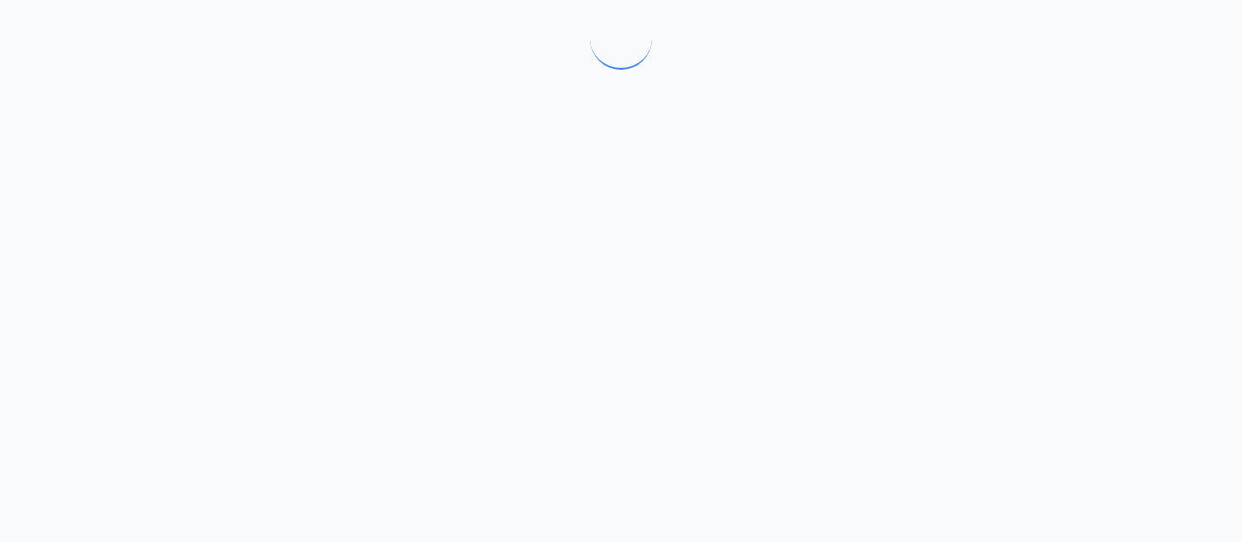
scroll to position [0, 0]
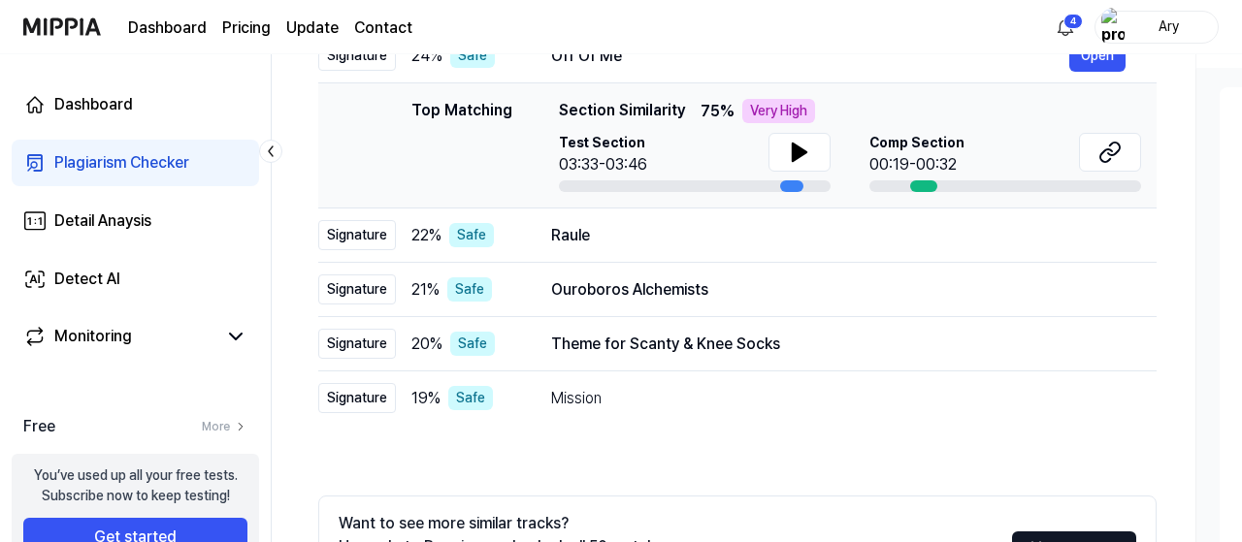
scroll to position [435, 0]
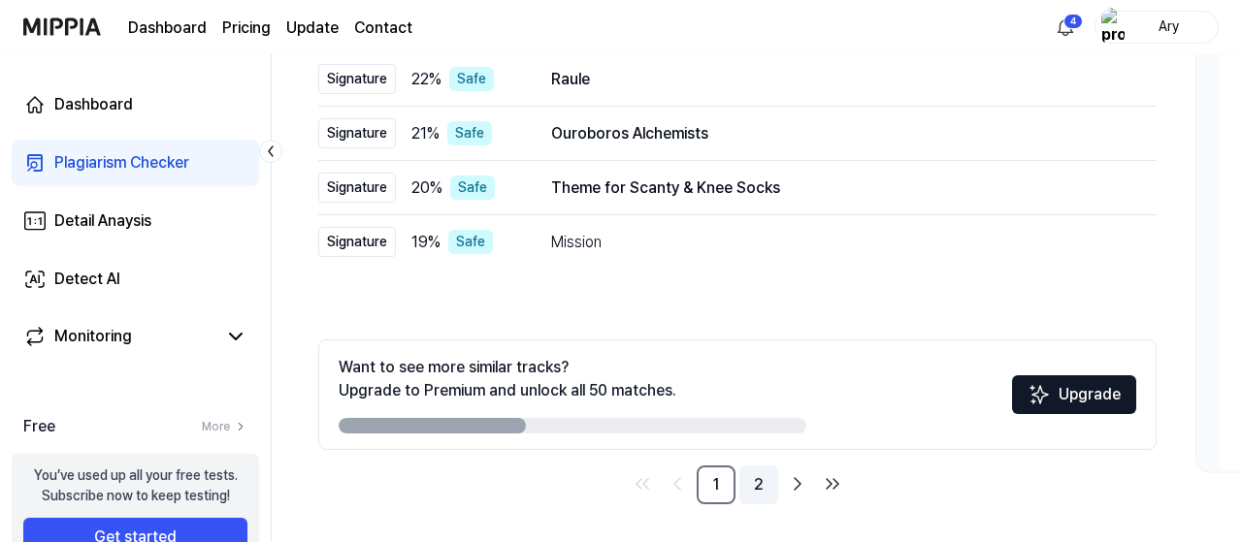
click at [766, 498] on link "2" at bounding box center [758, 485] width 39 height 39
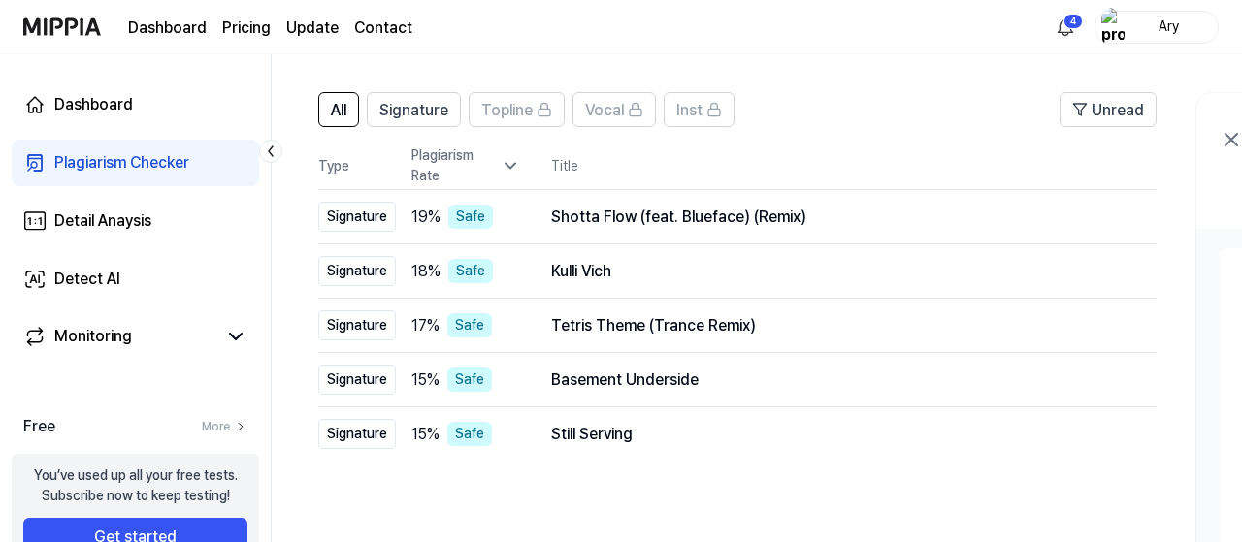
scroll to position [115, 0]
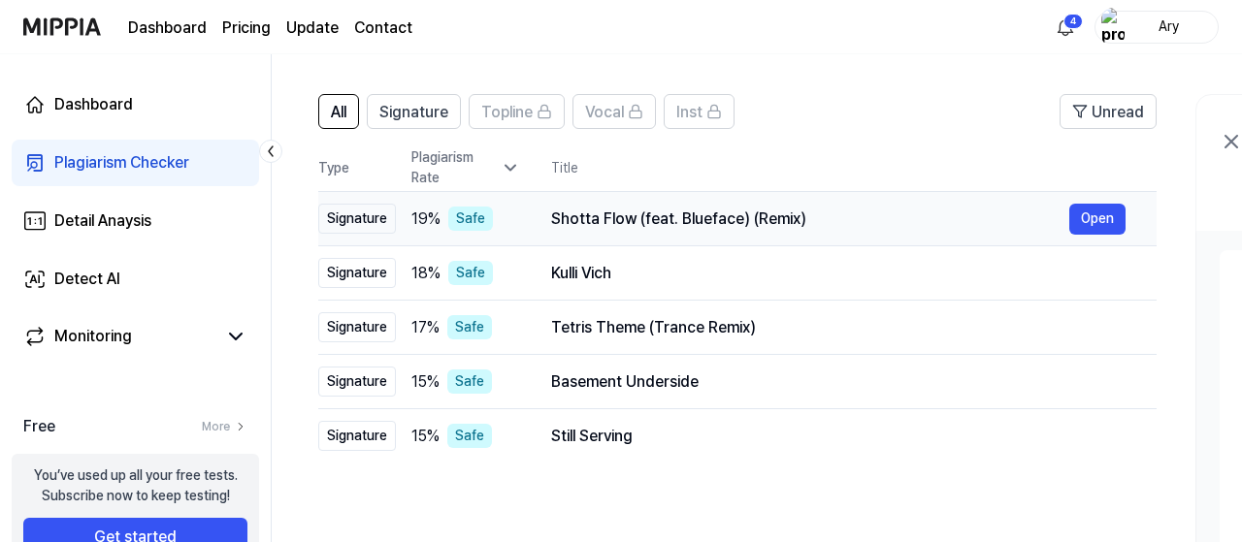
click at [609, 234] on td "Shotta Flow (feat. Blueface) (Remix) Open" at bounding box center [838, 219] width 636 height 54
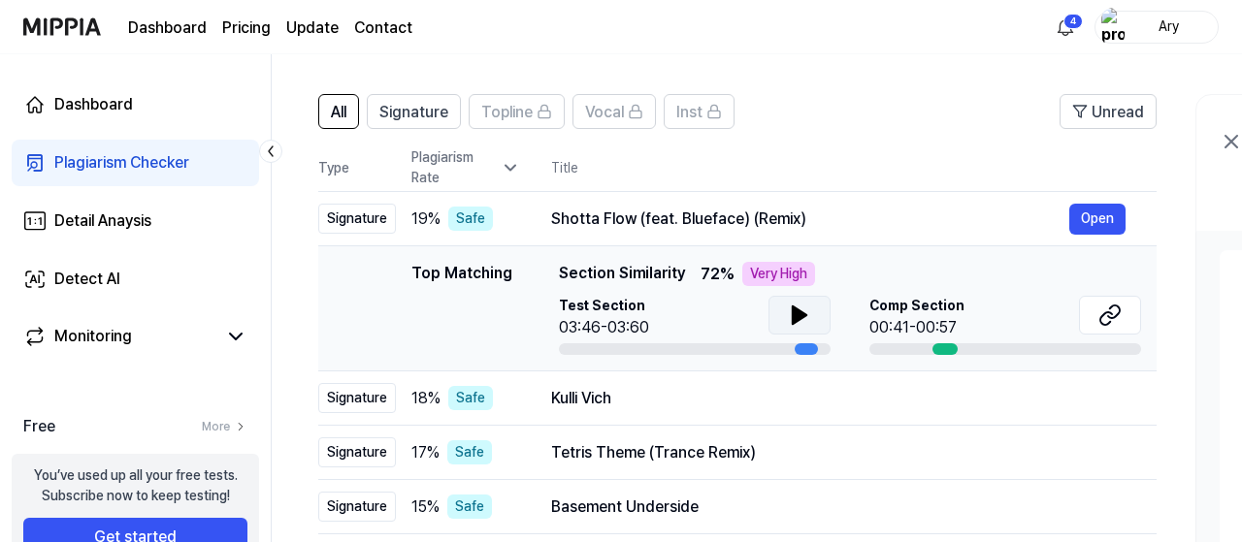
click at [810, 317] on button at bounding box center [799, 315] width 62 height 39
click at [1096, 313] on button at bounding box center [1110, 315] width 62 height 39
click at [659, 468] on td "Tetris Theme (Trance Remix) Open" at bounding box center [838, 453] width 636 height 54
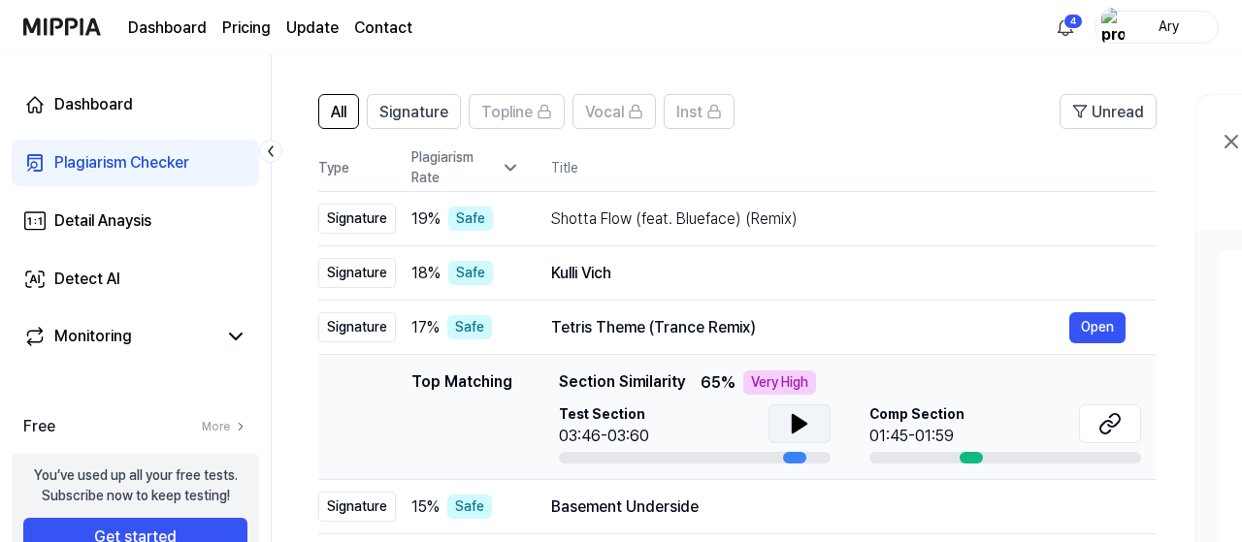
click at [808, 428] on icon at bounding box center [799, 423] width 23 height 23
click at [1113, 422] on icon at bounding box center [1109, 423] width 23 height 23
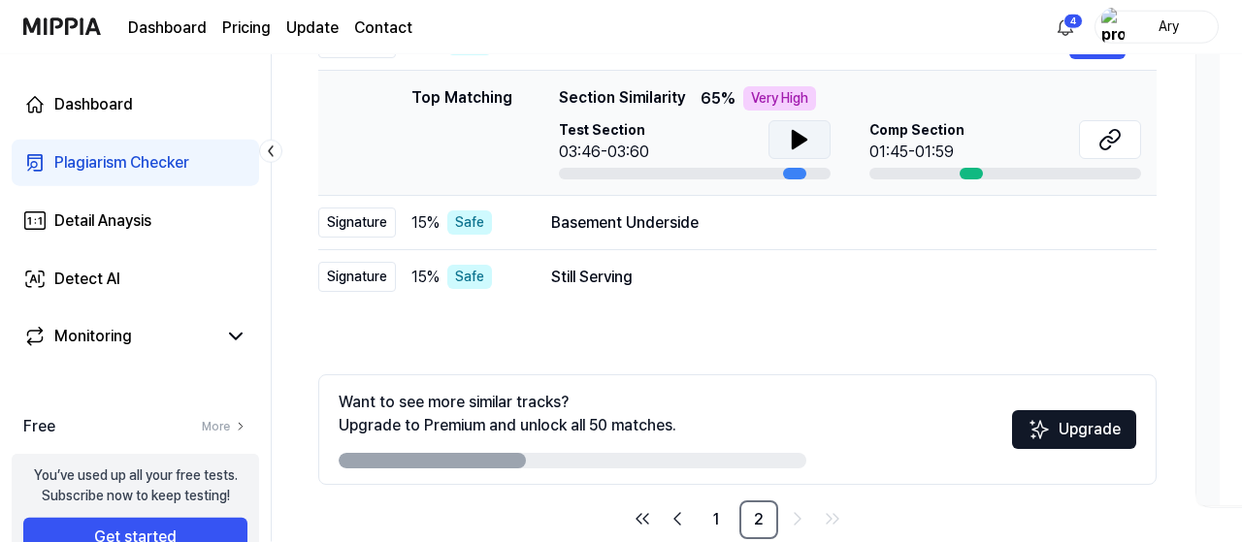
scroll to position [435, 0]
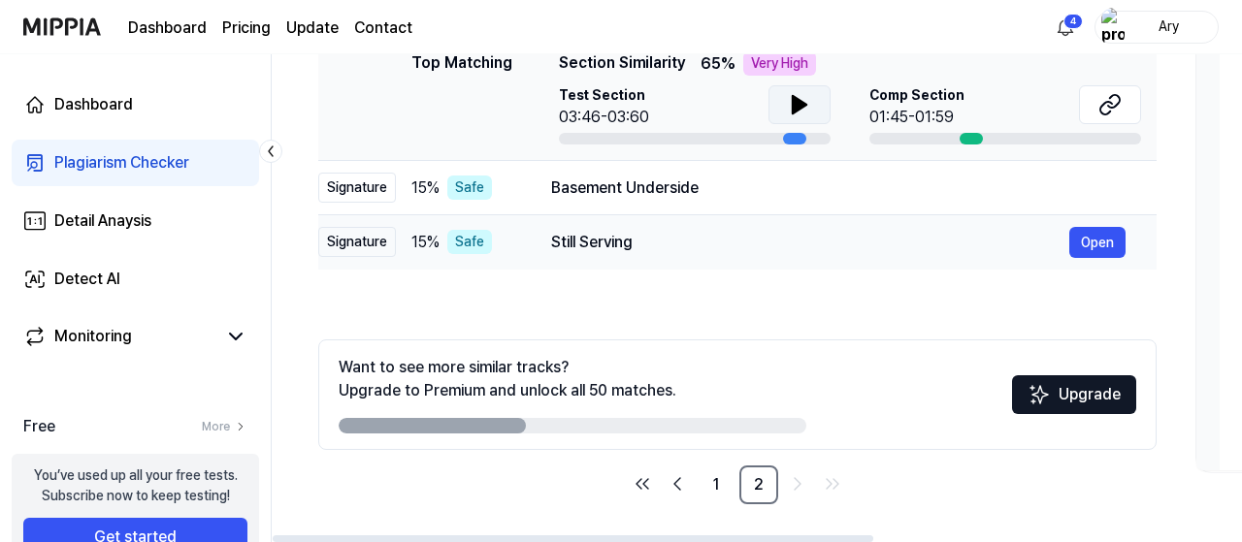
click at [597, 255] on div "Still Serving Open" at bounding box center [838, 242] width 574 height 31
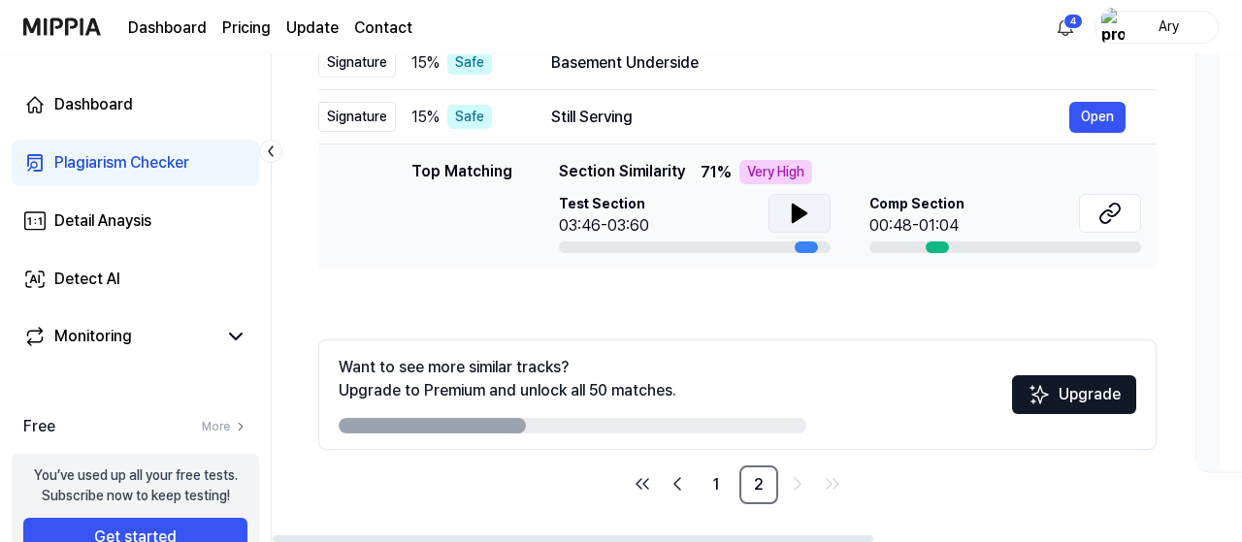
click at [813, 215] on button at bounding box center [799, 213] width 62 height 39
click at [1115, 225] on button at bounding box center [1110, 213] width 62 height 39
click at [711, 482] on link "1" at bounding box center [716, 485] width 39 height 39
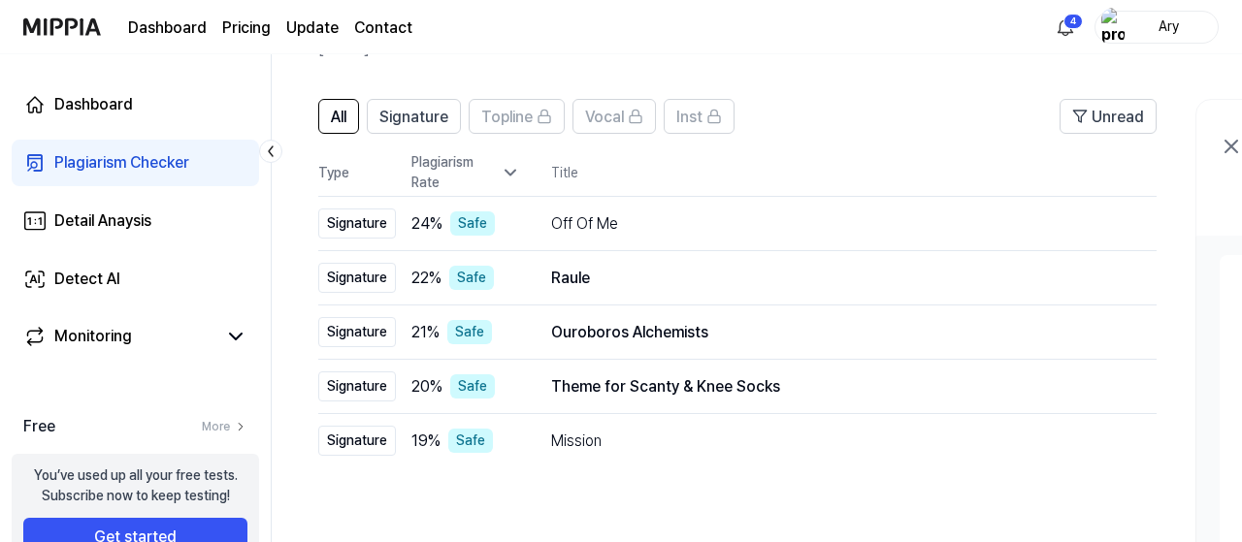
scroll to position [112, 0]
click at [656, 391] on div "Theme for Scanty & Knee Socks" at bounding box center [810, 386] width 518 height 23
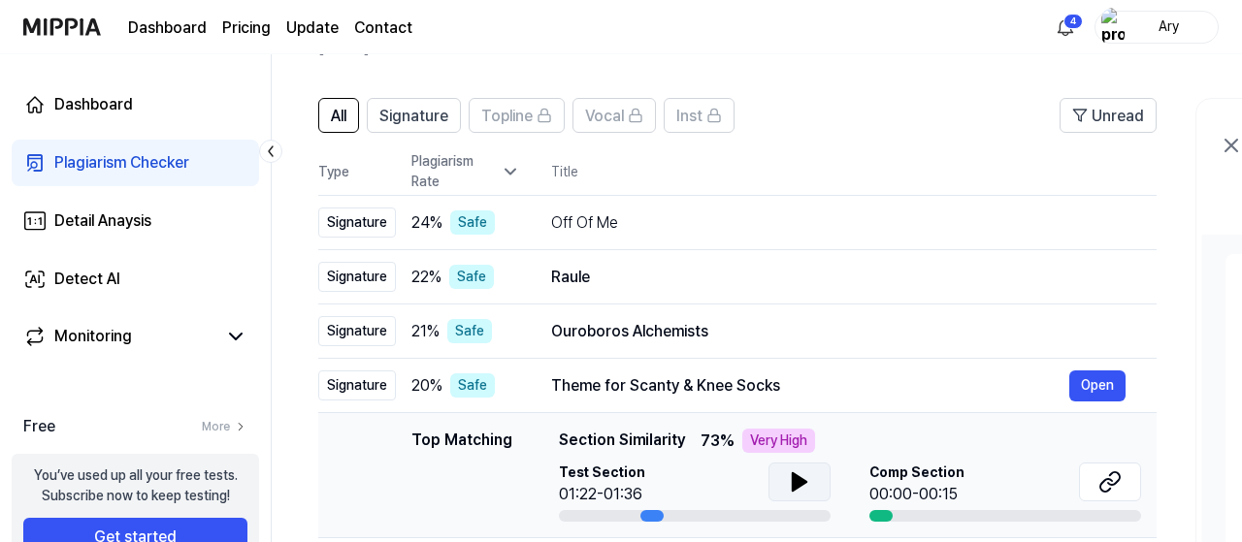
click at [820, 480] on button at bounding box center [799, 482] width 62 height 39
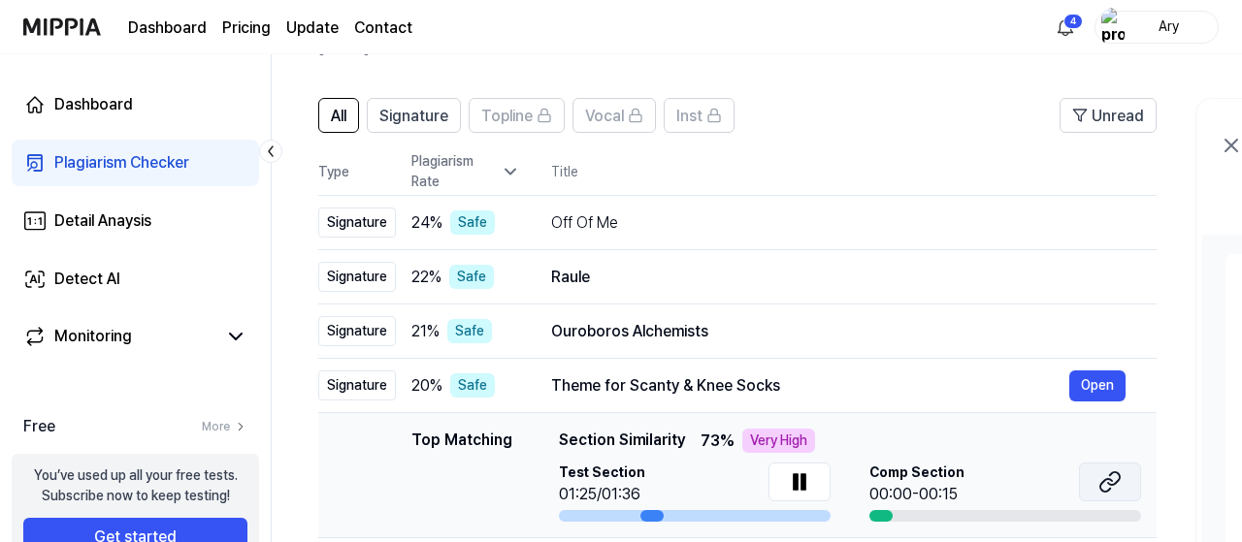
click at [1127, 480] on button at bounding box center [1110, 482] width 62 height 39
click at [805, 494] on button at bounding box center [799, 482] width 62 height 39
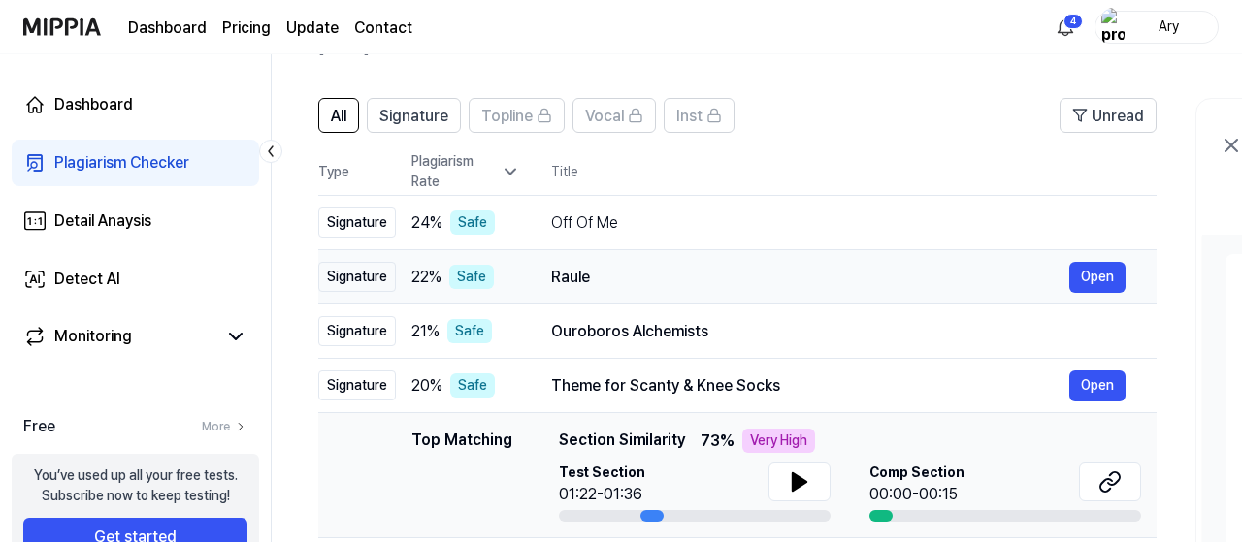
click at [573, 286] on div "Raule" at bounding box center [810, 277] width 518 height 23
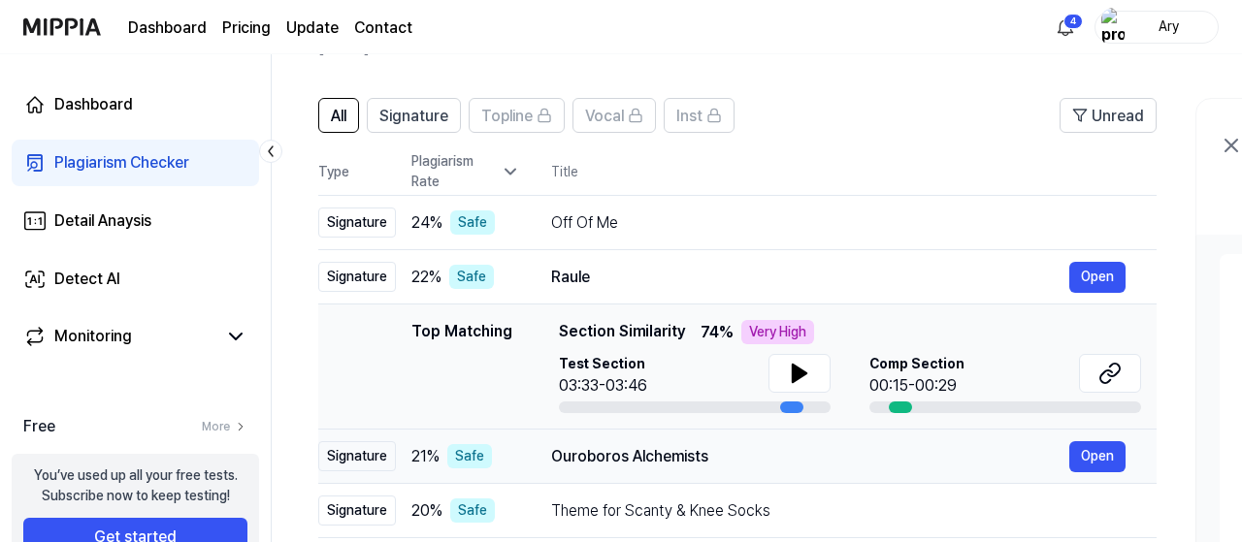
click at [645, 467] on div "Ouroboros Alchemists" at bounding box center [810, 456] width 518 height 23
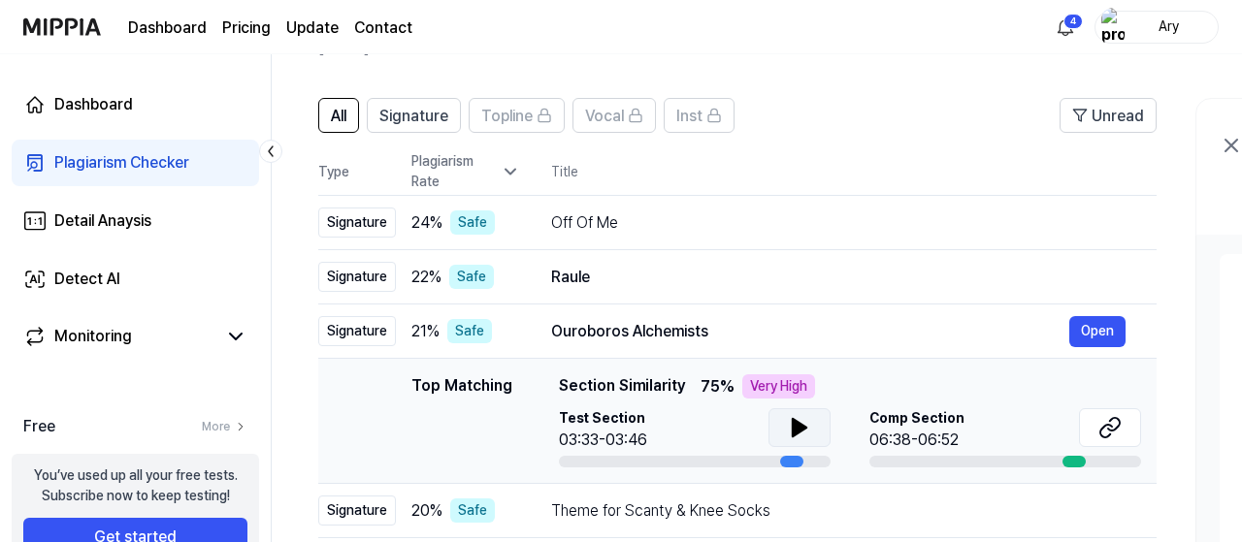
click at [810, 428] on button at bounding box center [799, 427] width 62 height 39
click at [1109, 412] on button at bounding box center [1110, 427] width 62 height 39
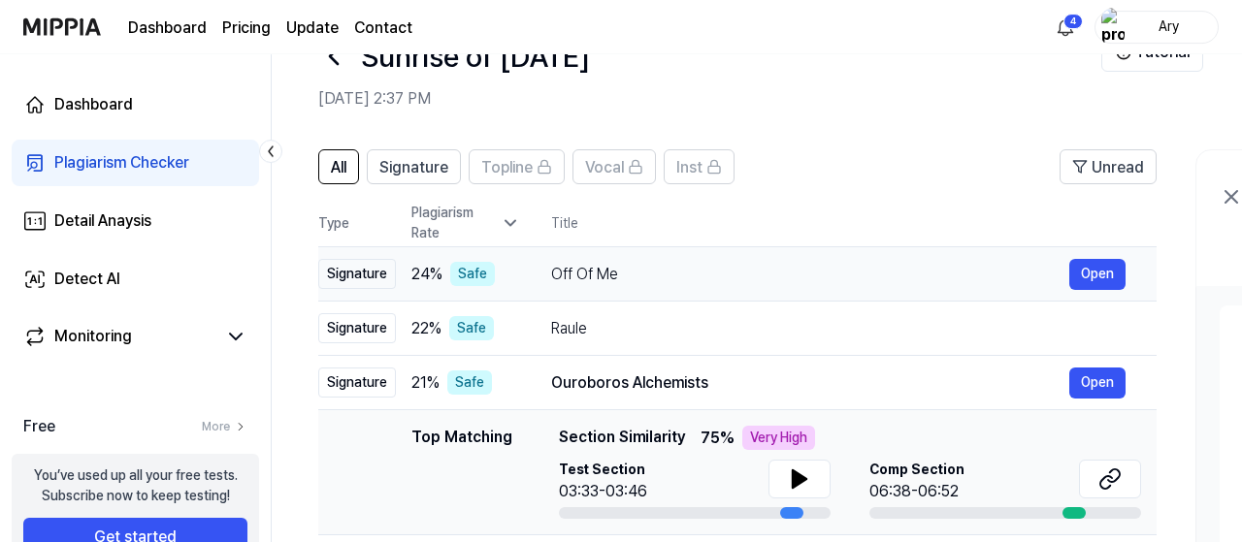
scroll to position [57, 0]
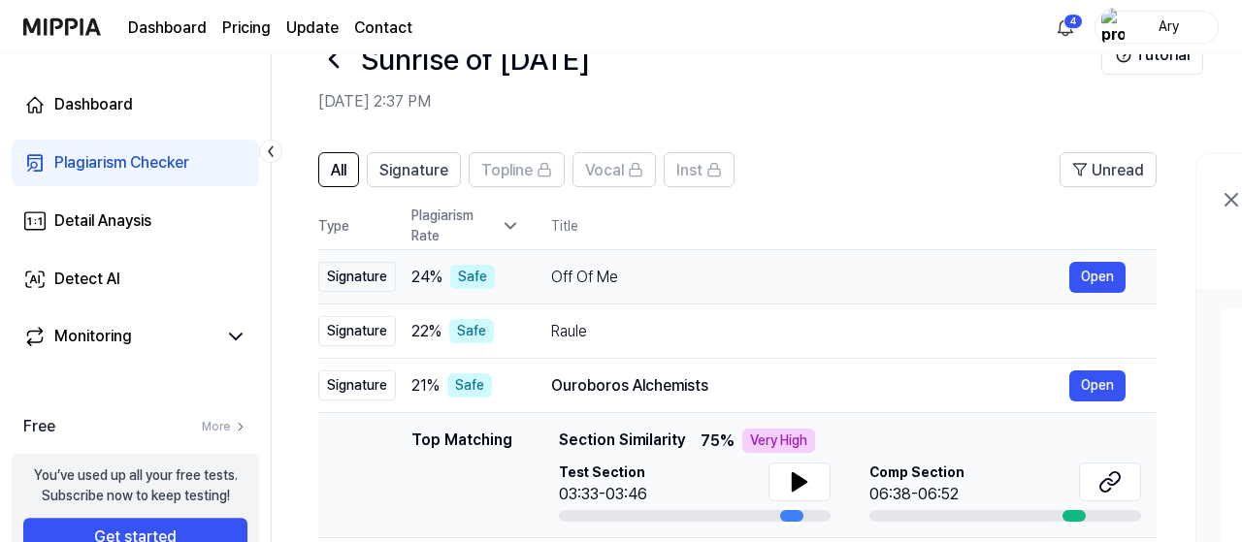
click at [559, 284] on div "Off Of Me" at bounding box center [810, 277] width 518 height 23
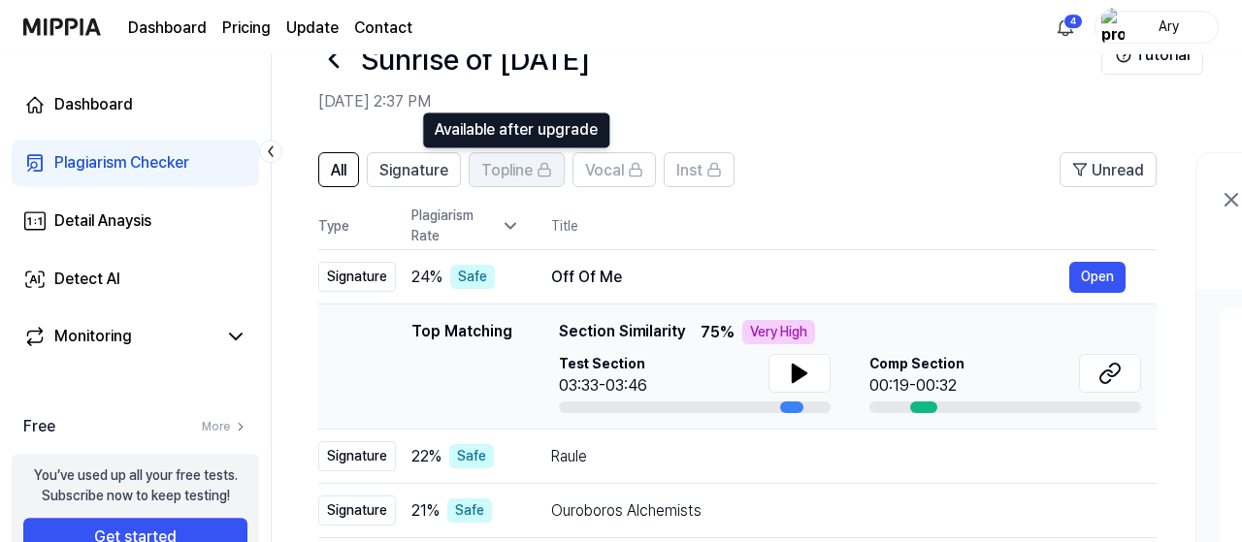
click at [533, 167] on div "Topline" at bounding box center [516, 169] width 71 height 25
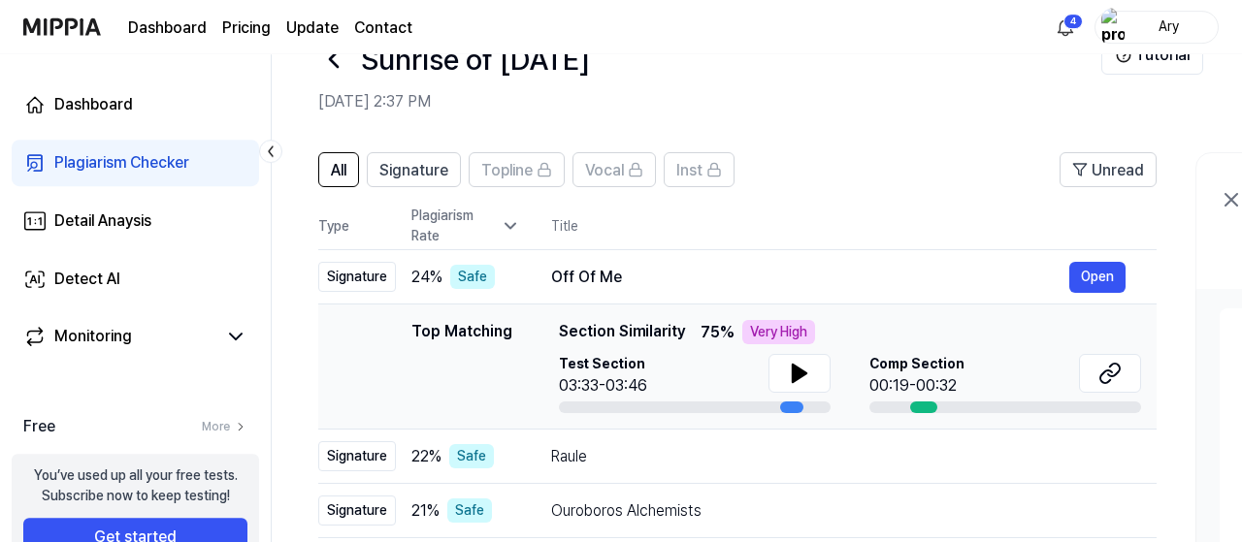
click at [882, 184] on header "All Signature Topline Vocal Inst Unread" at bounding box center [737, 177] width 838 height 50
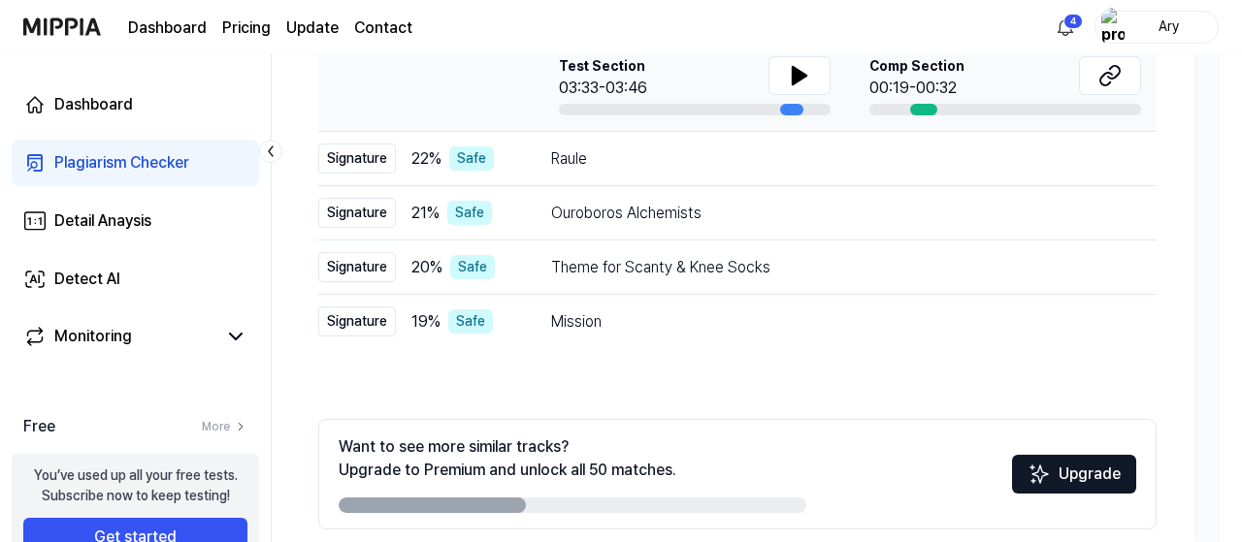
scroll to position [435, 0]
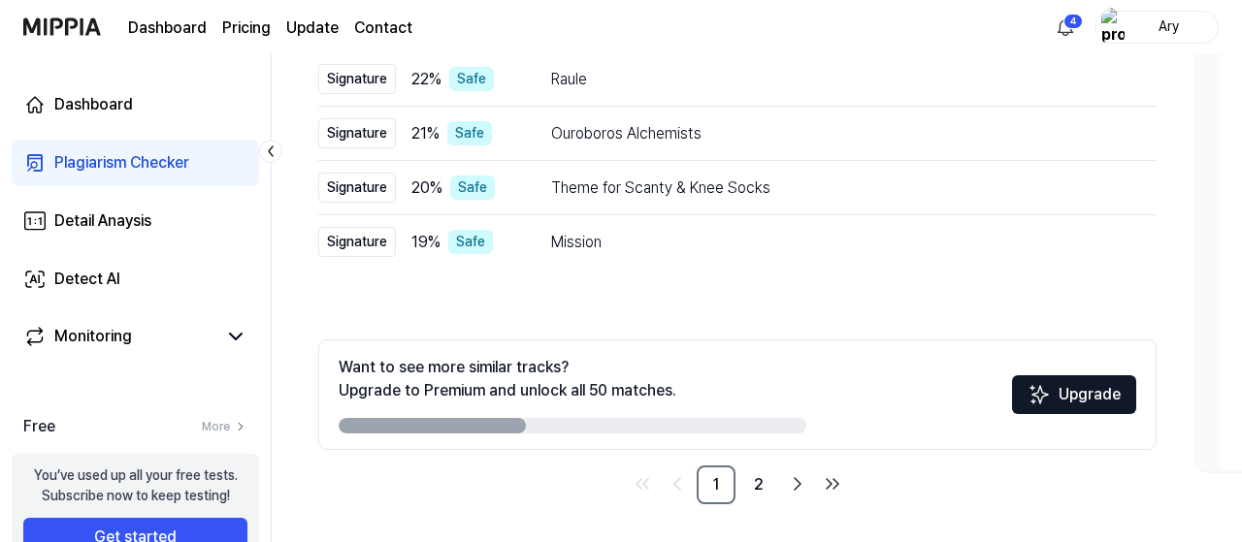
click at [764, 488] on link "2" at bounding box center [758, 485] width 39 height 39
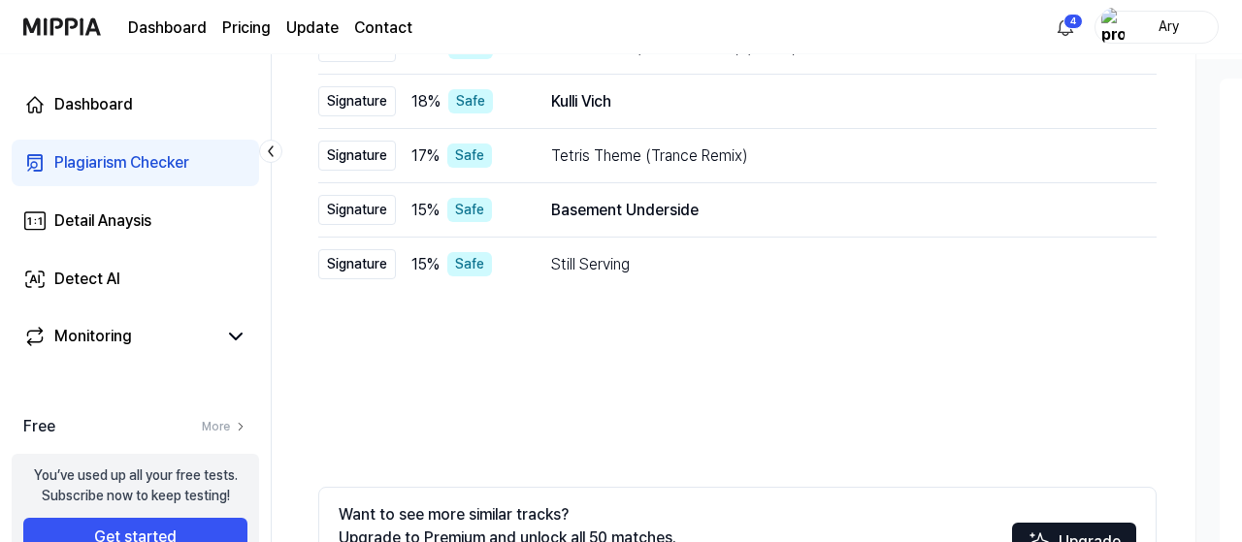
scroll to position [324, 0]
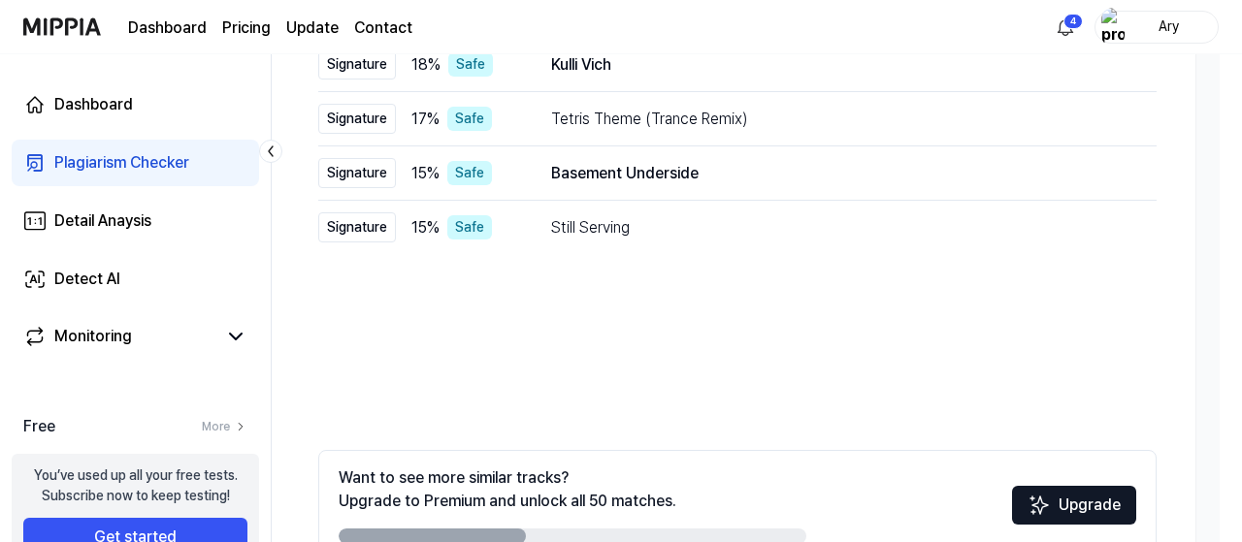
click at [943, 313] on div "All Signature Topline Vocal Inst Unread All Signature Topline Vocal Inst Type P…" at bounding box center [737, 251] width 838 height 730
click at [634, 69] on div "Kulli Vich" at bounding box center [838, 64] width 574 height 23
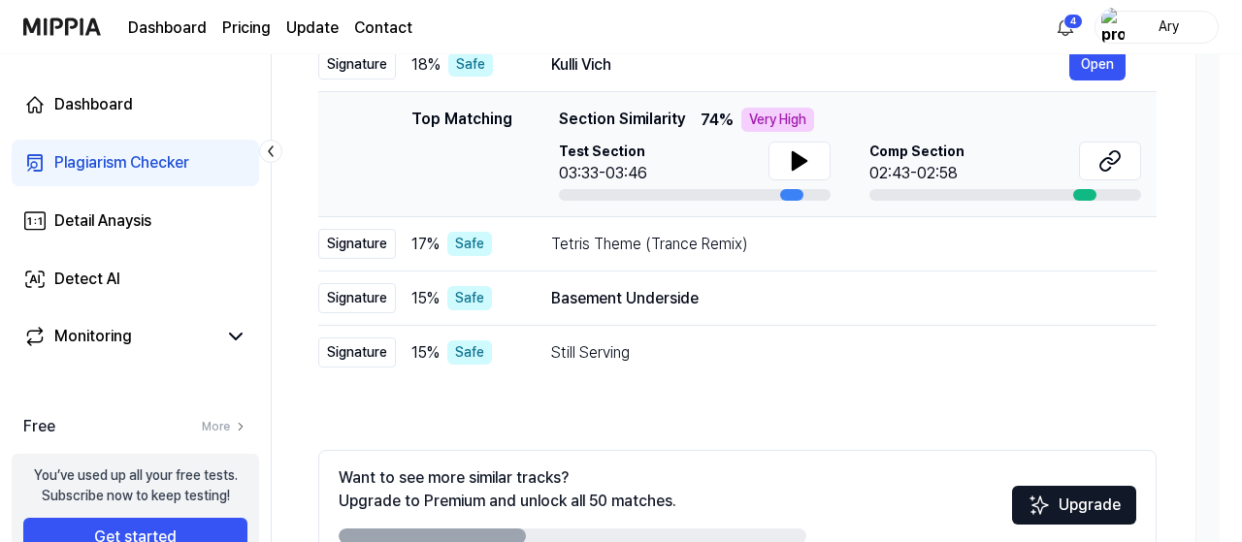
click at [695, 297] on div "Basement Underside" at bounding box center [838, 298] width 574 height 23
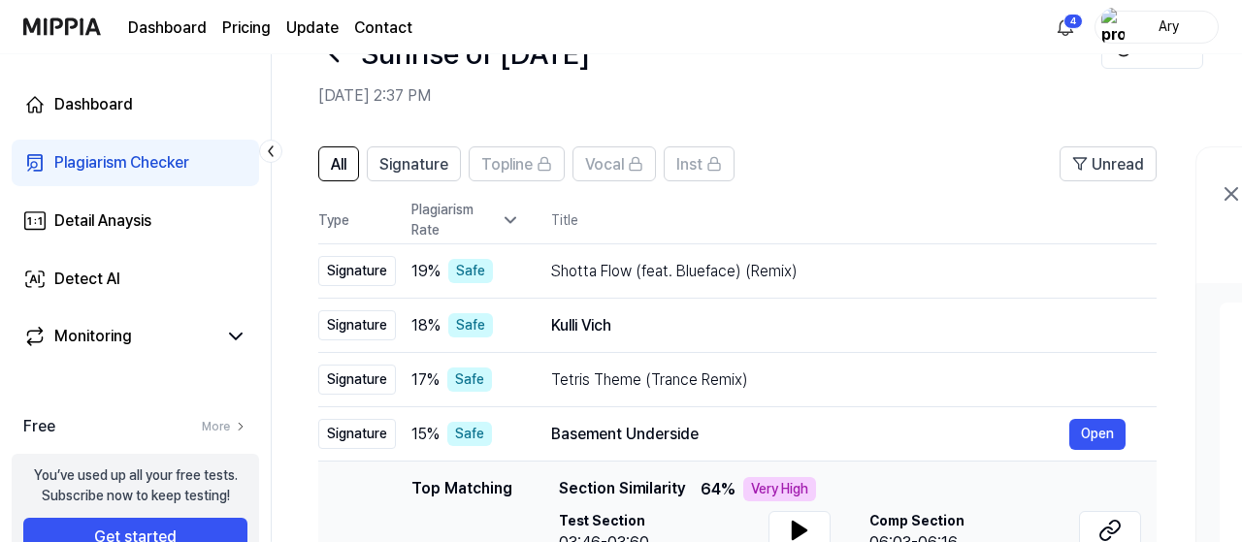
scroll to position [0, 0]
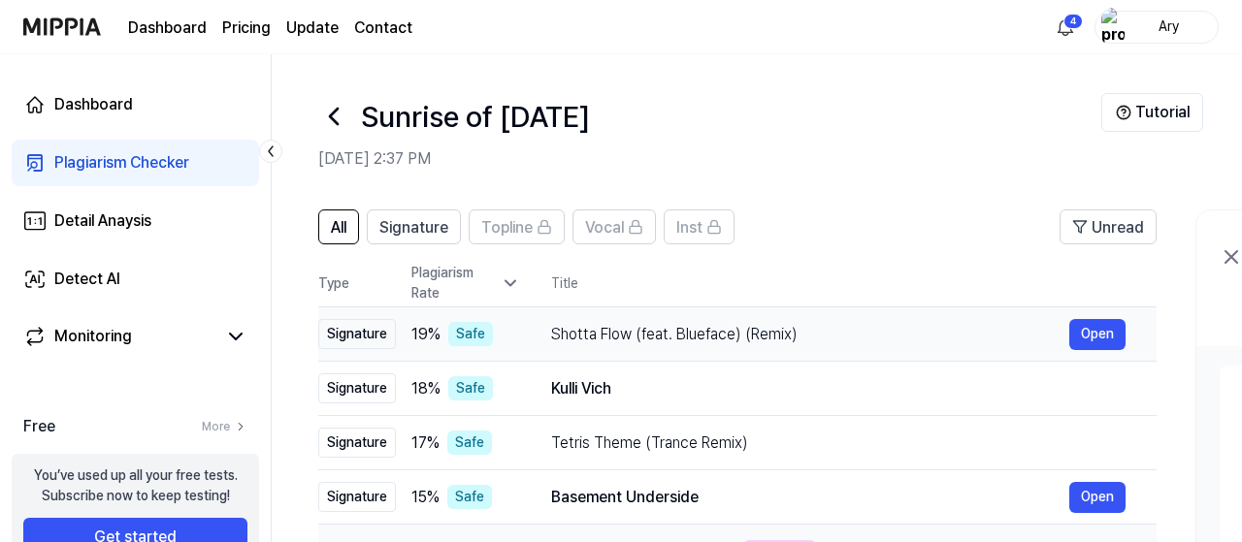
click at [710, 330] on div "Shotta Flow (feat. Blueface) (Remix)" at bounding box center [810, 334] width 518 height 23
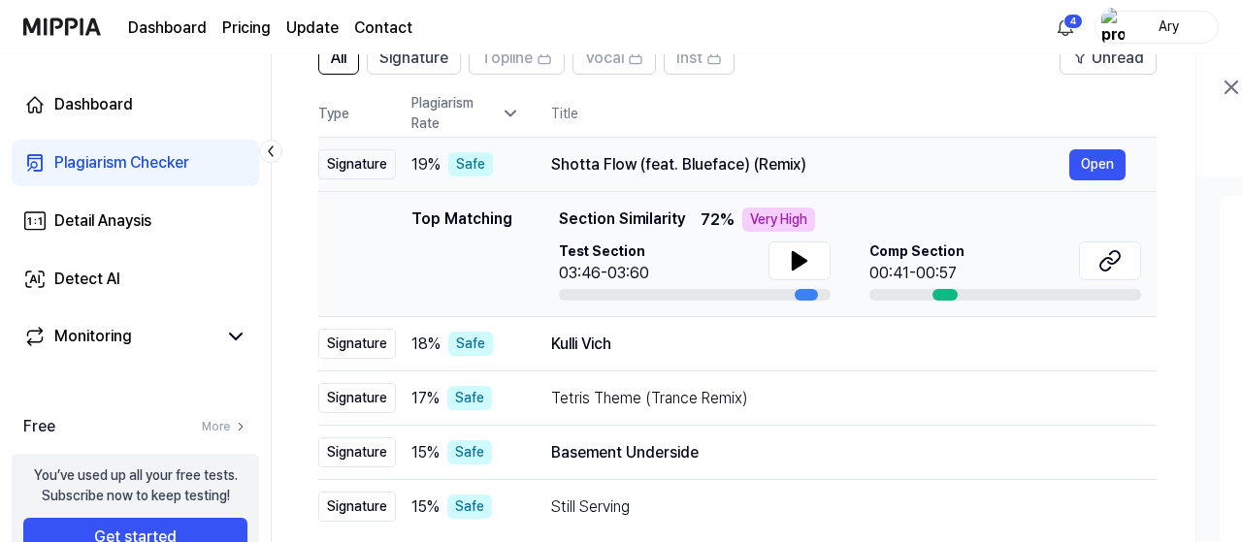
scroll to position [190, 0]
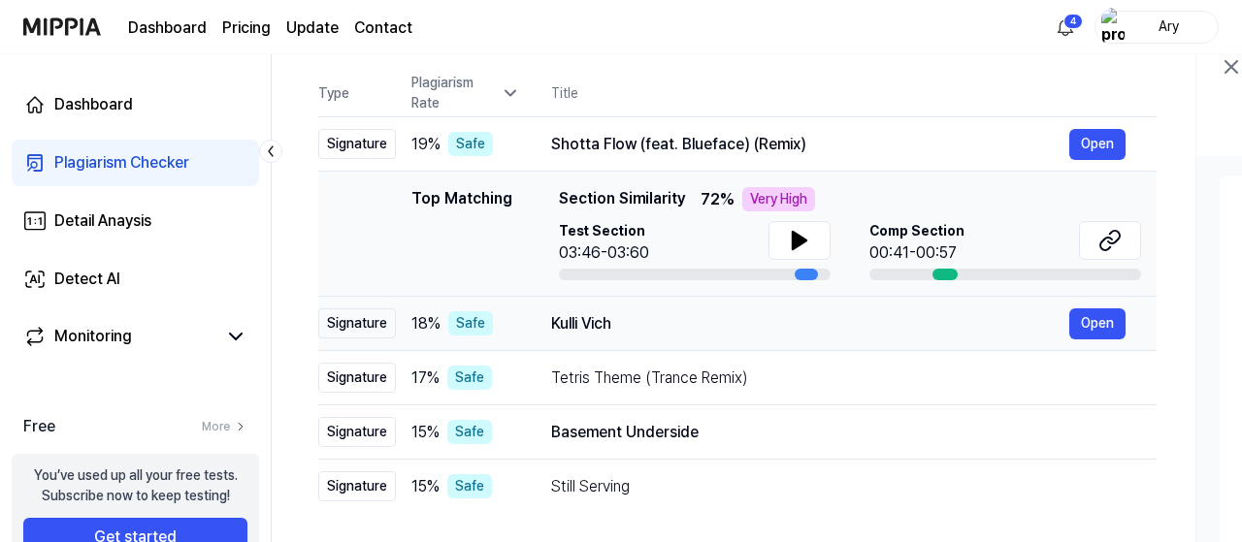
click at [587, 328] on div "Kulli Vich" at bounding box center [810, 323] width 518 height 23
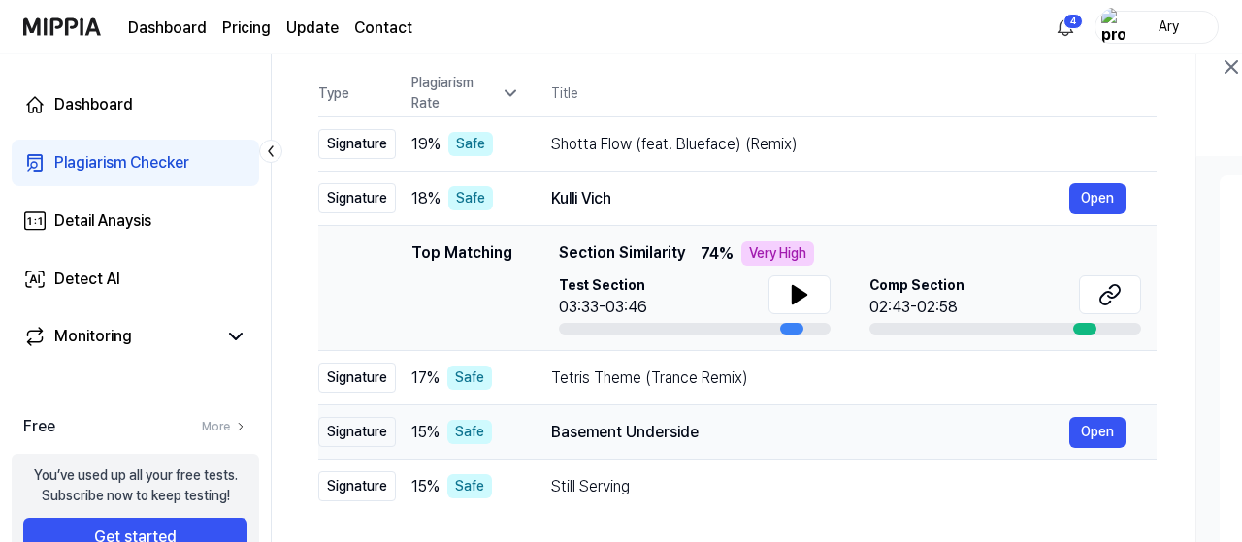
click at [680, 438] on div "Basement Underside" at bounding box center [810, 432] width 518 height 23
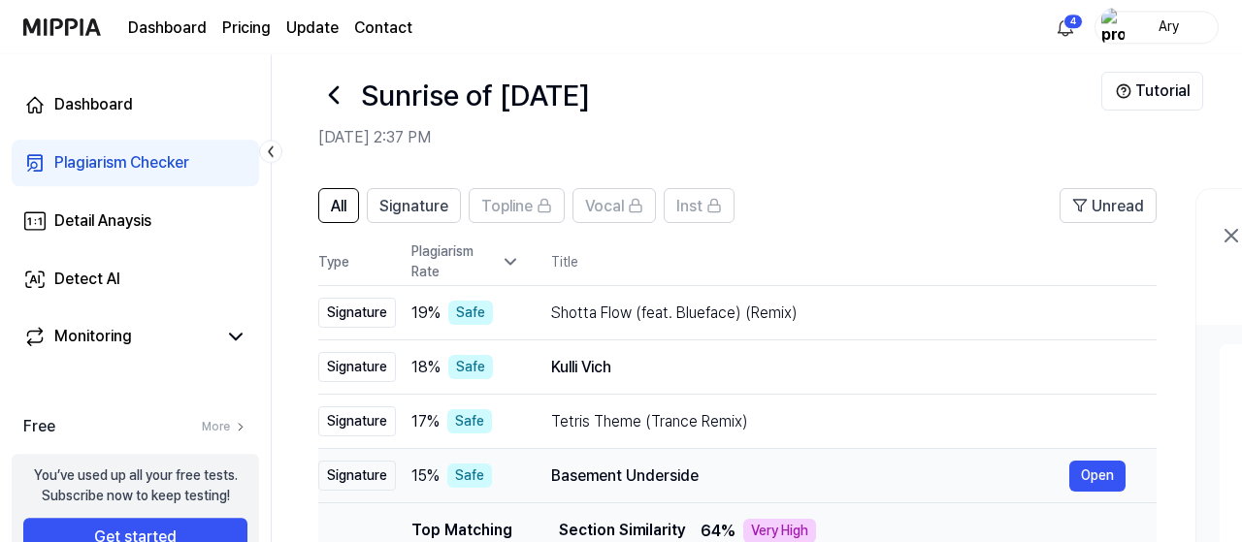
scroll to position [0, 0]
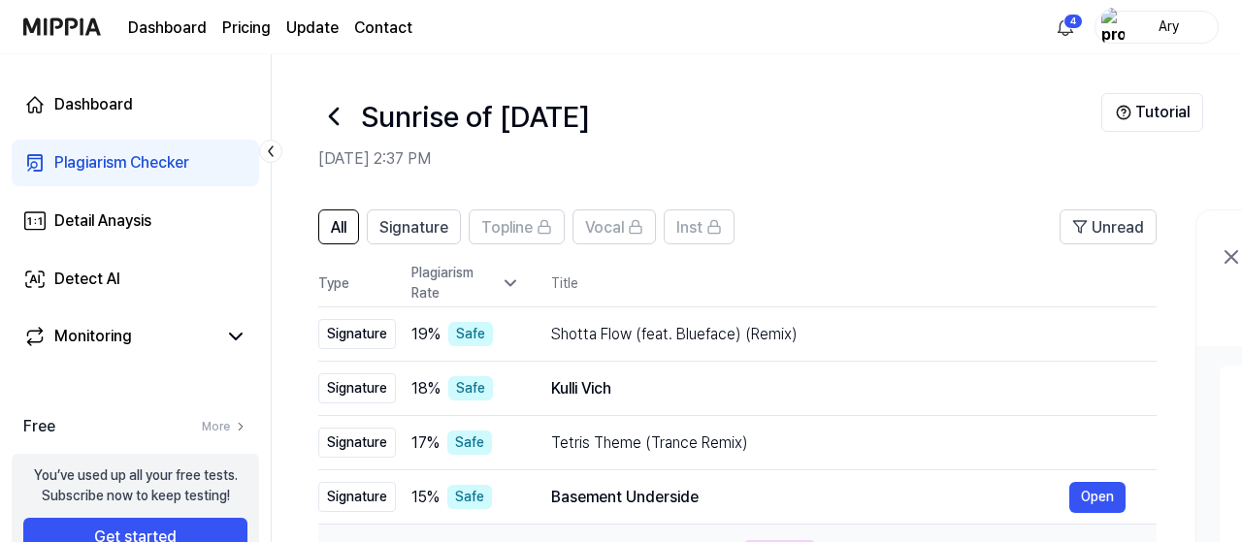
click at [758, 339] on div "Shotta Flow (feat. Blueface) (Remix)" at bounding box center [838, 334] width 574 height 23
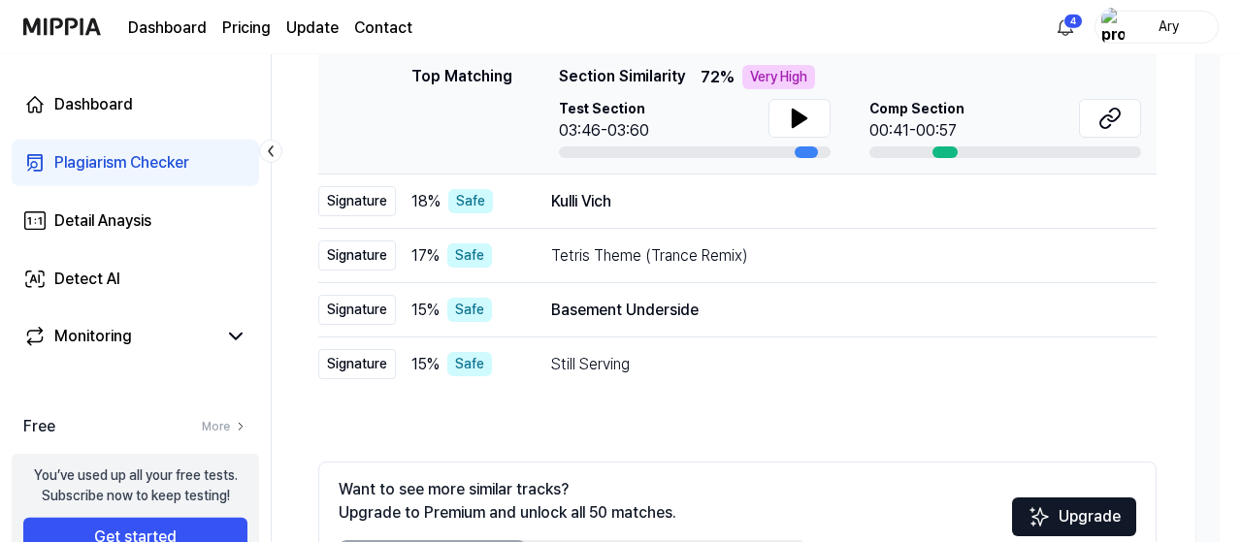
scroll to position [325, 0]
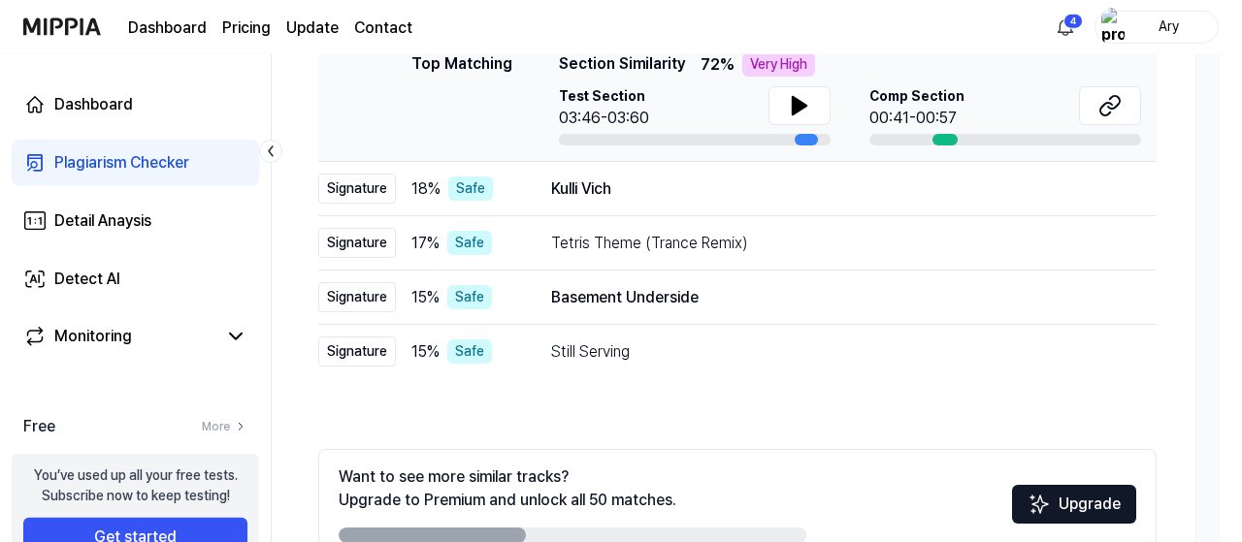
click at [781, 195] on div "Kulli Vich" at bounding box center [838, 189] width 574 height 23
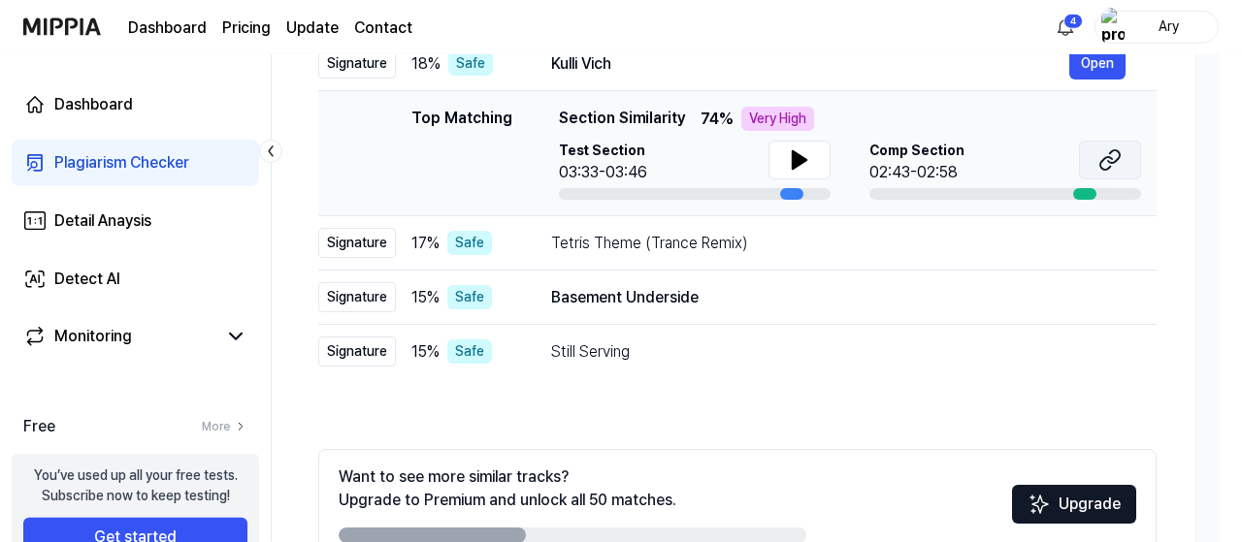
click at [1111, 161] on icon at bounding box center [1109, 159] width 23 height 23
click at [661, 295] on div "Basement Underside" at bounding box center [810, 297] width 518 height 23
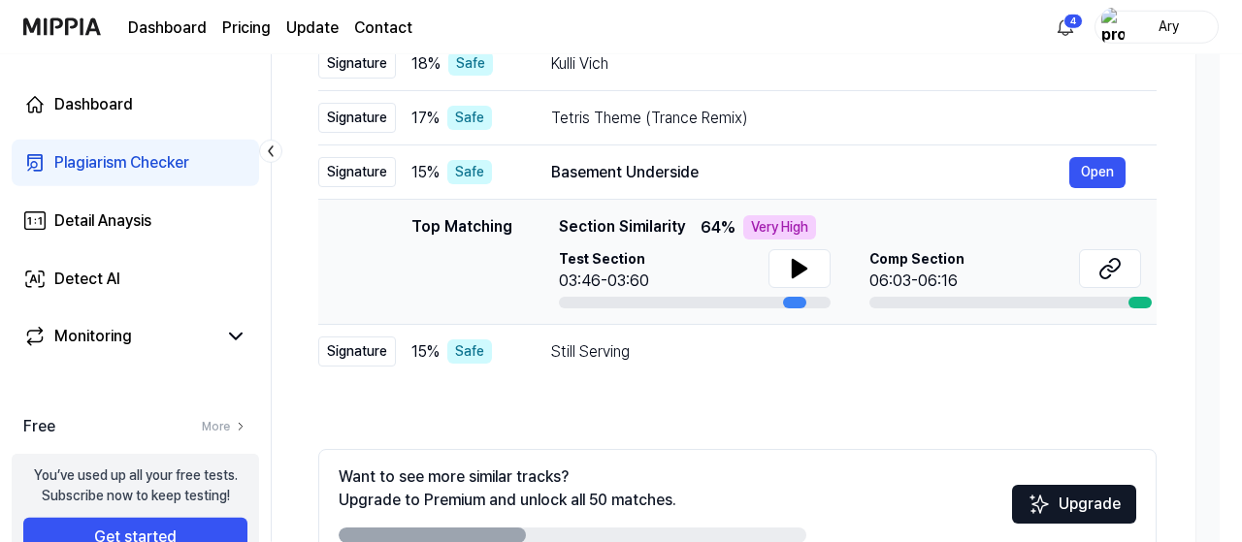
click at [1107, 267] on icon at bounding box center [1109, 268] width 23 height 23
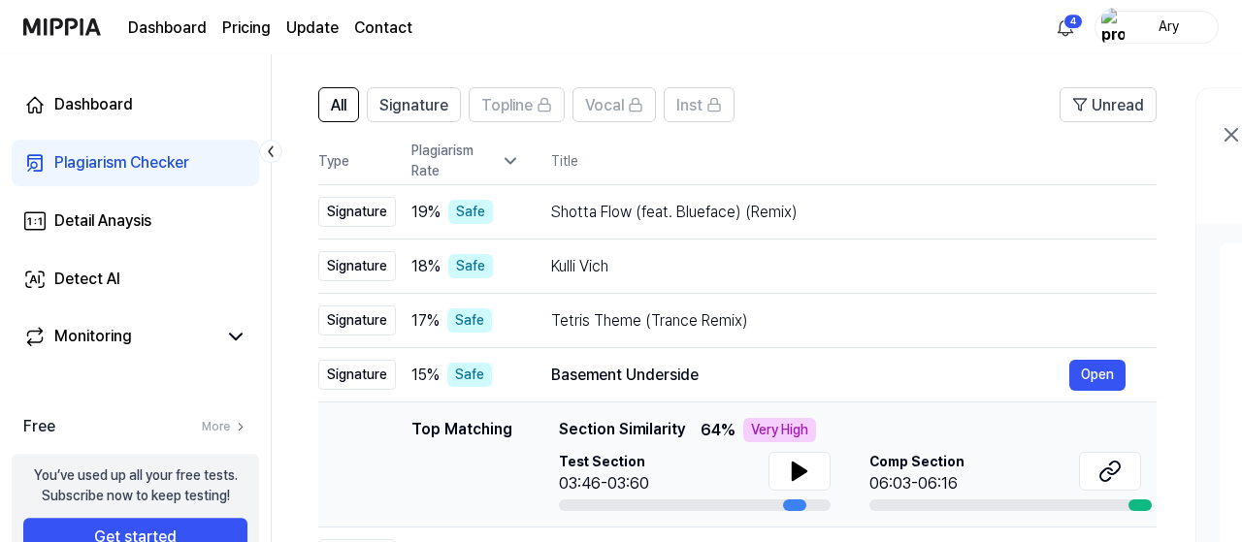
scroll to position [0, 0]
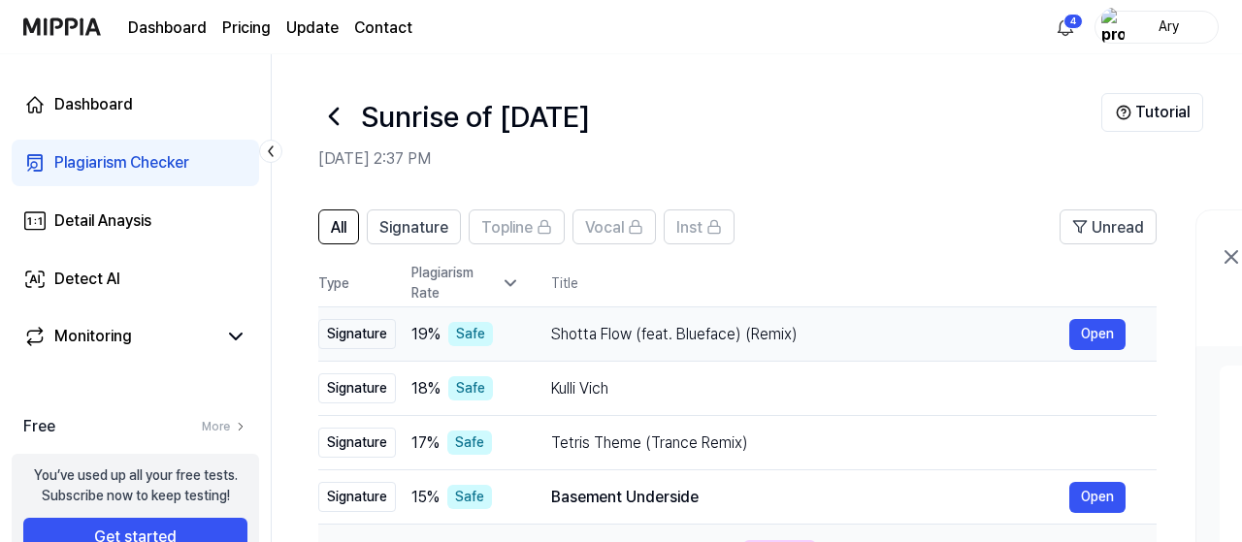
click at [787, 342] on div "Shotta Flow (feat. Blueface) (Remix)" at bounding box center [810, 334] width 518 height 23
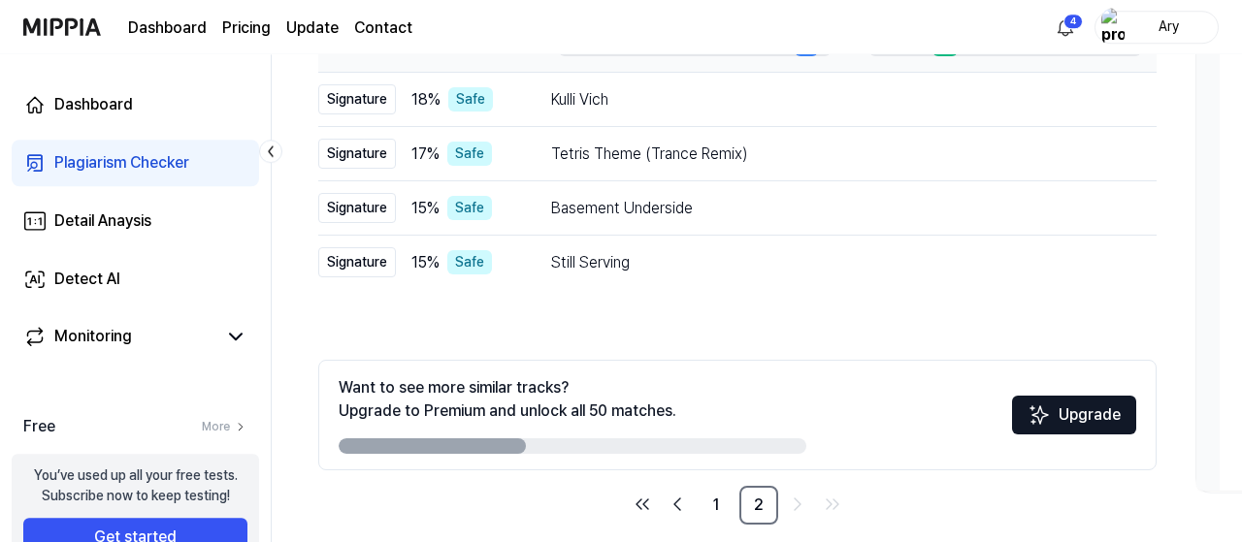
scroll to position [435, 0]
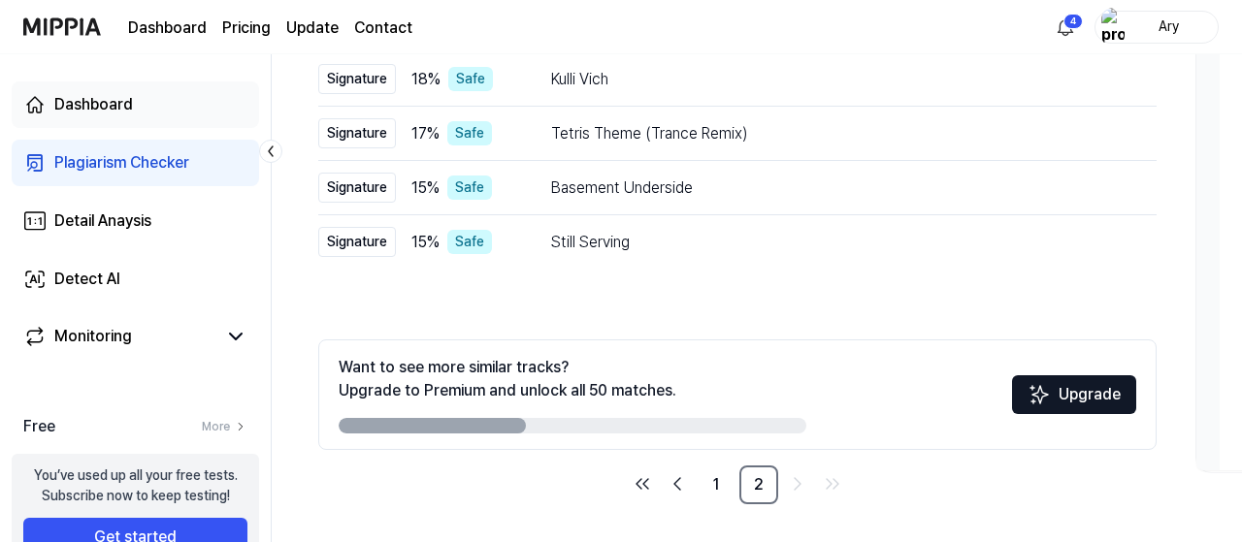
click at [166, 116] on link "Dashboard" at bounding box center [135, 104] width 247 height 47
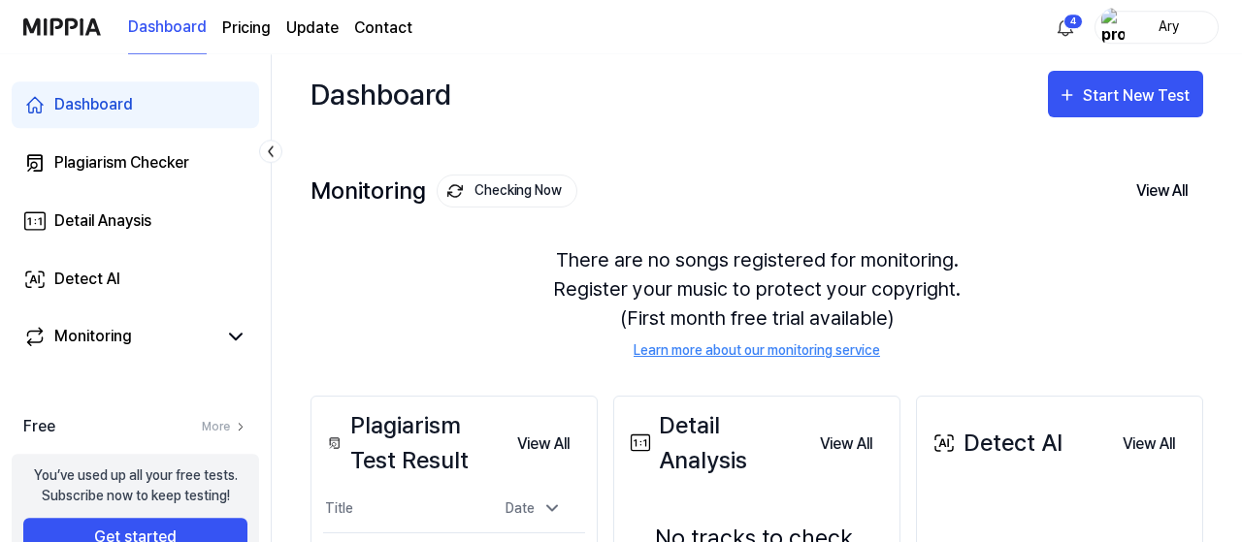
scroll to position [0, 0]
